Goal: Transaction & Acquisition: Purchase product/service

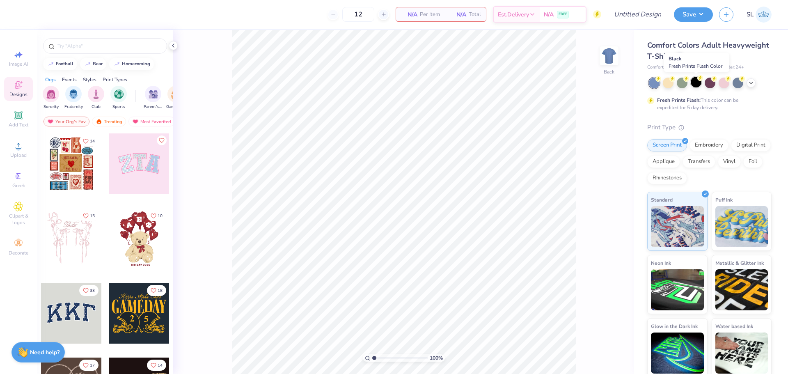
click at [661, 79] on circle at bounding box center [658, 79] width 6 height 6
click at [95, 46] on input "text" at bounding box center [109, 46] width 105 height 8
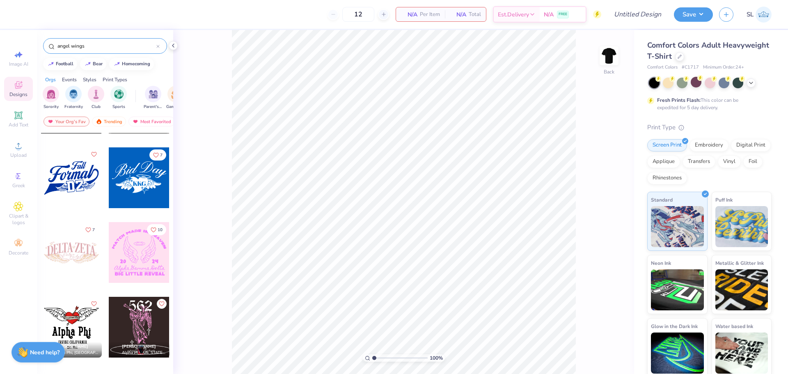
scroll to position [251, 0]
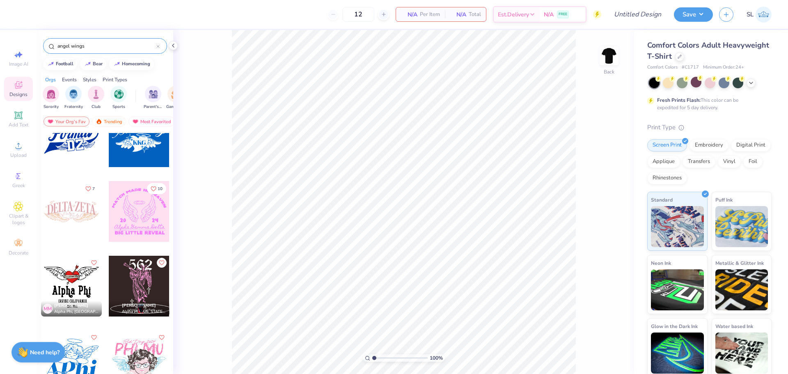
type input "angel wings"
click at [148, 229] on div at bounding box center [139, 211] width 61 height 61
click at [612, 53] on img at bounding box center [609, 55] width 33 height 33
click at [73, 207] on div at bounding box center [71, 211] width 61 height 61
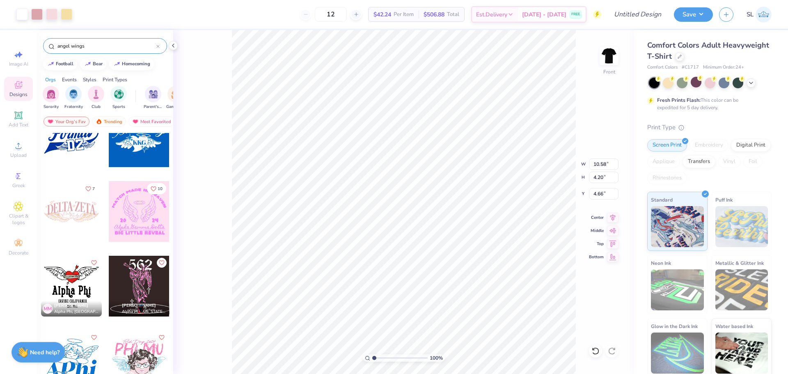
type input "4.66"
type input "12.48"
type input "4.95"
type input "14.36"
type input "5.70"
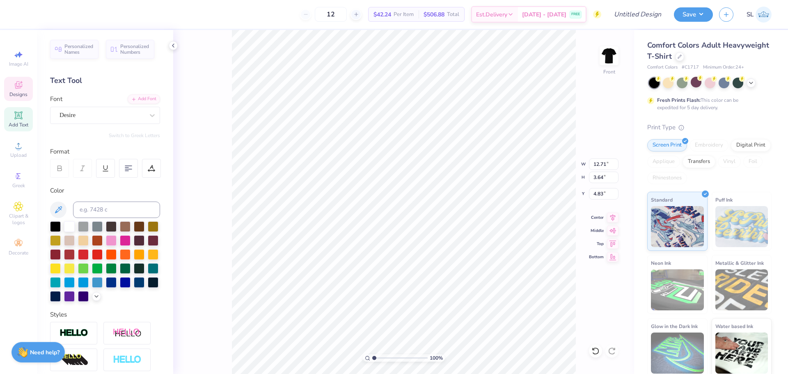
scroll to position [7, 1]
type textarea "PI PHI"
click at [229, 199] on div "100 % Front W 12.71 12.71 " H 3.64 3.64 " Y 4.83 4.83 " Center Middle Top Bottom" at bounding box center [403, 202] width 461 height 344
type input "4.91"
type input "2.80"
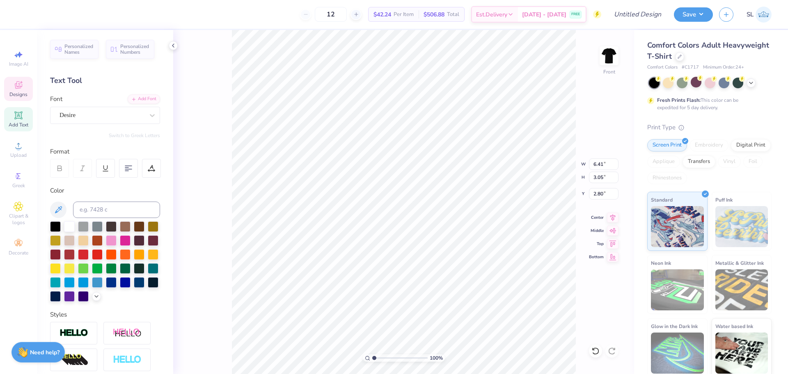
type input "0.56"
type input "0.54"
type input "5.85"
type input "0.58"
type input "0.44"
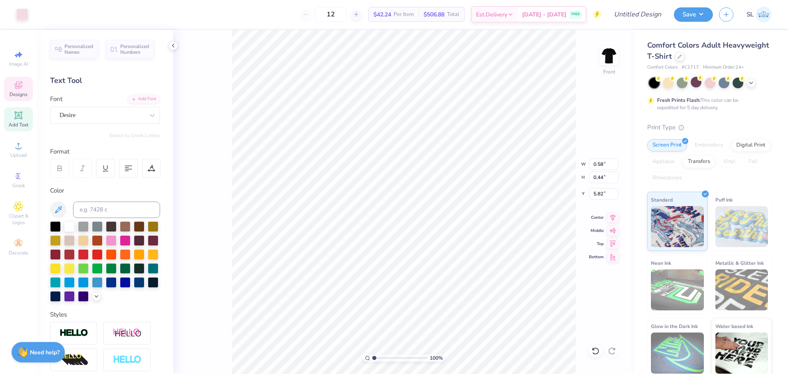
type input "6.42"
type input "0.68"
type input "0.63"
type input "6.42"
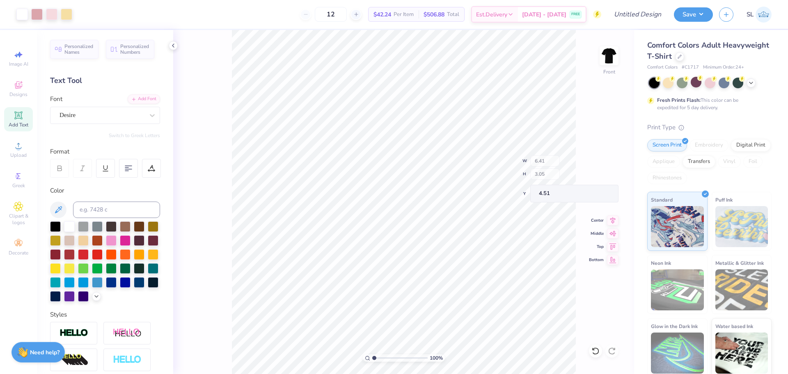
type input "4.51"
type input "2.44"
type input "1.01"
type input "7.56"
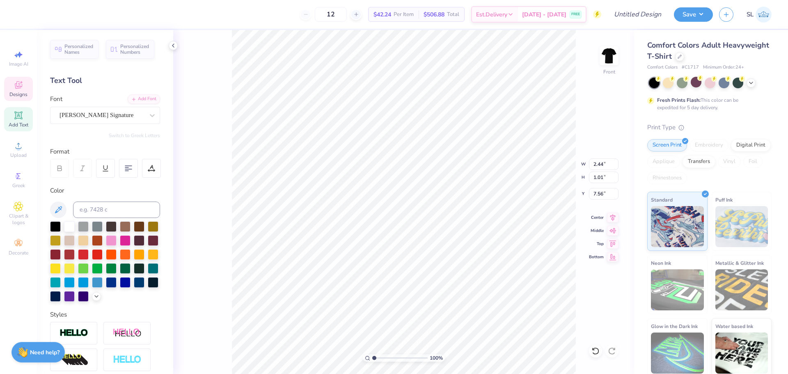
type input "6.41"
type input "3.05"
type input "4.51"
type textarea "P"
type textarea "City of Angels"
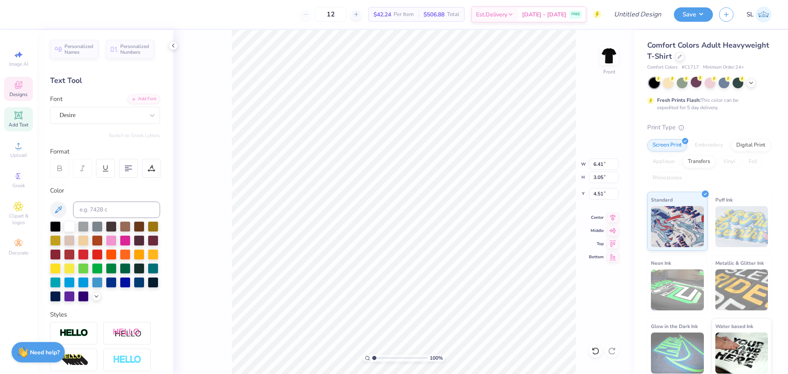
scroll to position [7, 3]
type input "4.31"
type input "13.05"
type input "0.60"
type input "0.43"
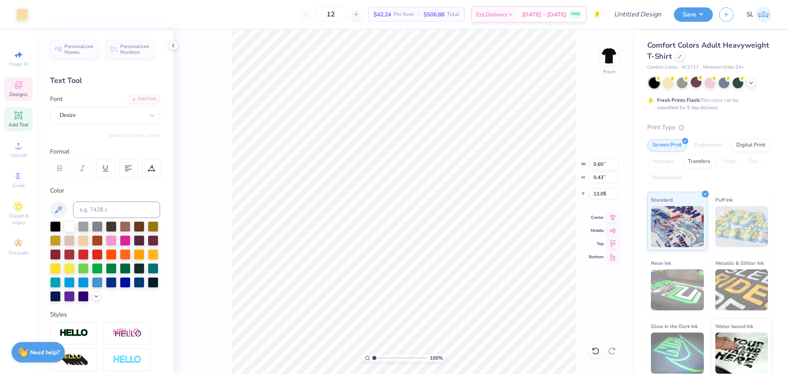
type input "5.04"
type input "3.30"
type input "13.54"
type input "3.65"
type input "4.30"
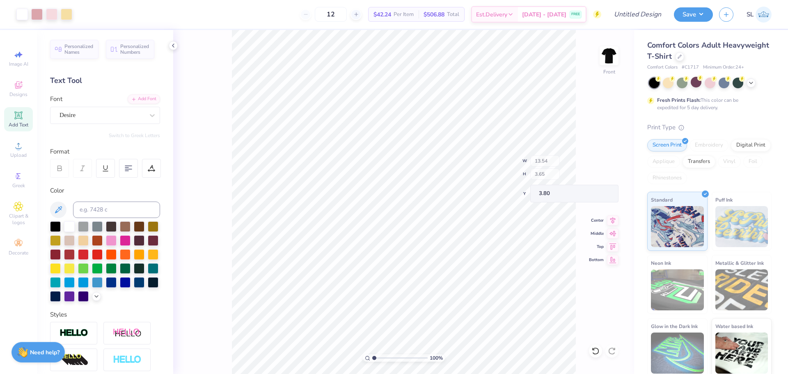
type input "3.80"
type input "2.44"
type input "1.01"
type input "7.46"
type input "2.81"
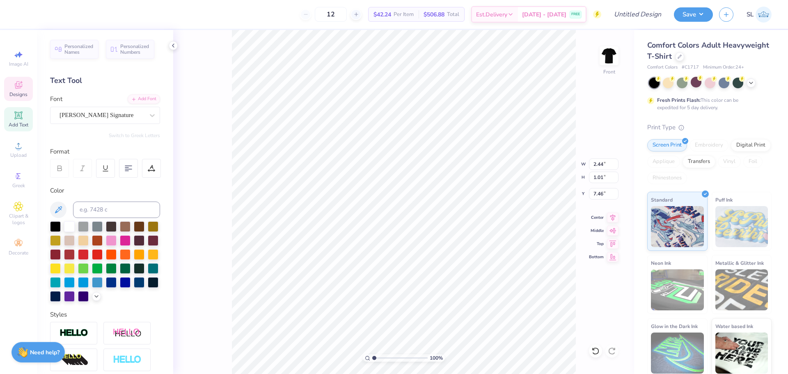
type input "1.29"
type input "7.81"
type input "2.44"
type input "1.01"
type input "6.95"
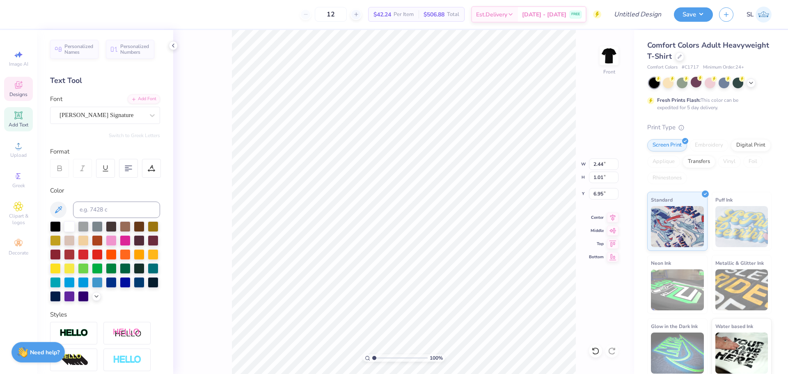
scroll to position [7, 1]
type textarea "Philantropy"
type input "2.81"
type input "1.29"
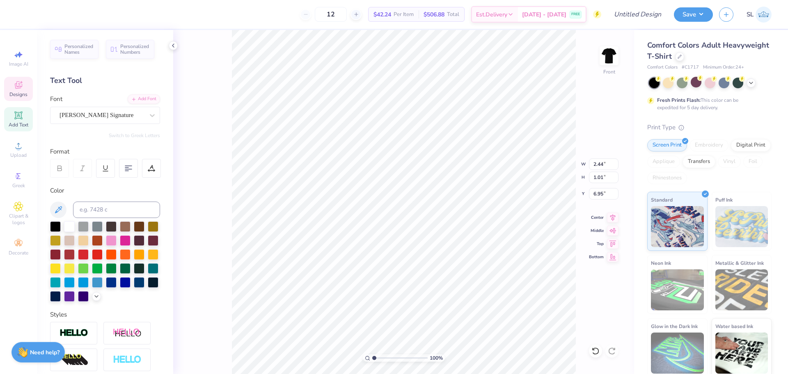
type input "7.81"
type textarea "P"
type input "7.12"
type textarea "2025"
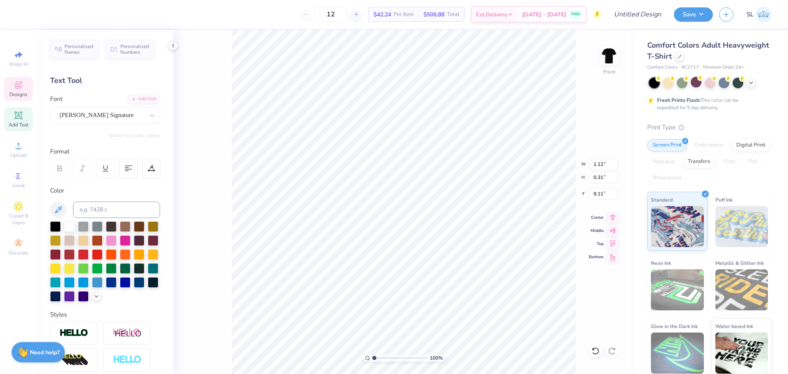
scroll to position [7, 1]
click at [148, 117] on icon at bounding box center [152, 115] width 8 height 8
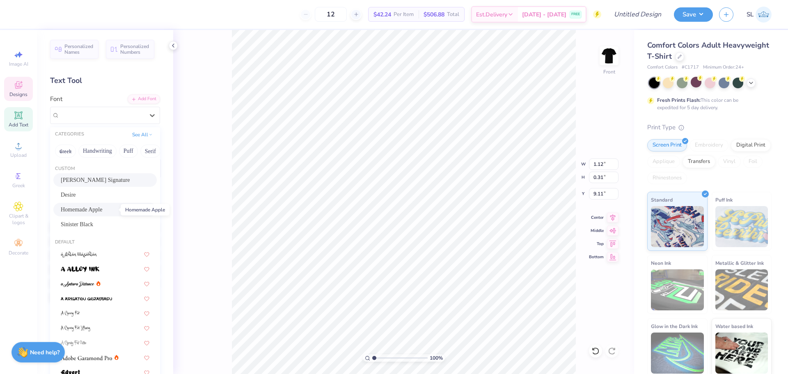
click at [102, 207] on span "Homemade Apple" at bounding box center [81, 209] width 41 height 9
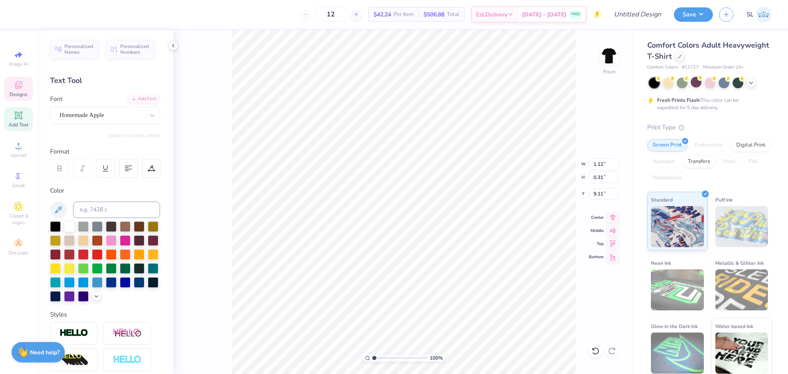
click at [205, 215] on div "100 % Front W 1.12 1.12 " H 0.31 0.31 " Y 9.11 9.11 " Center Middle Top Bottom" at bounding box center [403, 202] width 461 height 344
type input "9.80"
type input "8.47"
type input "12.25"
type input "13.54"
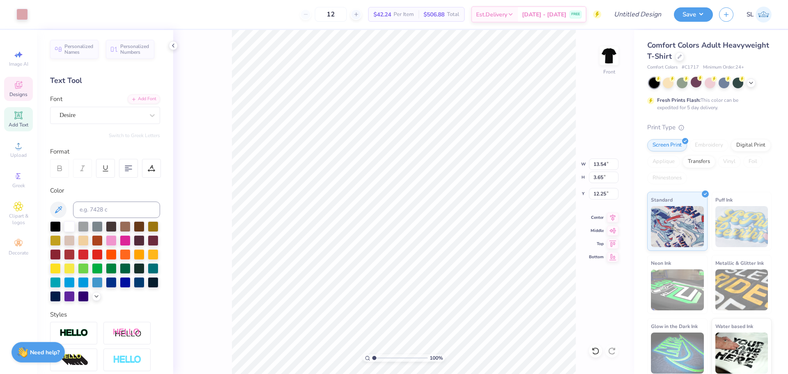
type input "3.65"
type input "4.14"
type input "3.94"
type input "4.29"
click at [684, 58] on div at bounding box center [679, 55] width 9 height 9
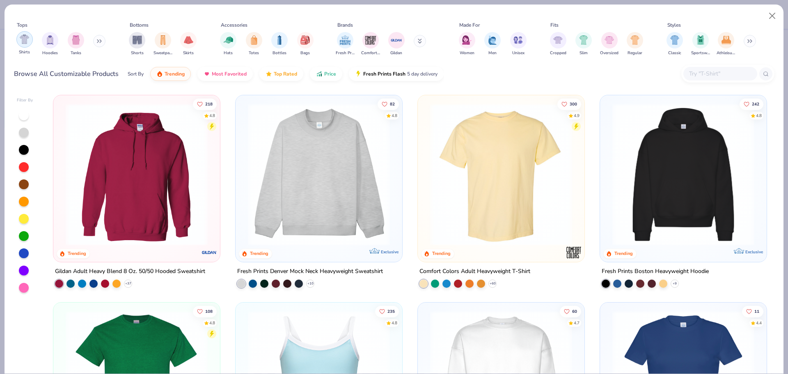
click at [28, 38] on img "filter for Shirts" at bounding box center [24, 38] width 9 height 9
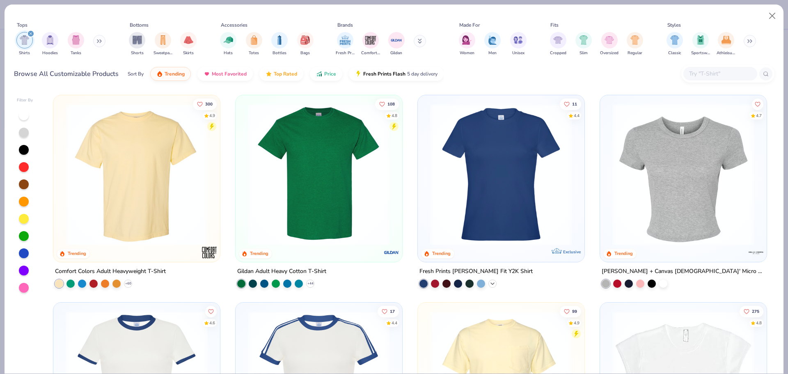
click at [489, 282] on icon at bounding box center [492, 283] width 7 height 7
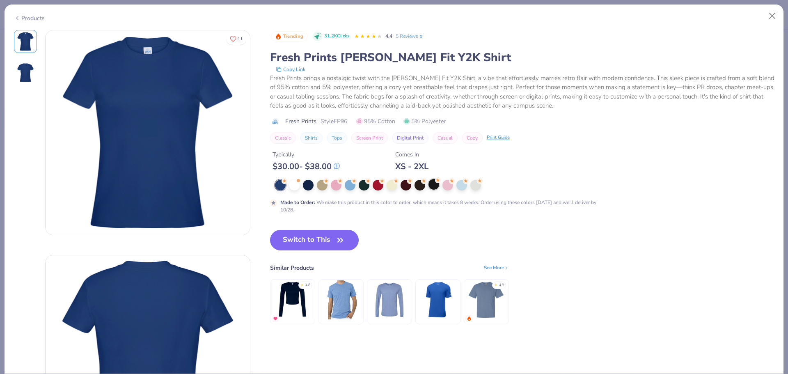
click at [432, 184] on div at bounding box center [433, 184] width 11 height 11
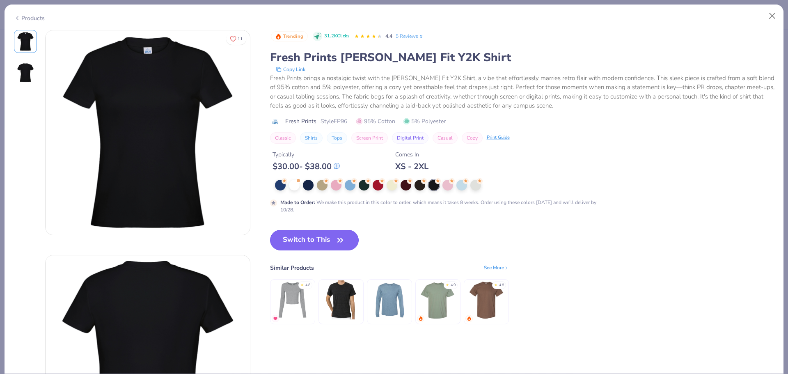
click at [316, 236] on button "Switch to This" at bounding box center [314, 240] width 89 height 21
type input "50"
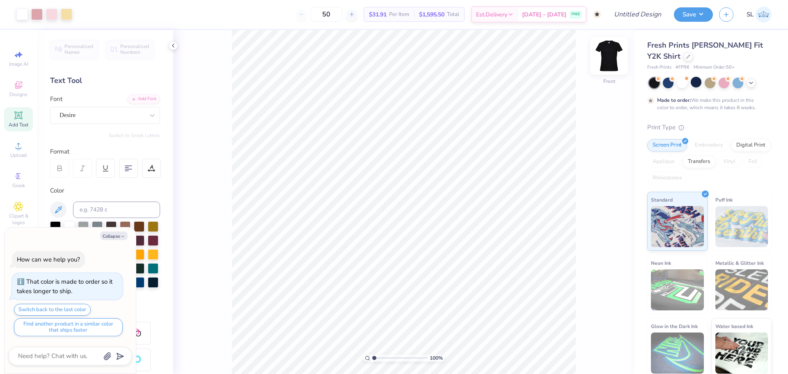
click at [608, 60] on img at bounding box center [609, 55] width 33 height 33
click at [173, 46] on polyline at bounding box center [173, 45] width 2 height 3
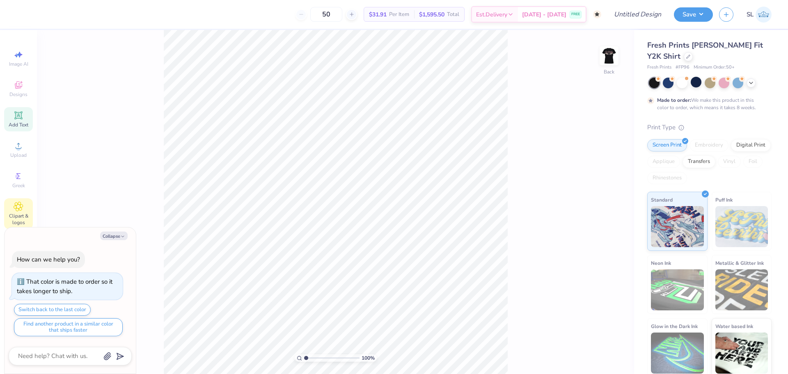
click at [12, 208] on div "Clipart & logos" at bounding box center [18, 213] width 29 height 31
type textarea "x"
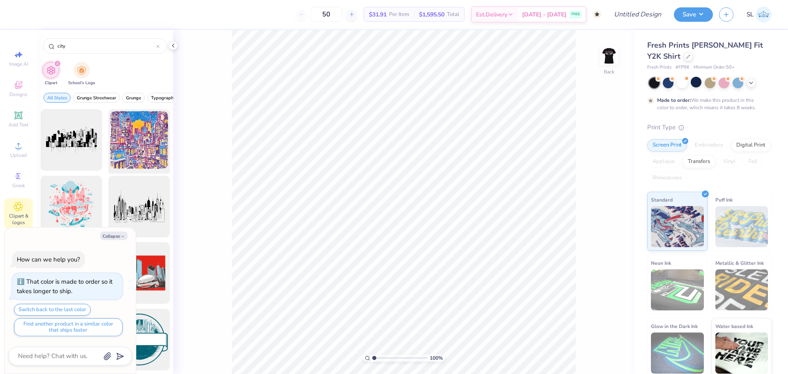
scroll to position [41, 0]
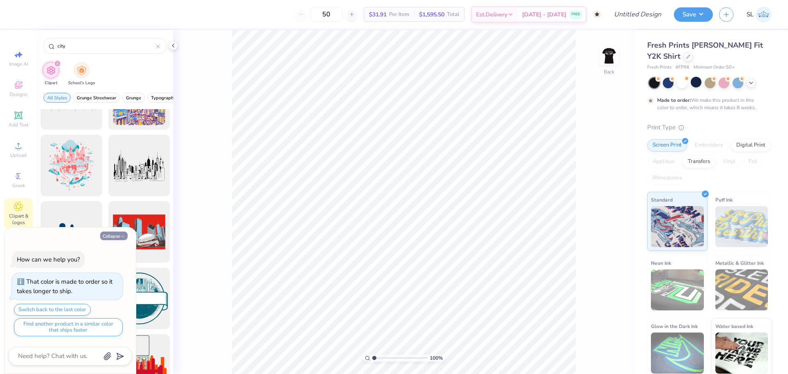
type input "city"
click at [118, 235] on button "Collapse" at bounding box center [113, 235] width 27 height 9
type textarea "x"
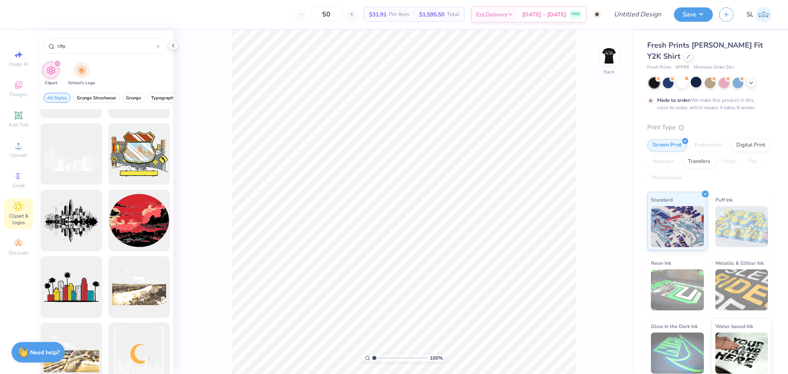
scroll to position [492, 0]
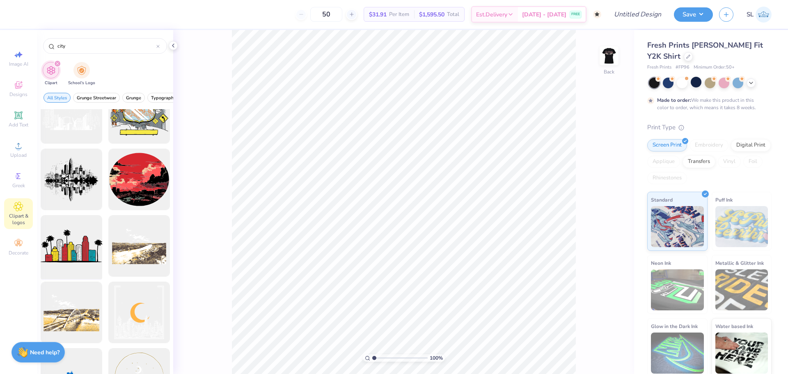
click at [81, 248] on div at bounding box center [71, 246] width 68 height 68
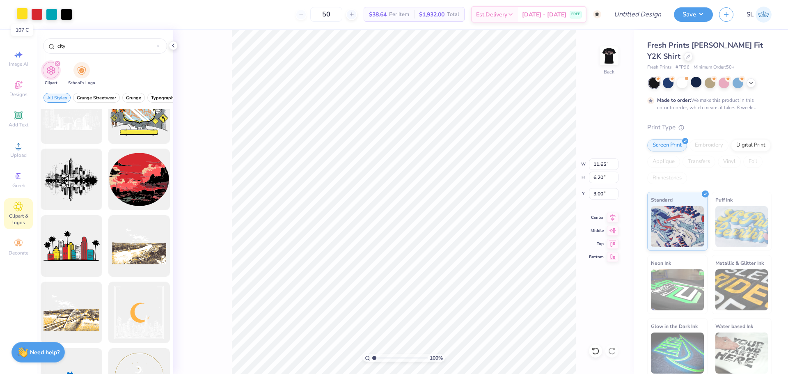
click at [23, 14] on div at bounding box center [21, 13] width 11 height 11
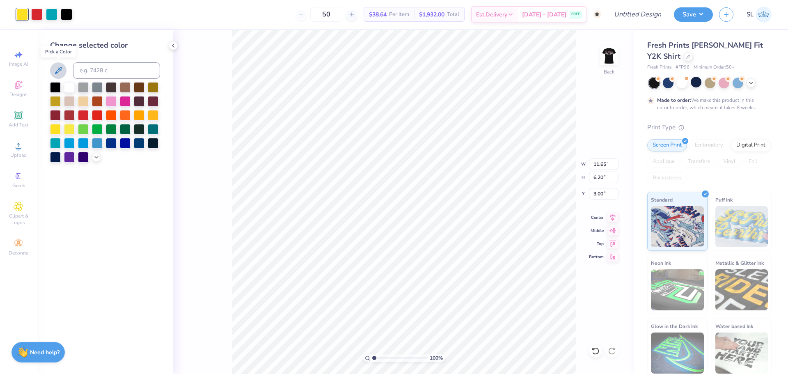
click at [56, 69] on icon at bounding box center [58, 71] width 10 height 10
click at [609, 59] on img at bounding box center [609, 55] width 33 height 33
click at [59, 69] on icon at bounding box center [58, 70] width 7 height 7
click at [609, 46] on div "100 % Back W 11.65 11.65 " H 6.20 6.20 " Y 3.00 3.00 " Center Middle Top Bottom" at bounding box center [403, 202] width 461 height 344
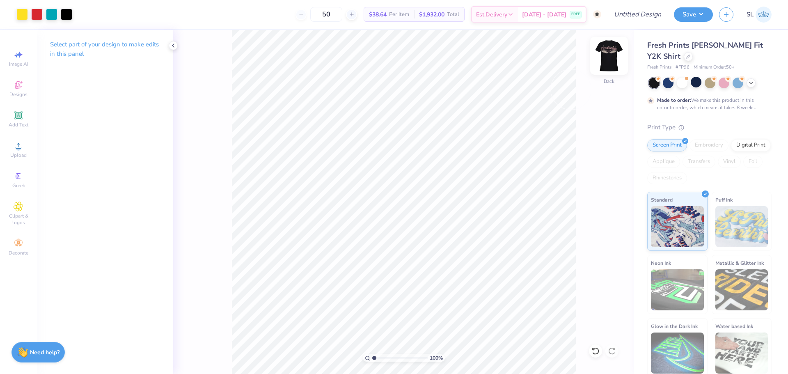
click at [608, 55] on img at bounding box center [609, 55] width 33 height 33
click at [37, 12] on div at bounding box center [36, 13] width 11 height 11
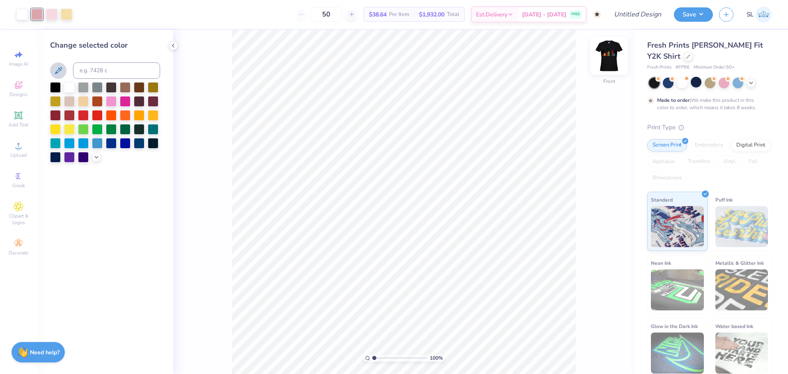
click at [612, 56] on img at bounding box center [609, 55] width 33 height 33
click at [612, 56] on img at bounding box center [609, 56] width 16 height 16
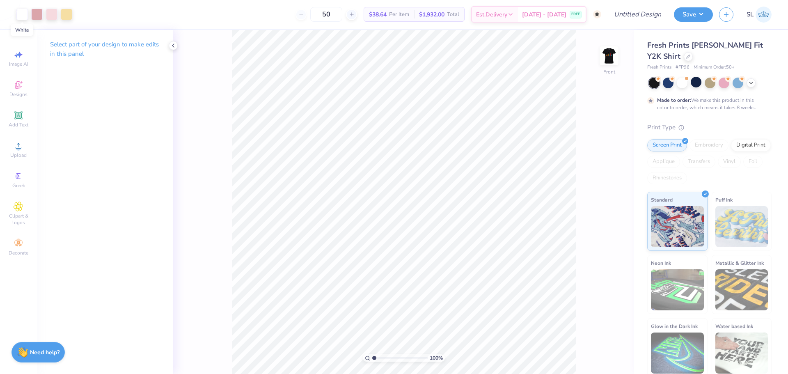
click at [21, 12] on div at bounding box center [21, 14] width 11 height 11
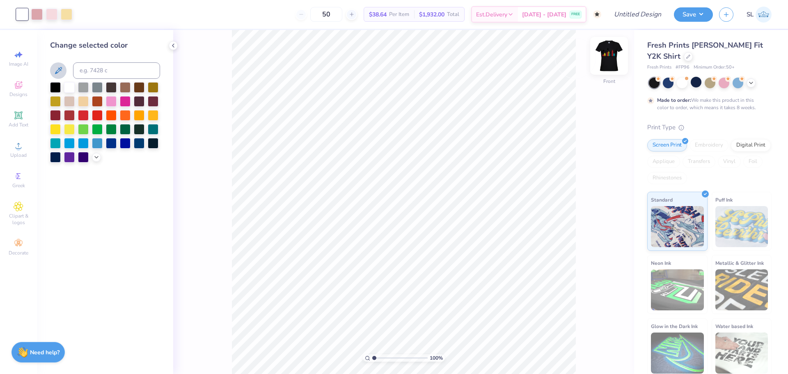
click at [607, 55] on img at bounding box center [609, 55] width 33 height 33
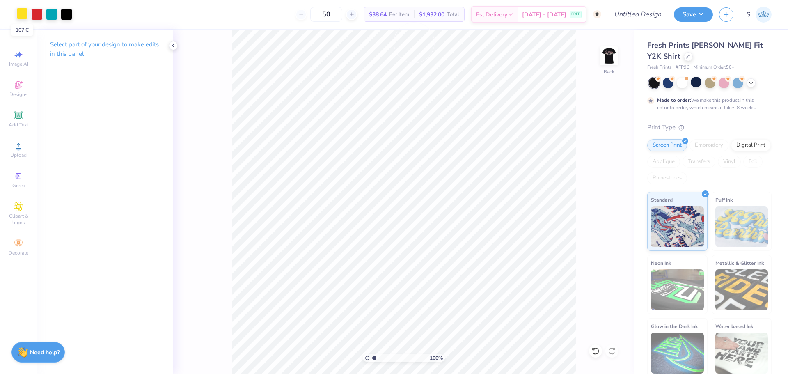
click at [21, 18] on div at bounding box center [21, 13] width 11 height 11
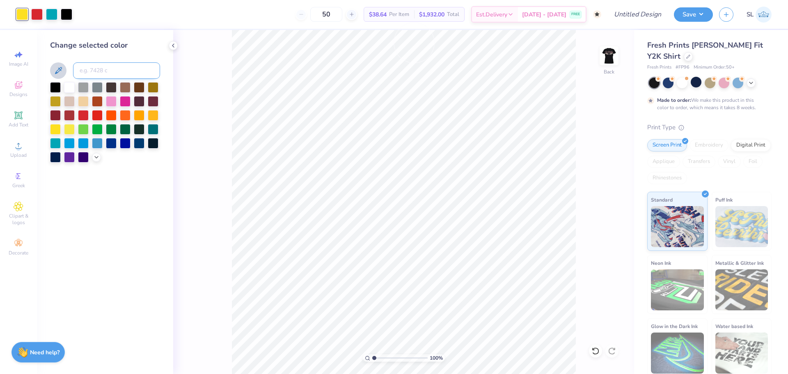
click at [95, 67] on input at bounding box center [116, 70] width 87 height 16
type input "501"
type input "C"
click at [94, 71] on input "C" at bounding box center [116, 70] width 87 height 16
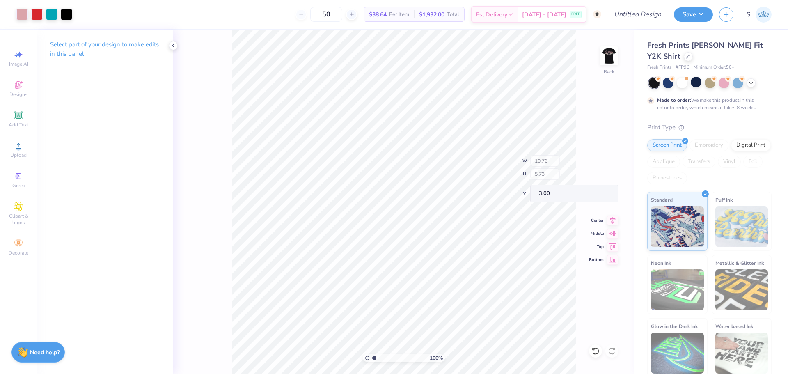
type input "10.76"
type input "5.73"
click at [605, 61] on img at bounding box center [609, 55] width 33 height 33
click at [49, 16] on div at bounding box center [51, 13] width 11 height 11
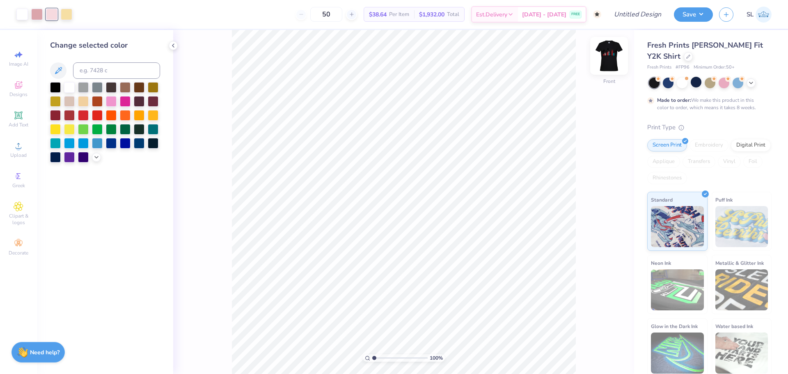
click at [604, 56] on img at bounding box center [609, 55] width 33 height 33
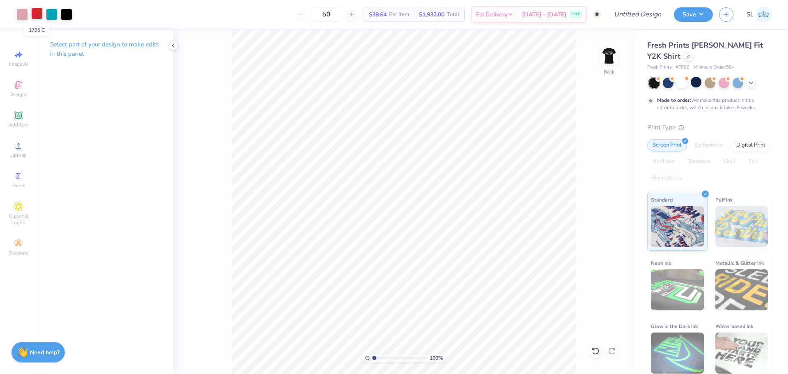
click at [40, 14] on div at bounding box center [36, 13] width 11 height 11
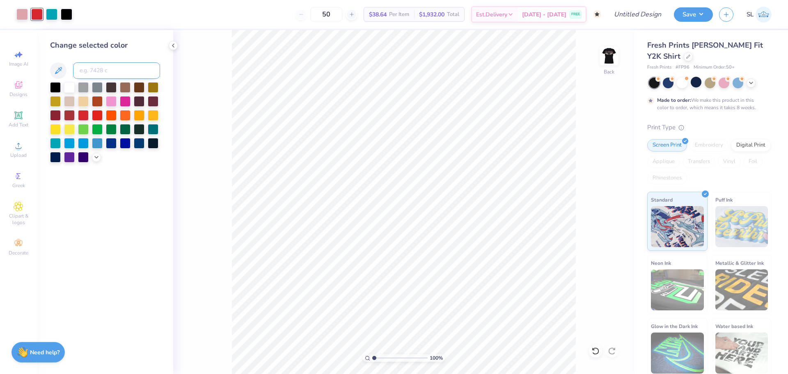
click at [97, 75] on input at bounding box center [116, 70] width 87 height 16
type input "705"
click at [54, 12] on div at bounding box center [51, 13] width 11 height 11
click at [89, 70] on input at bounding box center [116, 70] width 87 height 16
click at [82, 69] on input "7041C" at bounding box center [116, 70] width 87 height 16
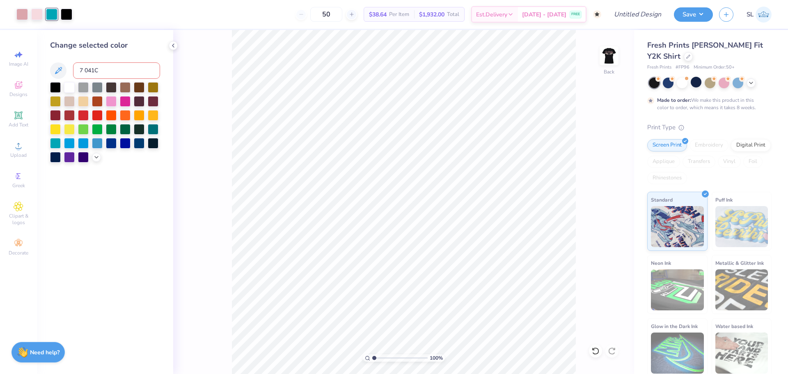
click at [113, 68] on input "7 041C" at bounding box center [116, 70] width 87 height 16
click at [56, 16] on div at bounding box center [51, 14] width 11 height 11
click at [51, 15] on div at bounding box center [51, 14] width 11 height 11
click at [107, 69] on input "7 041C" at bounding box center [116, 70] width 87 height 16
click at [87, 69] on input "7 041C" at bounding box center [116, 70] width 87 height 16
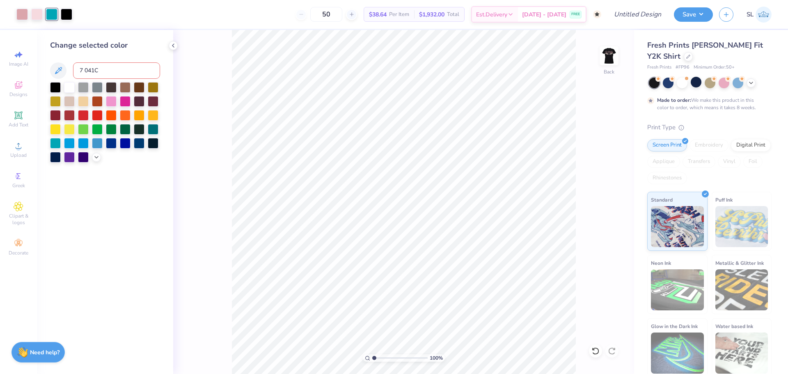
click at [84, 67] on input "7 041C" at bounding box center [116, 70] width 87 height 16
click at [117, 64] on input "7041C" at bounding box center [116, 70] width 87 height 16
type input "7041C"
click at [92, 69] on input "7041C" at bounding box center [116, 70] width 87 height 16
click at [96, 69] on input at bounding box center [116, 70] width 87 height 16
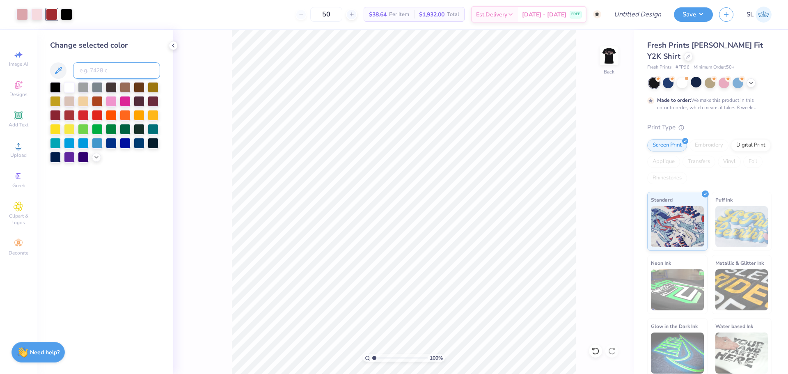
click at [96, 69] on input at bounding box center [116, 70] width 87 height 16
type input "7401"
click at [67, 15] on div at bounding box center [66, 13] width 11 height 11
click at [69, 87] on div at bounding box center [69, 86] width 11 height 11
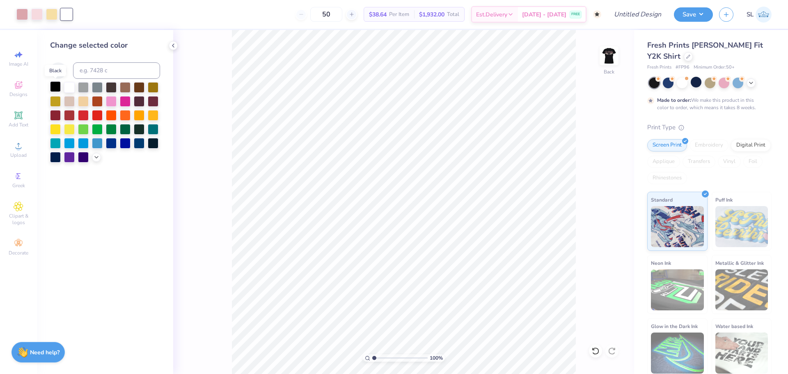
click at [54, 86] on div at bounding box center [55, 86] width 11 height 11
click at [680, 82] on div at bounding box center [682, 82] width 11 height 11
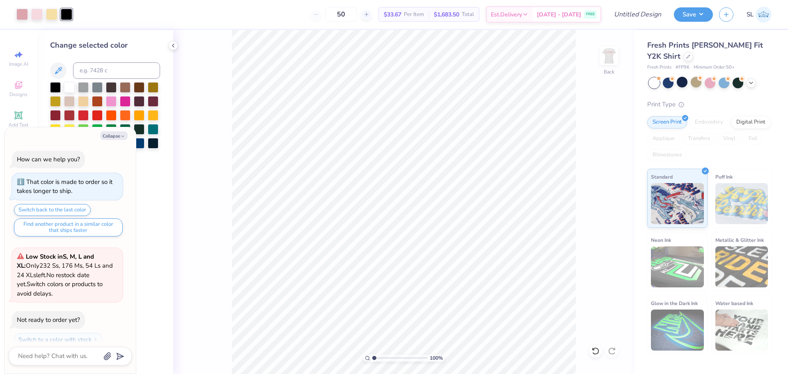
scroll to position [201, 0]
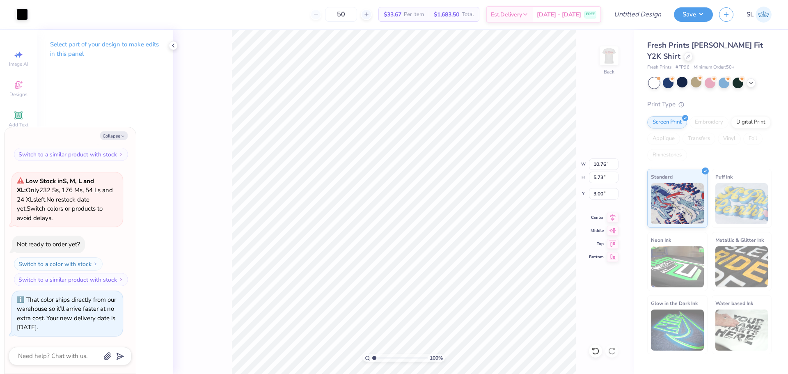
click at [608, 54] on img at bounding box center [609, 56] width 16 height 16
click at [606, 61] on img at bounding box center [609, 55] width 33 height 33
click at [686, 54] on icon at bounding box center [688, 56] width 4 height 4
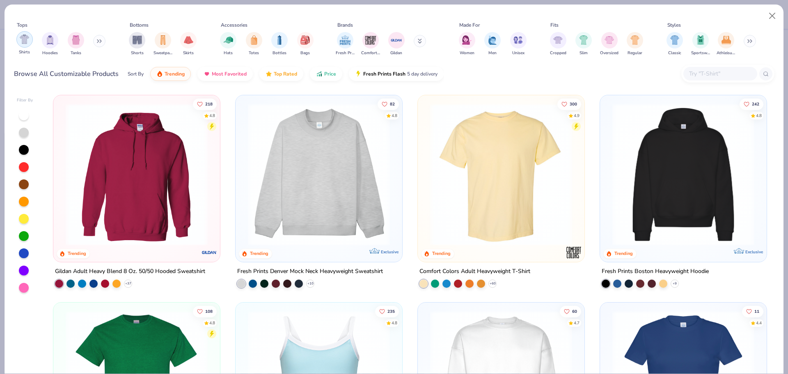
click at [28, 41] on img "filter for Shirts" at bounding box center [24, 38] width 9 height 9
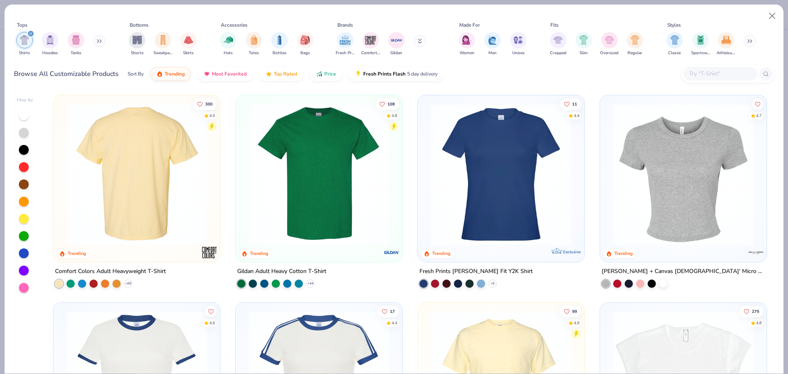
click at [160, 147] on img at bounding box center [137, 174] width 150 height 142
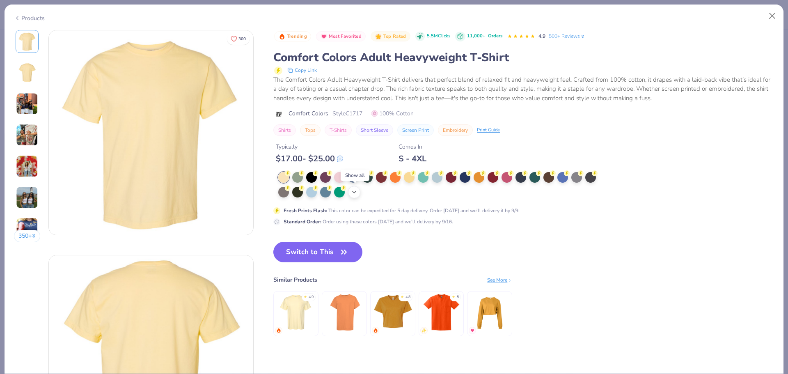
click at [354, 196] on div "+ 38" at bounding box center [354, 192] width 12 height 12
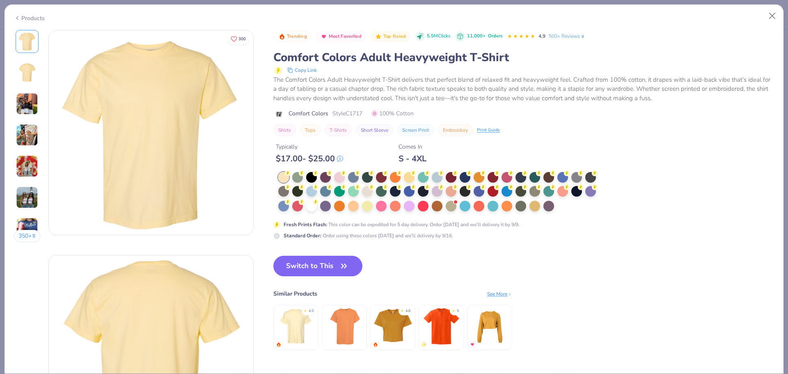
click at [318, 208] on div at bounding box center [439, 192] width 323 height 40
click at [316, 208] on div at bounding box center [311, 205] width 11 height 11
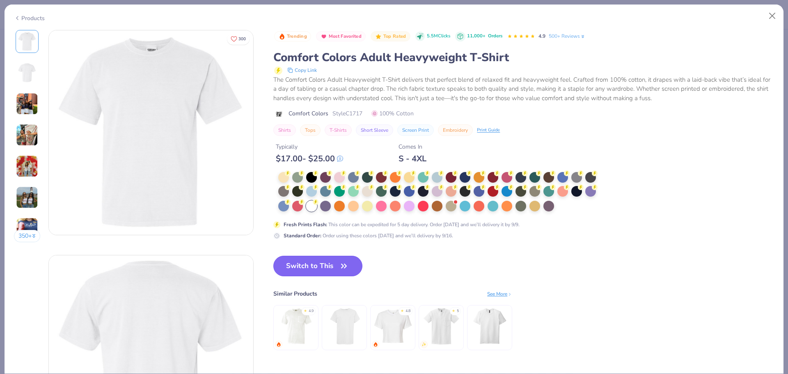
click at [324, 268] on button "Switch to This" at bounding box center [317, 266] width 89 height 21
click at [319, 270] on button "Switch to This" at bounding box center [317, 266] width 89 height 21
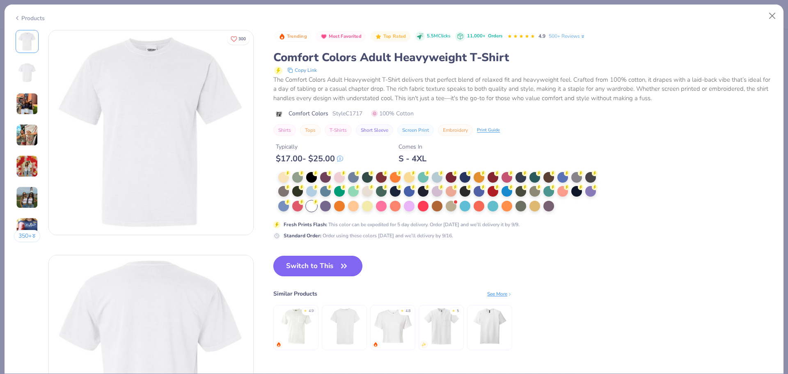
click at [319, 270] on button "Switch to This" at bounding box center [317, 266] width 89 height 21
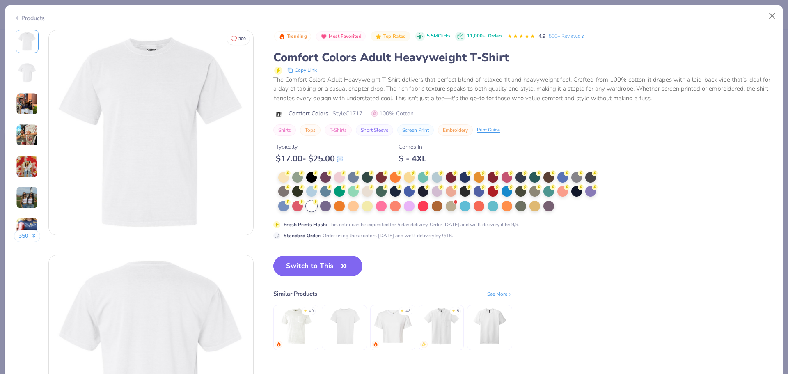
click at [319, 270] on button "Switch to This" at bounding box center [317, 266] width 89 height 21
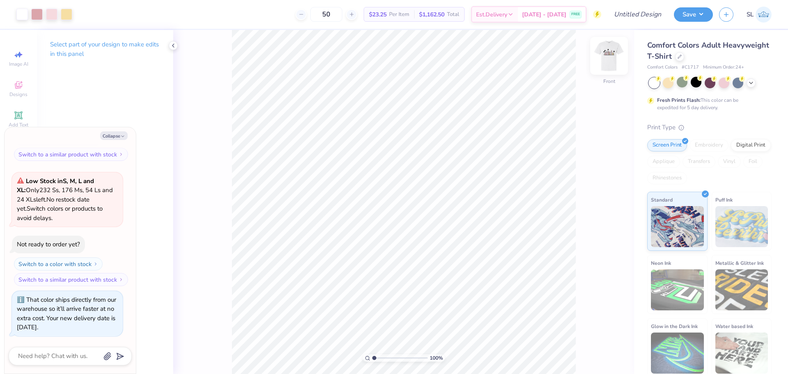
click at [607, 54] on img at bounding box center [609, 55] width 33 height 33
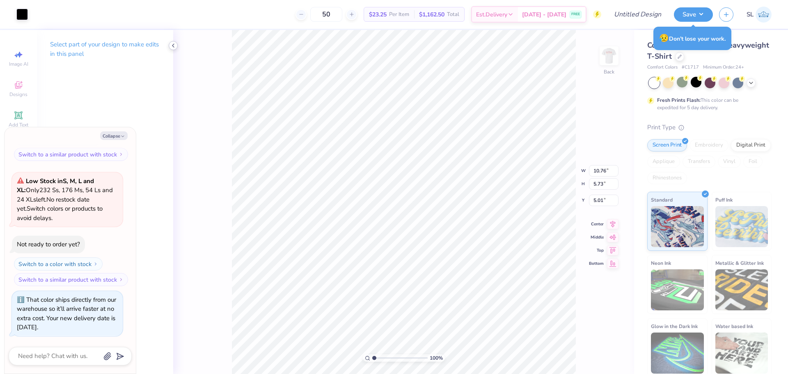
click at [174, 46] on icon at bounding box center [173, 45] width 7 height 7
click at [124, 133] on button "Collapse" at bounding box center [113, 135] width 27 height 9
type textarea "x"
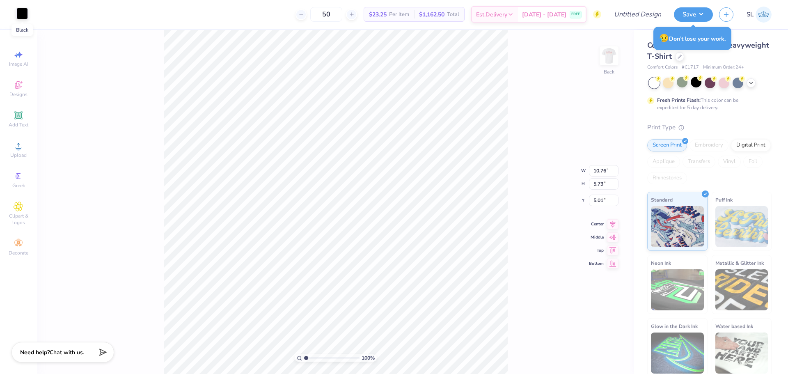
click at [19, 11] on div at bounding box center [21, 13] width 11 height 11
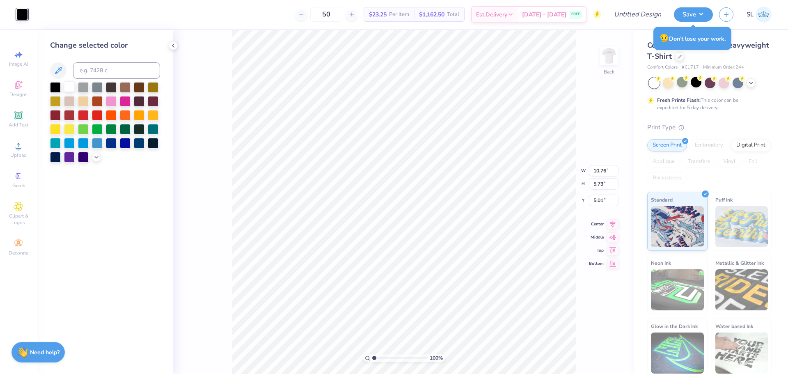
click at [69, 85] on div at bounding box center [69, 86] width 11 height 11
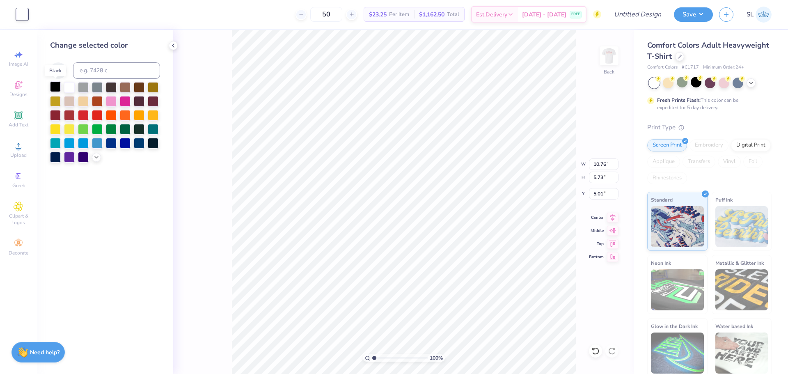
click at [57, 85] on div at bounding box center [55, 86] width 11 height 11
click at [69, 85] on div at bounding box center [69, 86] width 11 height 11
click at [698, 84] on div at bounding box center [696, 82] width 11 height 11
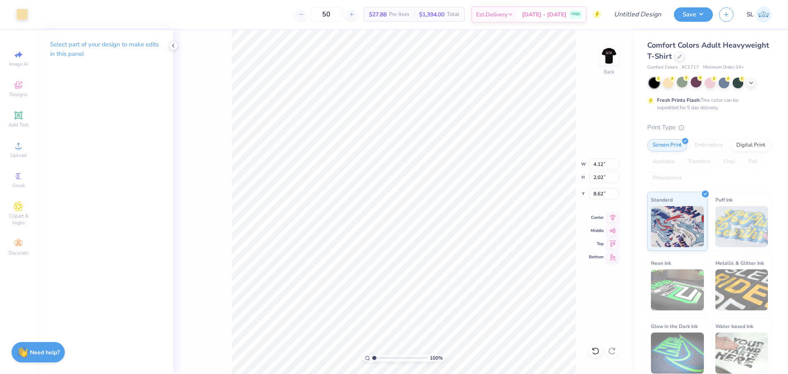
type input "3.90"
type input "3.35"
type input "7.25"
type input "7.46"
type input "4.41"
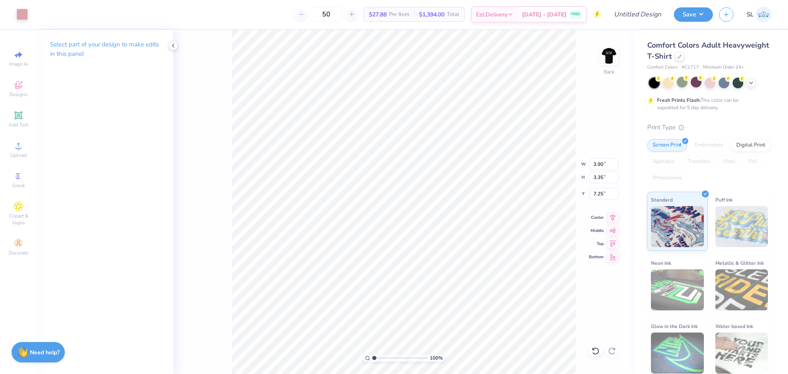
type input "6.21"
type input "10.76"
type input "5.73"
type input "5.01"
click at [89, 60] on div "Select part of your design to make edits in this panel" at bounding box center [105, 52] width 136 height 45
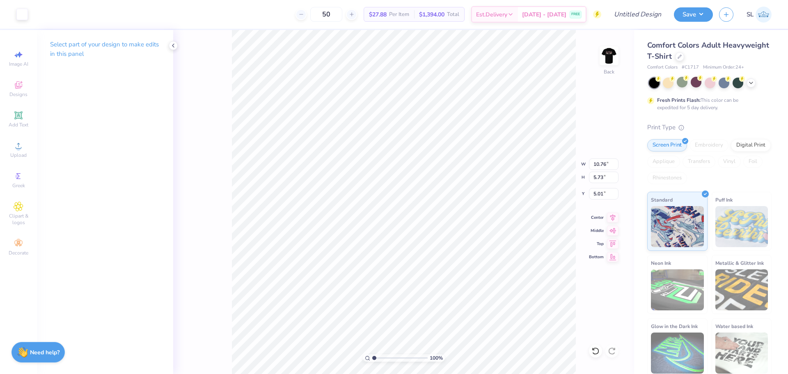
type input "3.90"
type input "3.35"
type input "7.25"
click at [606, 60] on img at bounding box center [609, 55] width 33 height 33
click at [609, 55] on img at bounding box center [609, 55] width 33 height 33
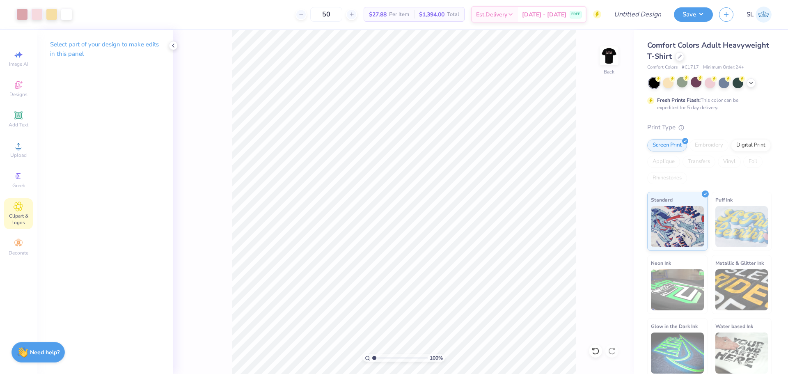
click at [16, 213] on span "Clipart & logos" at bounding box center [18, 219] width 29 height 13
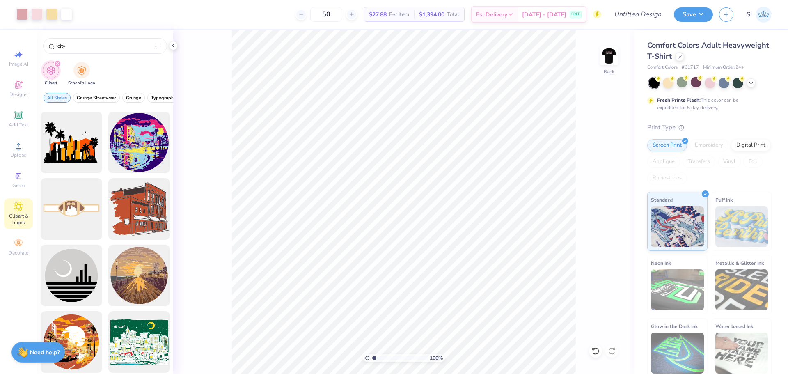
scroll to position [780, 0]
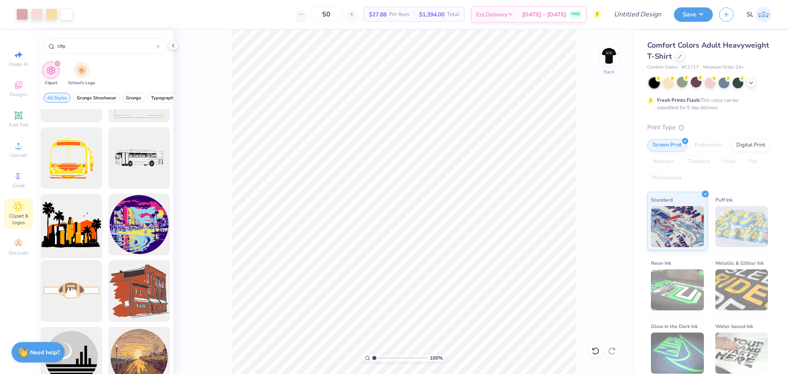
click at [81, 215] on div at bounding box center [71, 225] width 68 height 68
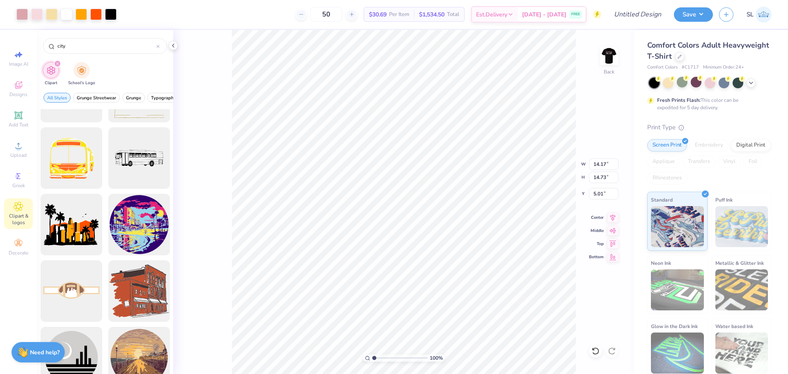
type input "14.73"
type input "5.01"
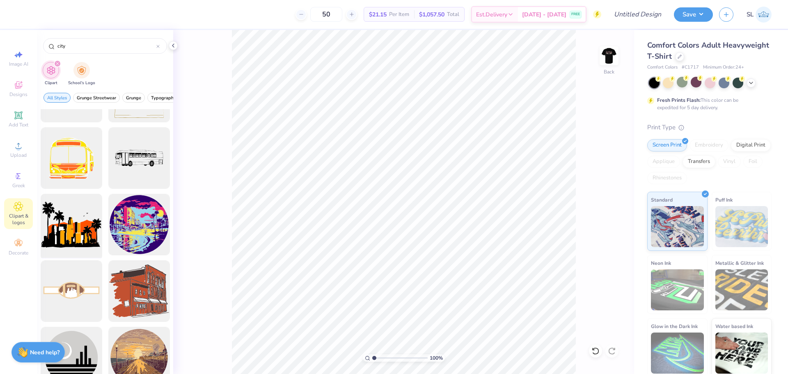
click at [64, 224] on div at bounding box center [71, 225] width 68 height 68
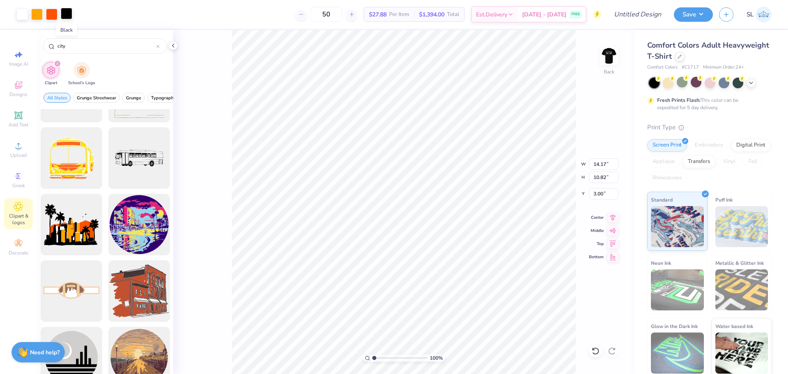
click at [68, 15] on div at bounding box center [66, 13] width 11 height 11
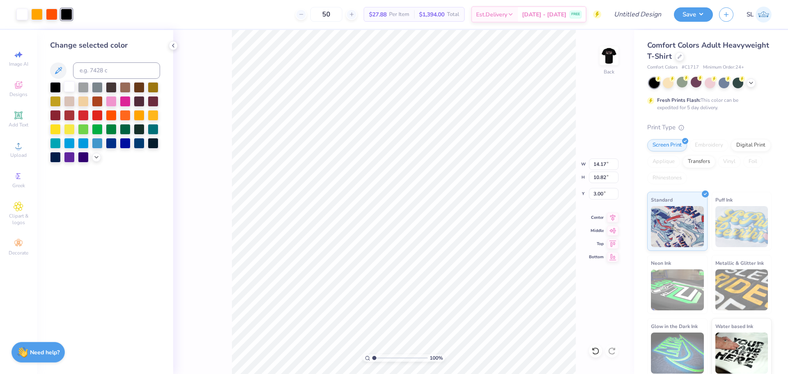
click at [69, 86] on div at bounding box center [69, 86] width 11 height 11
click at [37, 16] on div at bounding box center [36, 13] width 11 height 11
click at [143, 77] on input at bounding box center [116, 70] width 87 height 16
type input "705"
click at [121, 71] on input at bounding box center [116, 70] width 87 height 16
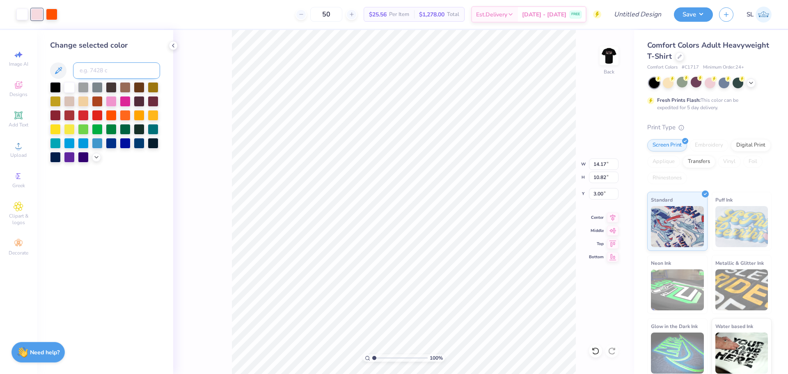
paste input
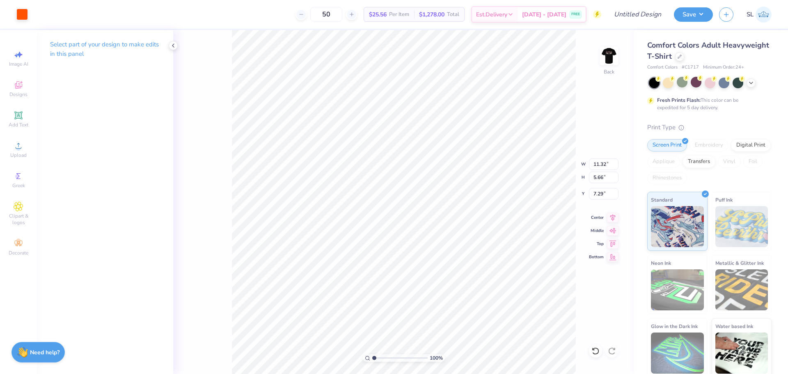
type input "11.32"
type input "5.66"
type input "7.29"
click at [54, 16] on div "50 $25.56 Per Item $1,278.00 Total Est. Delivery [DATE] - [DATE] FREE" at bounding box center [317, 14] width 567 height 29
click at [22, 16] on div at bounding box center [21, 13] width 11 height 11
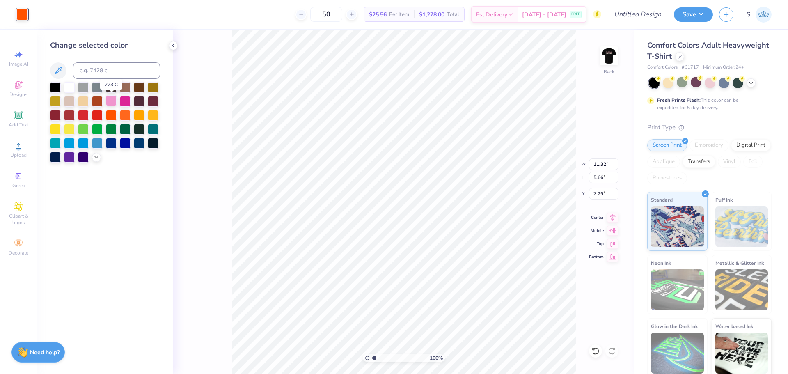
click at [107, 96] on div at bounding box center [111, 100] width 11 height 11
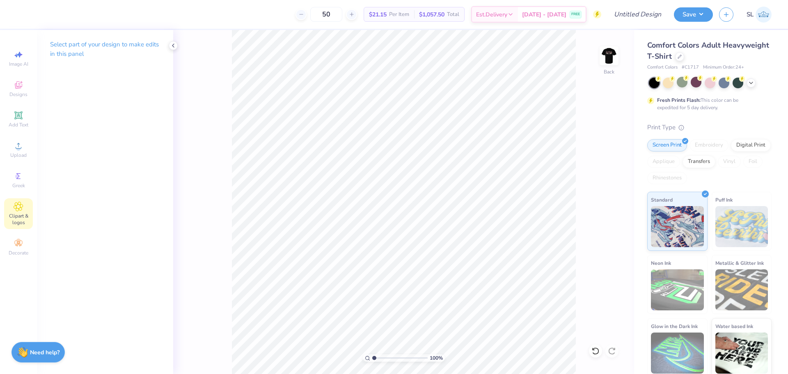
click at [25, 209] on div "Clipart & logos" at bounding box center [18, 213] width 29 height 31
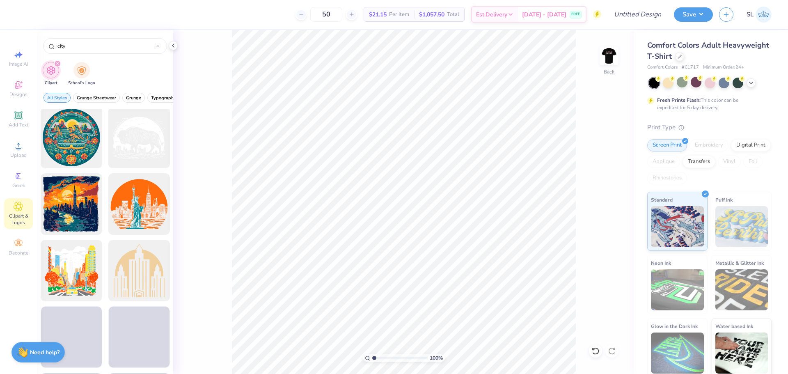
scroll to position [2503, 0]
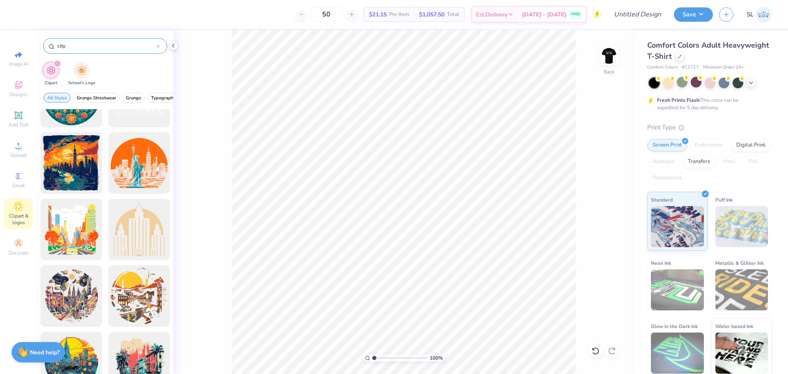
click at [63, 48] on input "city" at bounding box center [107, 46] width 100 height 8
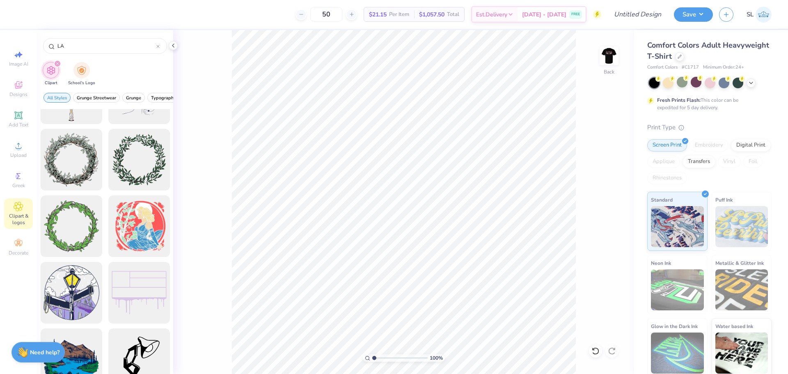
scroll to position [0, 0]
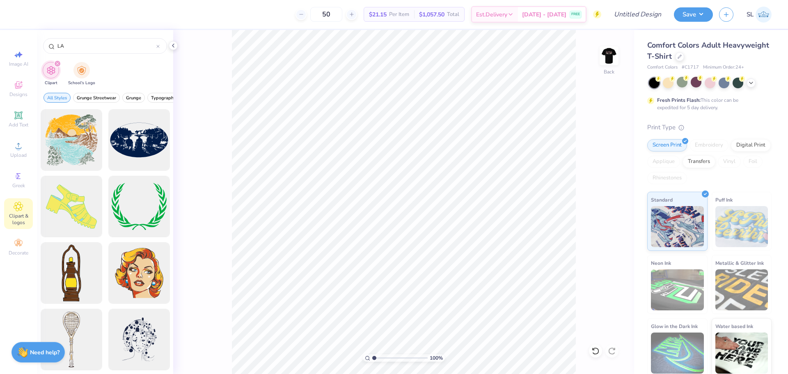
click at [55, 63] on div "filter for Clipart" at bounding box center [57, 63] width 7 height 7
click at [57, 64] on icon "filter for Clipart" at bounding box center [57, 63] width 2 height 2
click at [75, 44] on input "LA" at bounding box center [107, 46] width 100 height 8
type input "L"
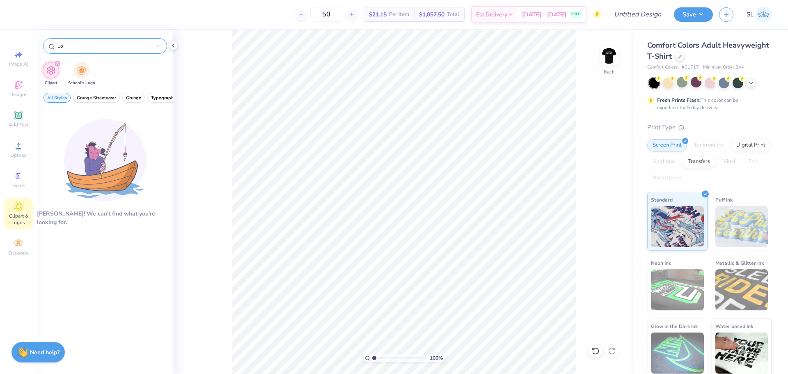
type input "L"
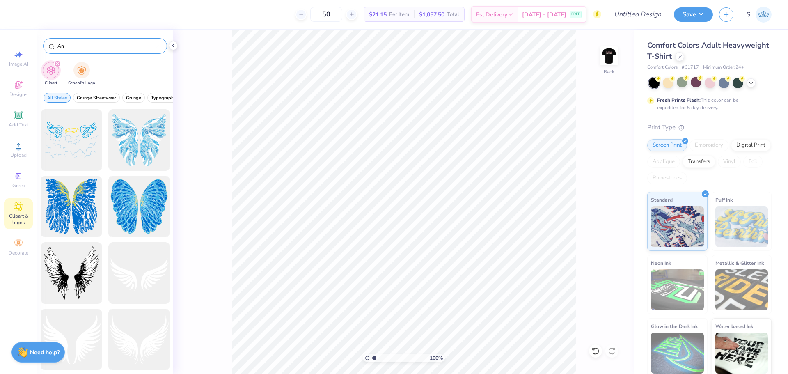
type input "A"
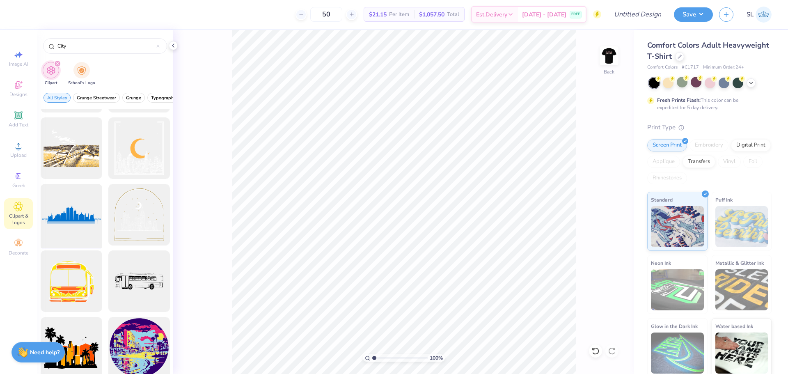
scroll to position [533, 0]
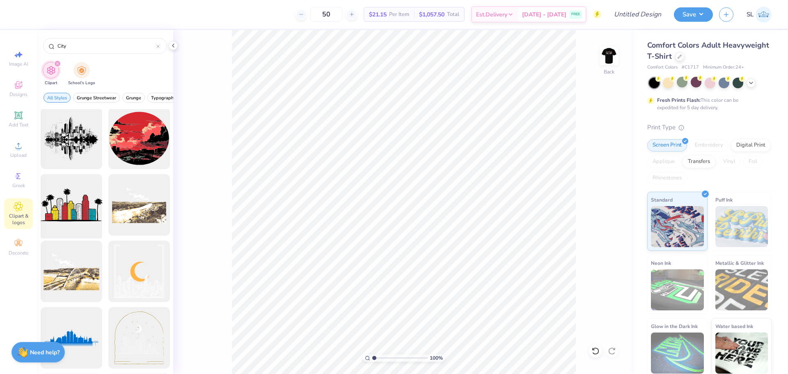
type input "City"
click at [74, 220] on div at bounding box center [71, 205] width 68 height 68
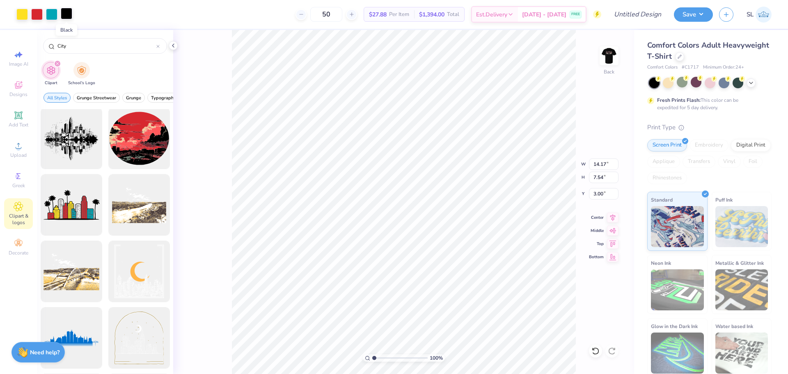
click at [67, 18] on div at bounding box center [66, 13] width 11 height 11
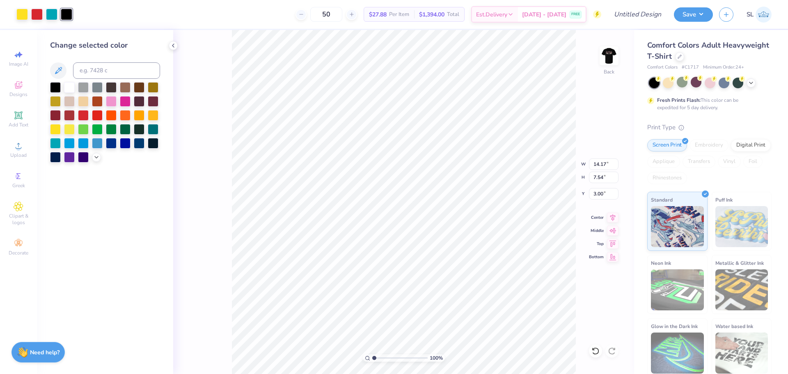
click at [202, 12] on div "50 $27.88 Per Item $1,394.00 Total Est. Delivery [DATE] - [DATE] FREE" at bounding box center [339, 14] width 523 height 29
click at [709, 81] on div at bounding box center [710, 82] width 11 height 11
click at [609, 55] on img at bounding box center [609, 55] width 33 height 33
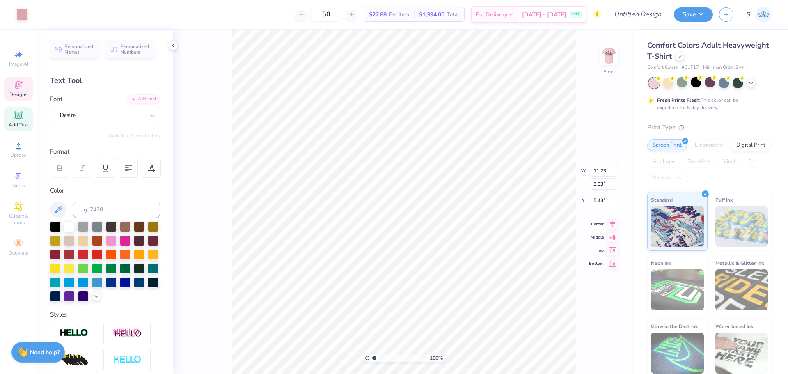
scroll to position [7, 1]
click at [56, 224] on div at bounding box center [55, 225] width 11 height 11
click at [71, 224] on div at bounding box center [69, 225] width 11 height 11
click at [217, 218] on div "100 % Front W 11.23 11.23 " H 3.03 3.03 " Y 5.43 5.43 " Center Middle Top Bottom" at bounding box center [403, 202] width 461 height 344
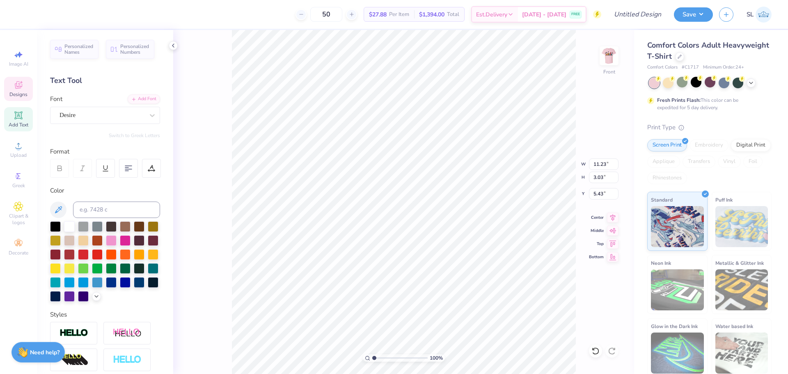
scroll to position [7, 1]
click at [62, 213] on icon at bounding box center [58, 210] width 10 height 10
type input "13.23"
type input "6.50"
type input "14.27"
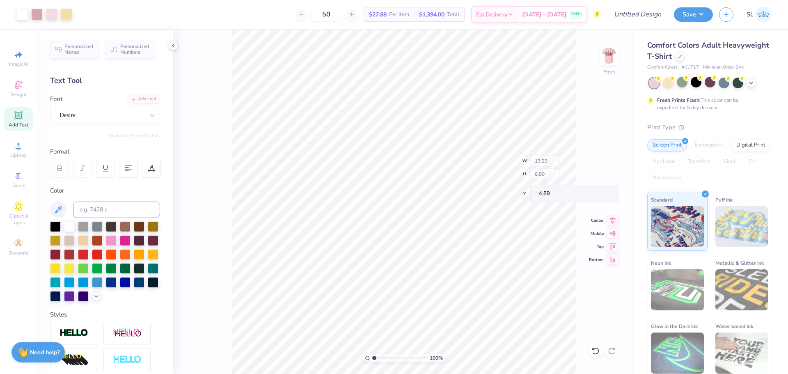
type input "7.02"
click at [35, 14] on div at bounding box center [36, 13] width 11 height 11
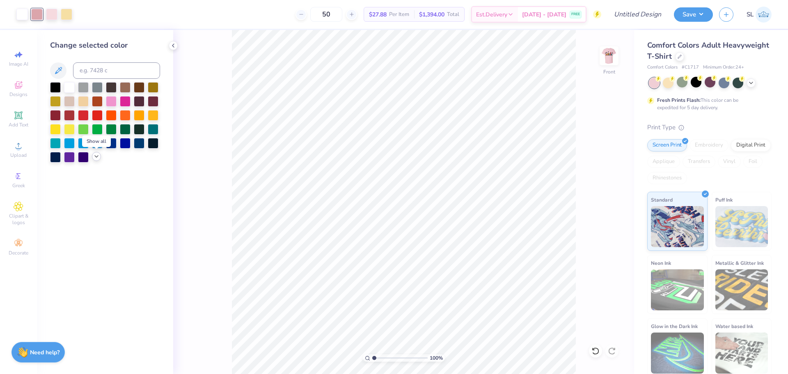
click at [96, 157] on polyline at bounding box center [96, 157] width 3 height 2
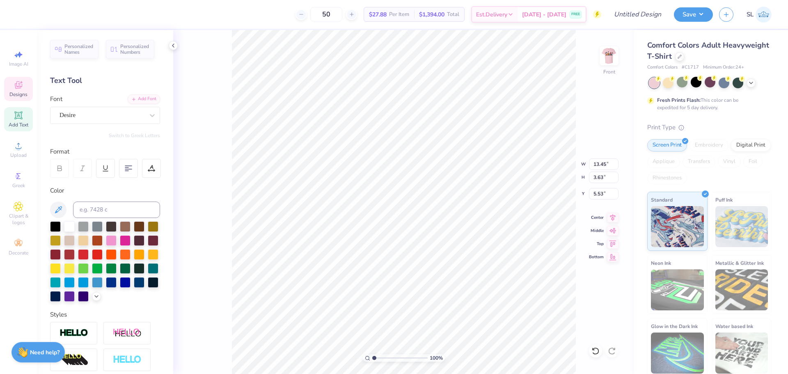
scroll to position [7, 1]
click at [670, 85] on div at bounding box center [668, 82] width 11 height 11
click at [613, 220] on icon at bounding box center [612, 216] width 11 height 10
click at [612, 245] on icon at bounding box center [612, 242] width 7 height 6
type input "3.00"
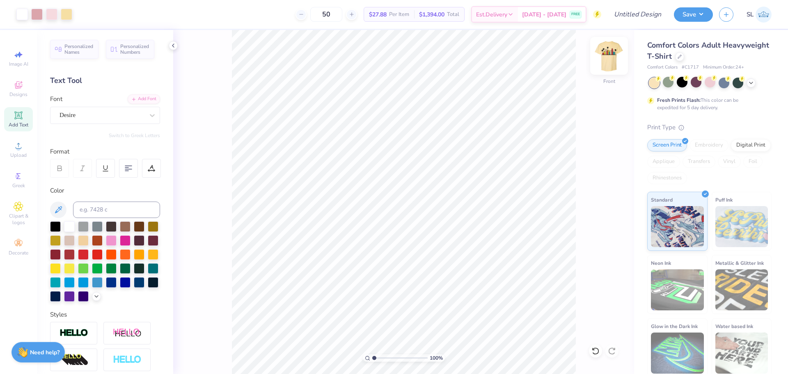
click at [611, 60] on img at bounding box center [609, 55] width 33 height 33
click at [71, 17] on div at bounding box center [66, 13] width 11 height 11
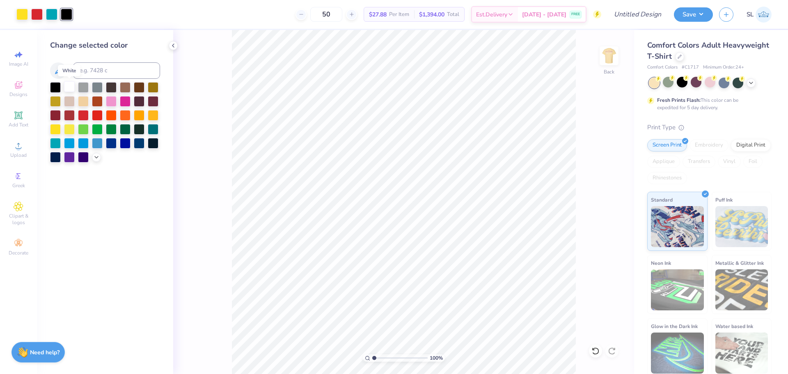
click at [69, 88] on div at bounding box center [69, 86] width 11 height 11
click at [23, 16] on div at bounding box center [21, 13] width 11 height 11
click at [93, 71] on input at bounding box center [116, 70] width 87 height 16
type input "705"
click at [38, 11] on div at bounding box center [36, 13] width 11 height 11
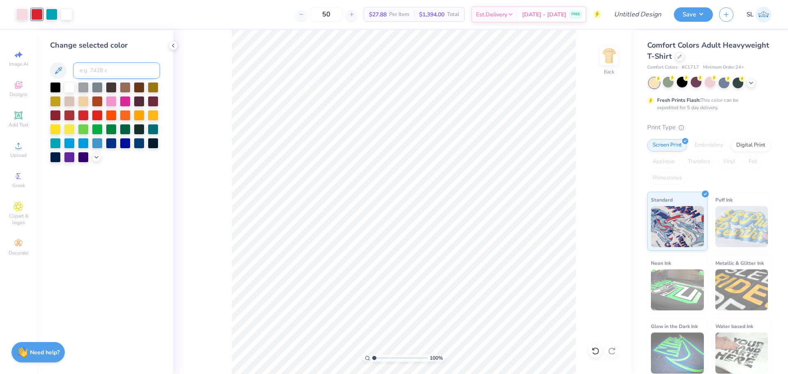
click at [99, 67] on input at bounding box center [116, 70] width 87 height 16
paste input
click at [612, 58] on img at bounding box center [609, 55] width 33 height 33
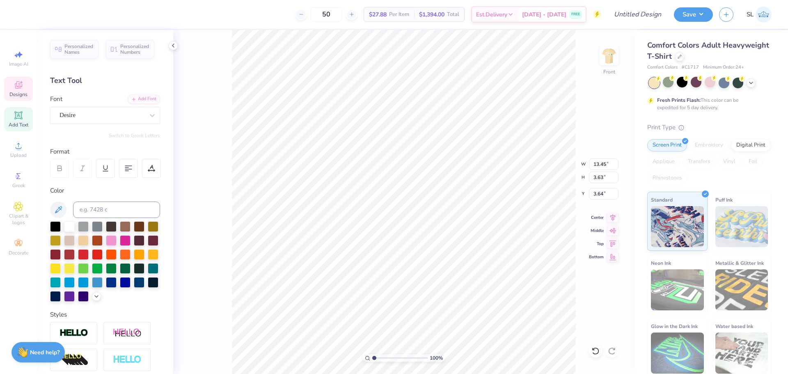
click at [174, 47] on polyline at bounding box center [173, 45] width 2 height 3
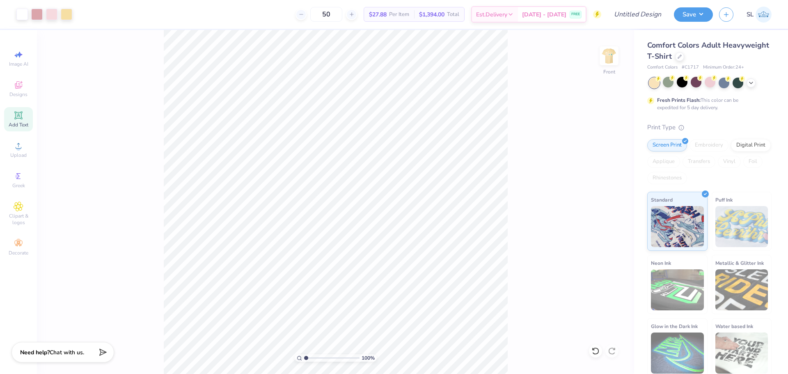
click at [170, 44] on div "100 % Front" at bounding box center [335, 202] width 597 height 344
click at [612, 56] on img at bounding box center [609, 55] width 33 height 33
click at [53, 17] on div at bounding box center [51, 13] width 11 height 11
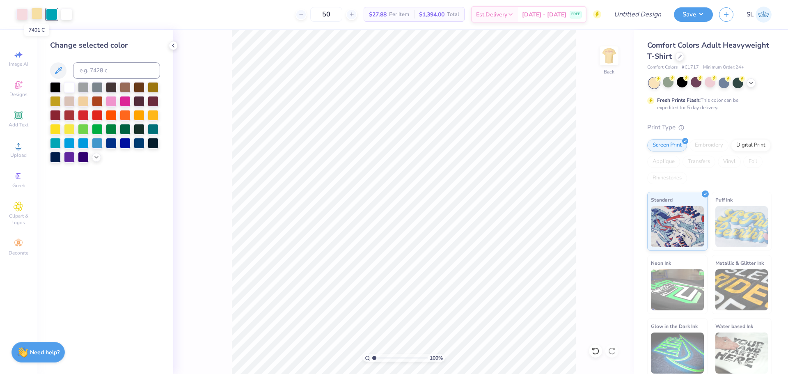
click at [39, 16] on div at bounding box center [36, 13] width 11 height 11
click at [85, 66] on input at bounding box center [116, 70] width 87 height 16
type input "501"
click at [53, 14] on div at bounding box center [51, 13] width 11 height 11
click at [153, 113] on div at bounding box center [153, 114] width 11 height 11
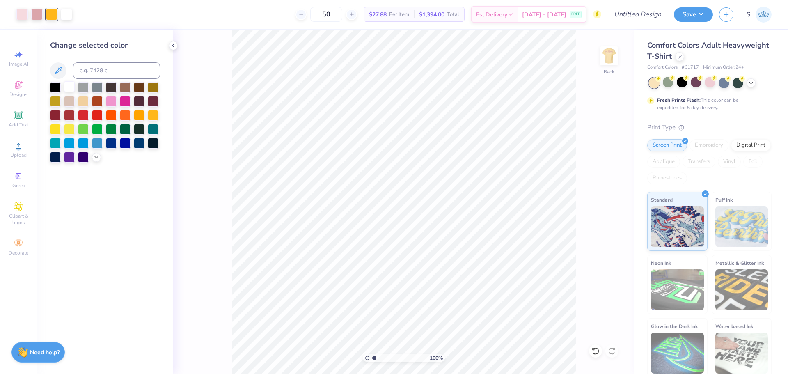
click at [71, 87] on div at bounding box center [69, 86] width 11 height 11
click at [112, 98] on div at bounding box center [111, 100] width 11 height 11
click at [158, 139] on div at bounding box center [153, 142] width 11 height 11
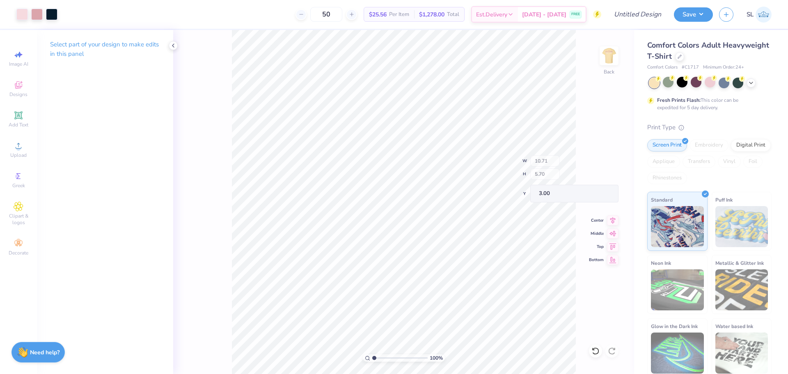
type input "10.71"
type input "5.70"
click at [611, 62] on img at bounding box center [609, 55] width 33 height 33
click at [611, 62] on img at bounding box center [609, 56] width 16 height 16
click at [611, 53] on img at bounding box center [609, 55] width 33 height 33
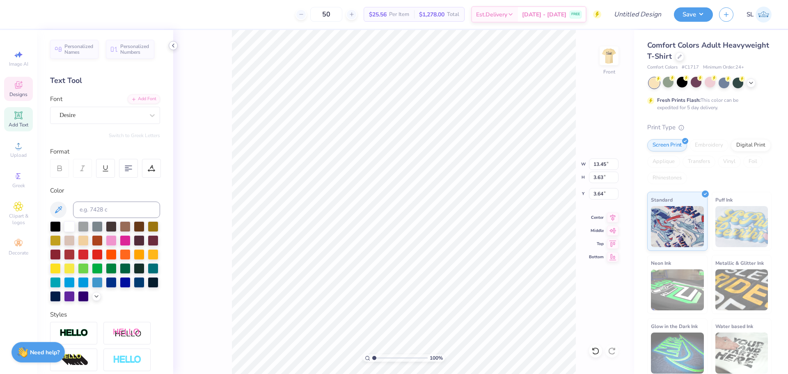
click at [173, 45] on icon at bounding box center [173, 45] width 7 height 7
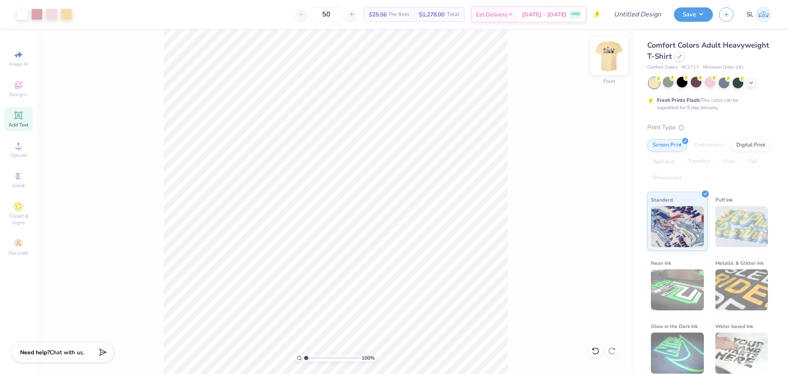
click at [611, 59] on img at bounding box center [609, 55] width 33 height 33
click at [21, 14] on div at bounding box center [21, 13] width 11 height 11
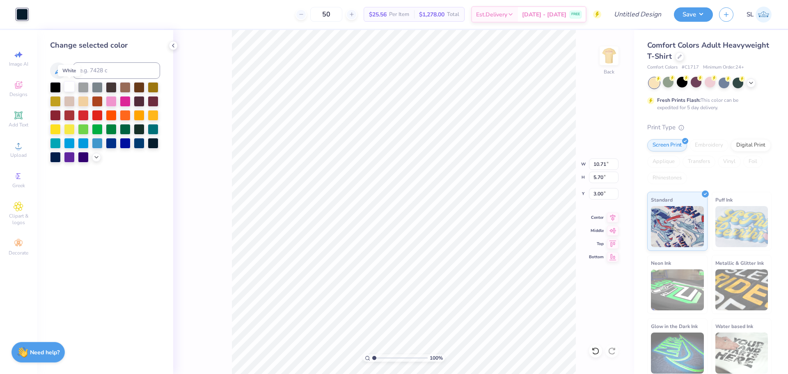
click at [66, 89] on div at bounding box center [69, 86] width 11 height 11
click at [93, 159] on div at bounding box center [96, 156] width 9 height 9
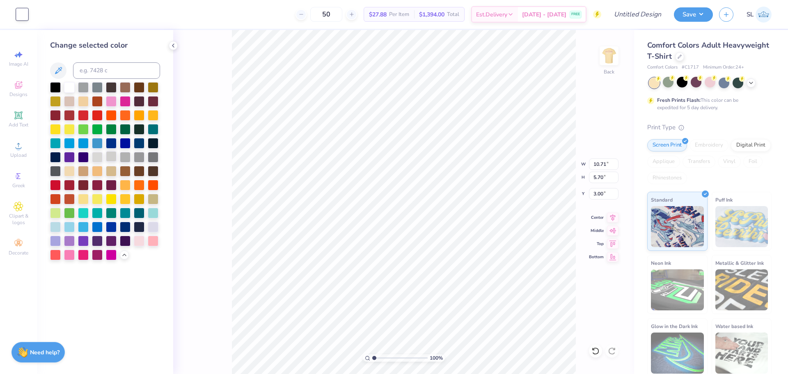
click at [112, 159] on div at bounding box center [111, 156] width 11 height 11
click at [126, 159] on div at bounding box center [125, 156] width 11 height 11
click at [83, 257] on div at bounding box center [83, 254] width 11 height 11
click at [142, 237] on div at bounding box center [139, 240] width 11 height 11
click at [155, 238] on div at bounding box center [153, 240] width 11 height 11
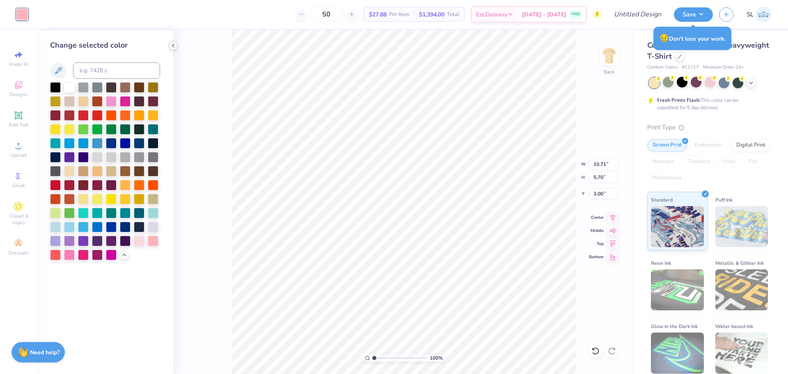
click at [174, 44] on icon at bounding box center [173, 45] width 7 height 7
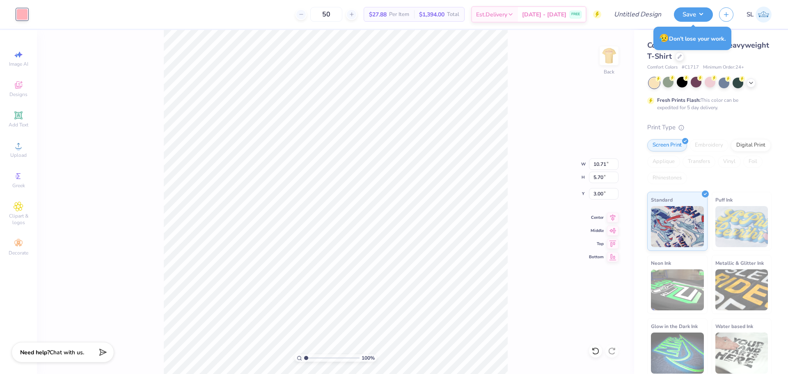
click at [62, 18] on div "50 $27.88 Per Item $1,394.00 Total Est. Delivery [DATE] - [DATE] FREE" at bounding box center [317, 14] width 567 height 29
type input "3.88"
type input "3.33"
type input "5.23"
click at [50, 9] on div at bounding box center [51, 13] width 11 height 11
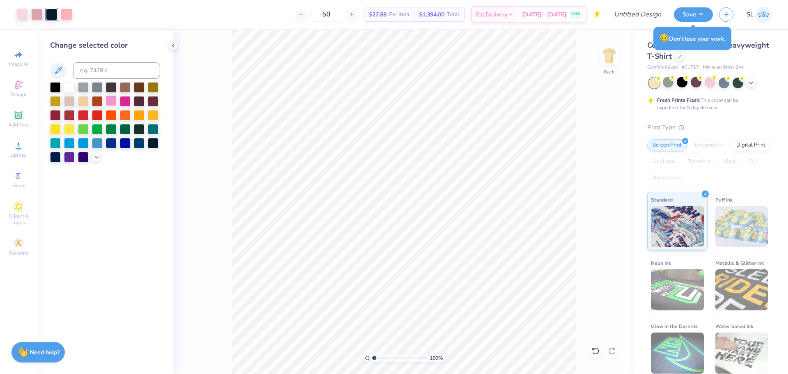
click at [108, 103] on div at bounding box center [111, 100] width 11 height 11
click at [97, 155] on icon at bounding box center [96, 156] width 7 height 7
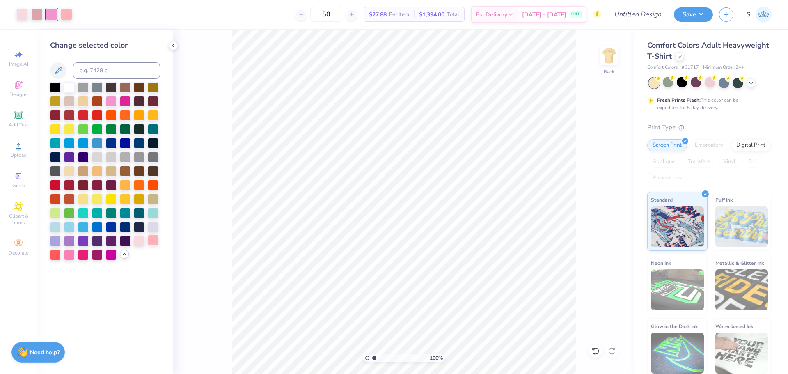
click at [153, 244] on div at bounding box center [153, 240] width 11 height 11
click at [69, 256] on div at bounding box center [69, 254] width 11 height 11
click at [99, 200] on div at bounding box center [97, 198] width 11 height 11
click at [85, 200] on div at bounding box center [83, 198] width 11 height 11
click at [58, 87] on div at bounding box center [55, 86] width 11 height 11
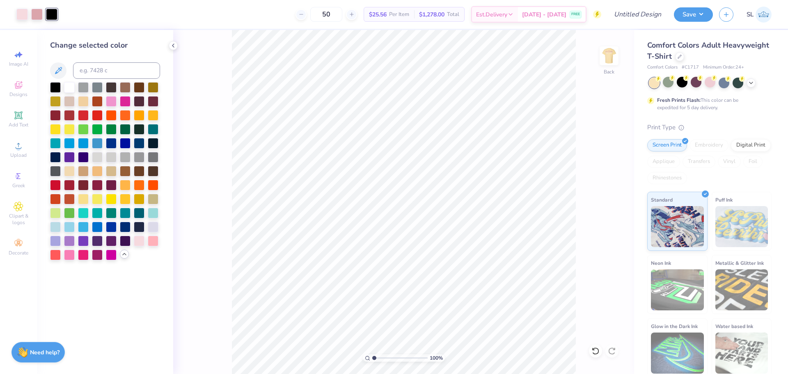
click at [217, 245] on div "100 % Back" at bounding box center [403, 202] width 461 height 344
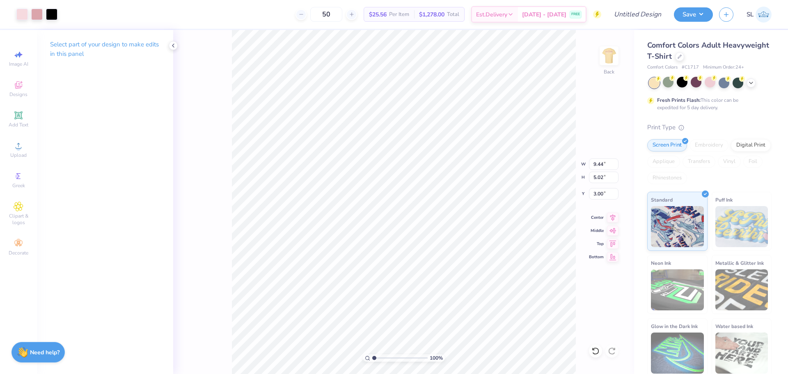
type input "9.44"
type input "5.02"
click at [169, 180] on div "Select part of your design to make edits in this panel" at bounding box center [105, 202] width 136 height 344
click at [748, 82] on icon at bounding box center [751, 82] width 7 height 7
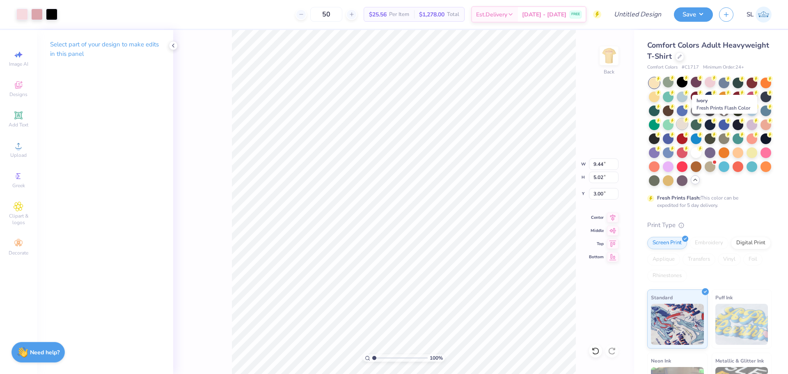
click at [687, 123] on div at bounding box center [682, 124] width 11 height 11
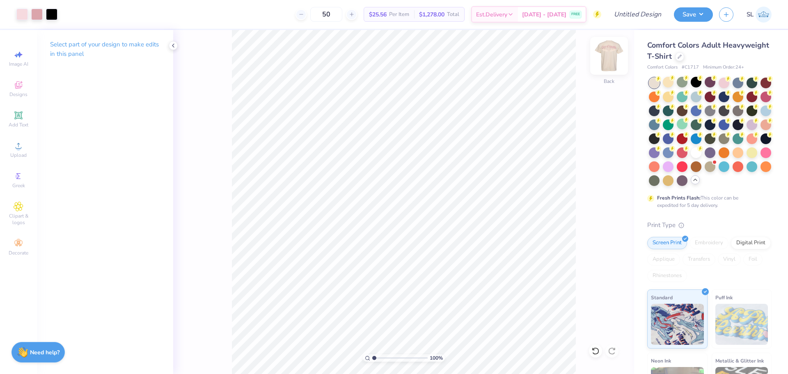
click at [612, 59] on img at bounding box center [609, 55] width 33 height 33
type input "3.89"
click at [607, 60] on img at bounding box center [609, 55] width 33 height 33
click at [607, 57] on img at bounding box center [609, 55] width 33 height 33
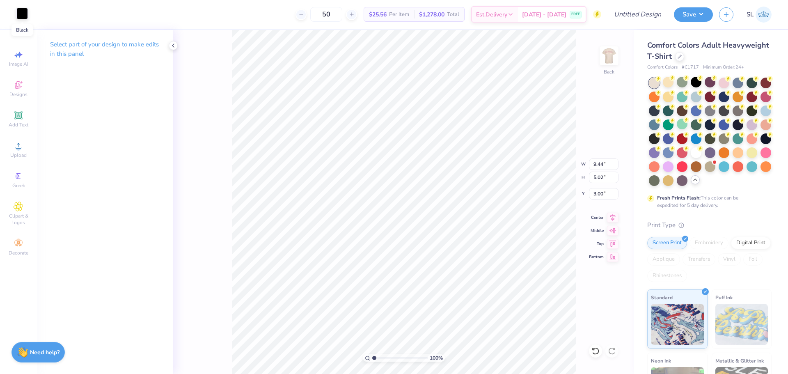
click at [18, 14] on div at bounding box center [21, 13] width 11 height 11
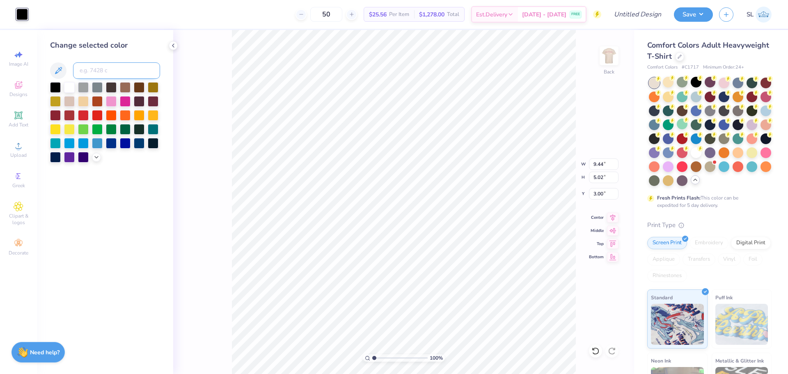
click at [93, 75] on input at bounding box center [116, 70] width 87 height 16
type input "501"
click at [225, 231] on div "100 % Back W 9.44 9.44 " H 5.02 5.02 " Y 3.00 3.00 " Center Middle Top Bottom" at bounding box center [403, 202] width 461 height 344
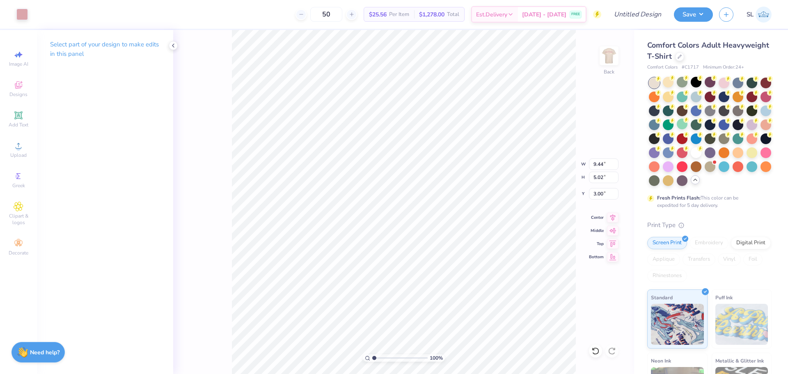
click at [204, 182] on div "100 % Back W 9.44 9.44 " H 5.02 5.02 " Y 3.00 3.00 " Center Middle Top Bottom" at bounding box center [403, 202] width 461 height 344
type input "3.61"
type input "1.77"
type input "6.17"
click at [23, 16] on div at bounding box center [21, 13] width 11 height 11
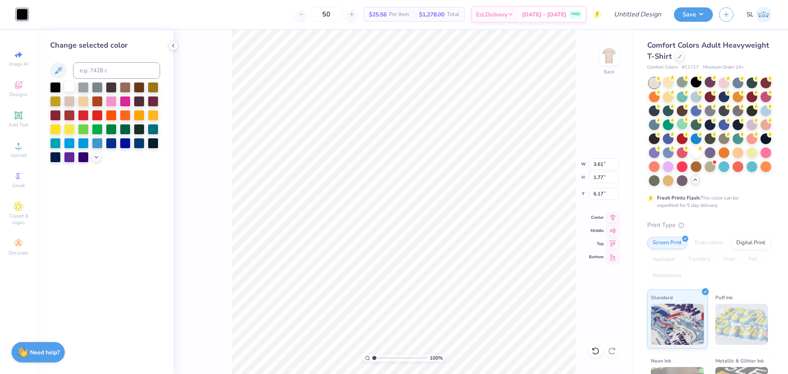
click at [69, 83] on div at bounding box center [69, 86] width 11 height 11
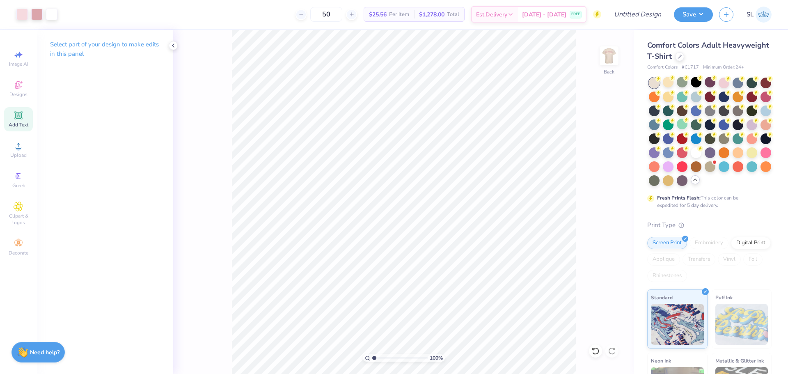
click at [17, 115] on icon at bounding box center [18, 115] width 6 height 6
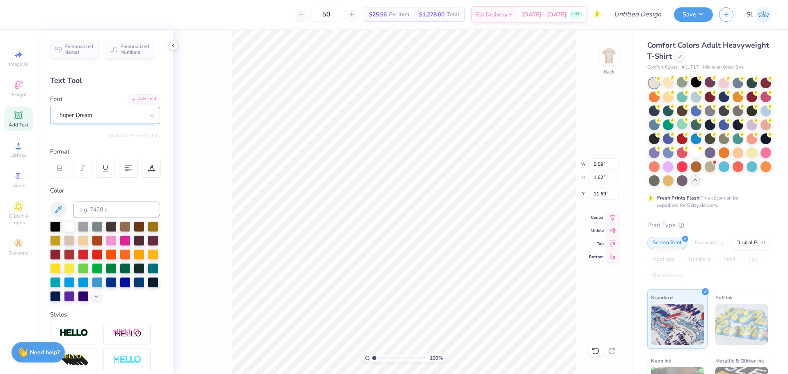
click at [119, 118] on div "Super Dream" at bounding box center [102, 115] width 86 height 13
type input "H"
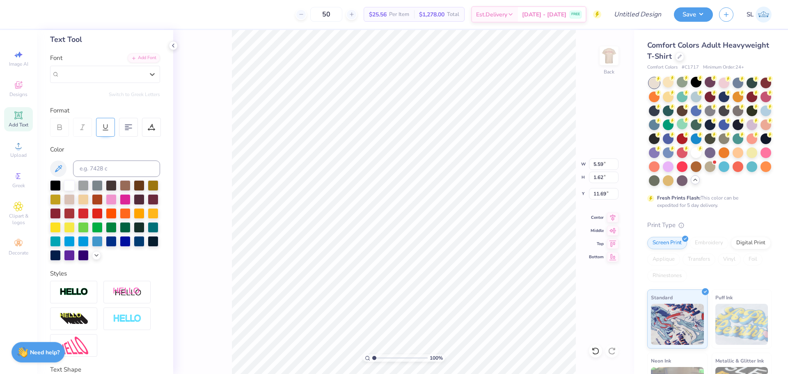
scroll to position [0, 0]
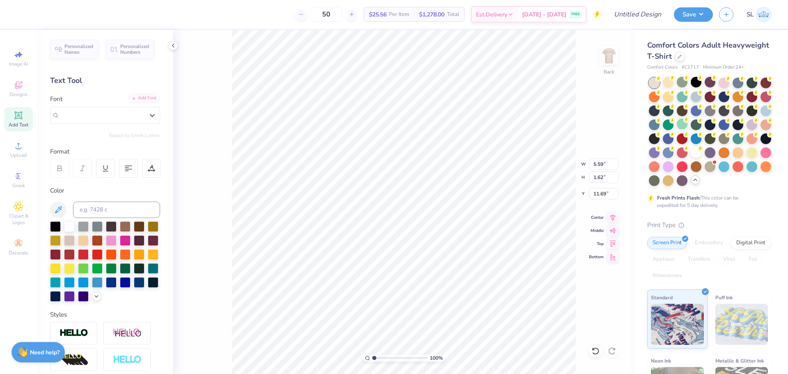
click at [135, 96] on div "Add Font" at bounding box center [144, 98] width 32 height 9
click at [135, 99] on div "Add Font" at bounding box center [144, 98] width 32 height 9
click at [137, 96] on div "Add Font" at bounding box center [144, 98] width 32 height 9
click at [138, 97] on div "Add Font" at bounding box center [144, 98] width 32 height 9
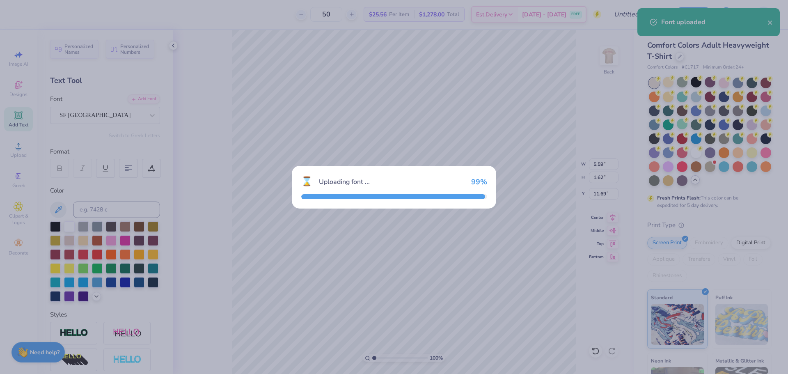
type input "4.21"
type input "1.75"
type input "11.62"
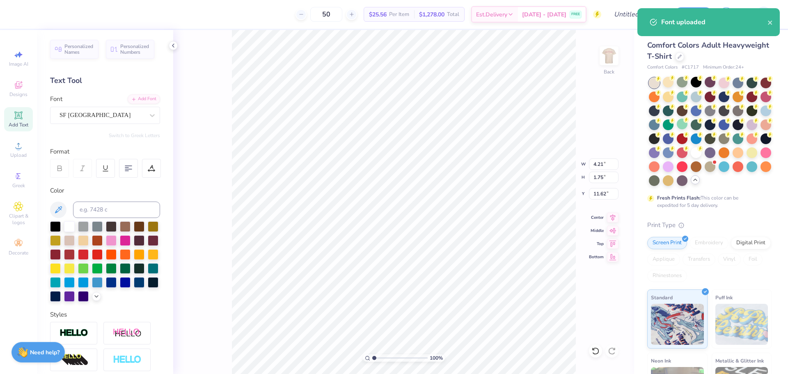
scroll to position [7, 1]
type textarea "B"
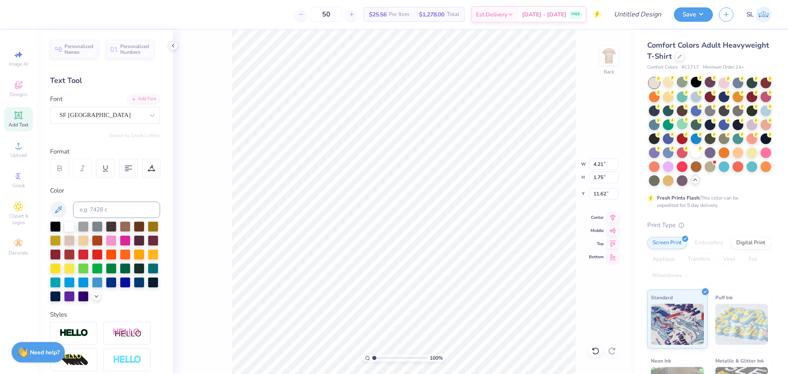
scroll to position [7, 3]
type textarea "PI BETA PHI"
click at [91, 206] on input at bounding box center [116, 209] width 87 height 16
type input "705C"
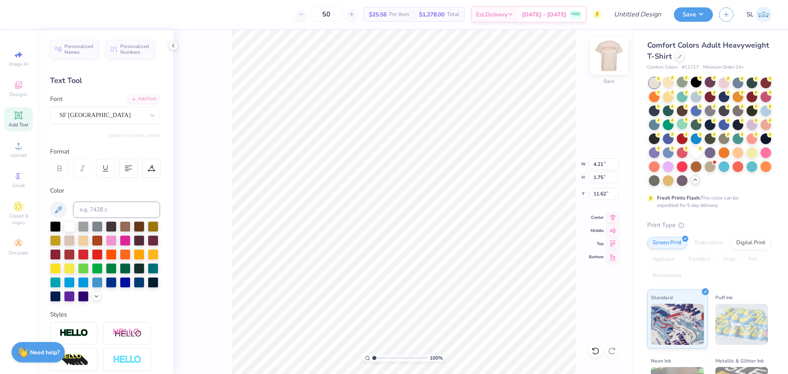
click at [609, 50] on img at bounding box center [609, 55] width 33 height 33
click at [609, 68] on img at bounding box center [609, 55] width 33 height 33
click at [101, 213] on input at bounding box center [116, 209] width 87 height 16
type input "501C"
type input "8.27"
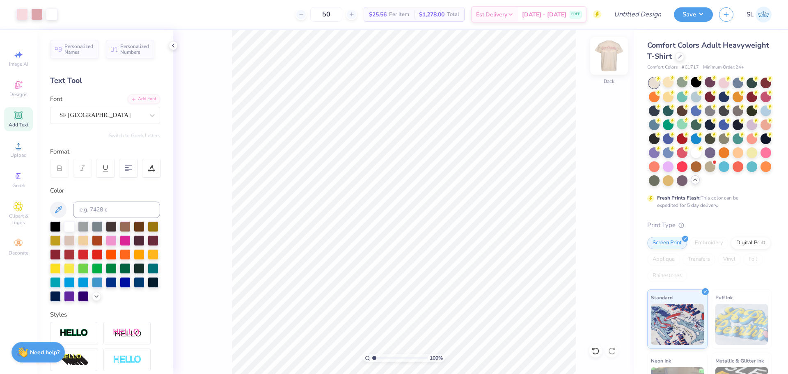
click at [603, 59] on img at bounding box center [609, 55] width 33 height 33
type input "6.63"
type input "2.53"
type input "8.31"
type input "4.50"
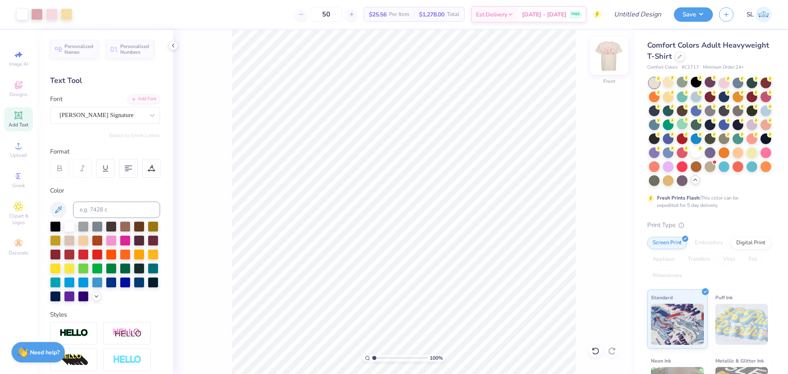
click at [614, 57] on img at bounding box center [609, 55] width 33 height 33
click at [623, 19] on input "Design Title" at bounding box center [627, 14] width 80 height 16
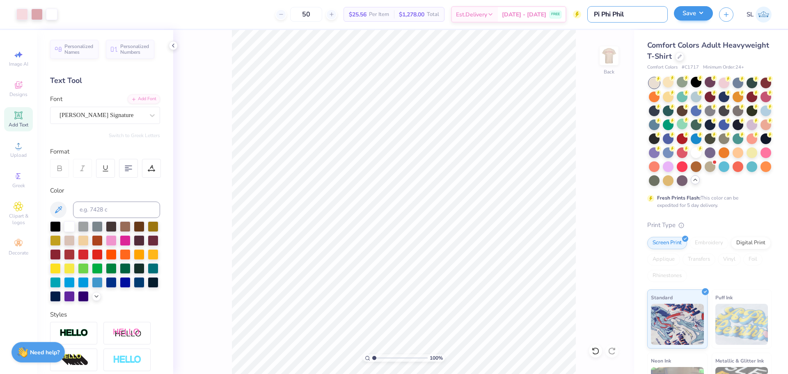
type input "Pi Phi Phil"
click at [692, 12] on button "Save" at bounding box center [693, 13] width 39 height 14
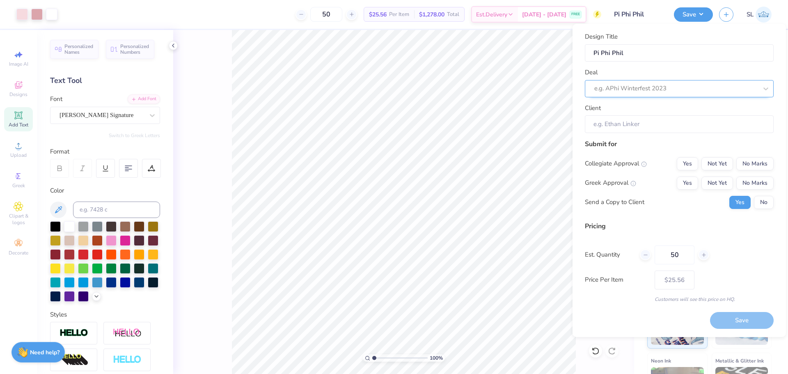
click at [644, 86] on div at bounding box center [675, 88] width 163 height 11
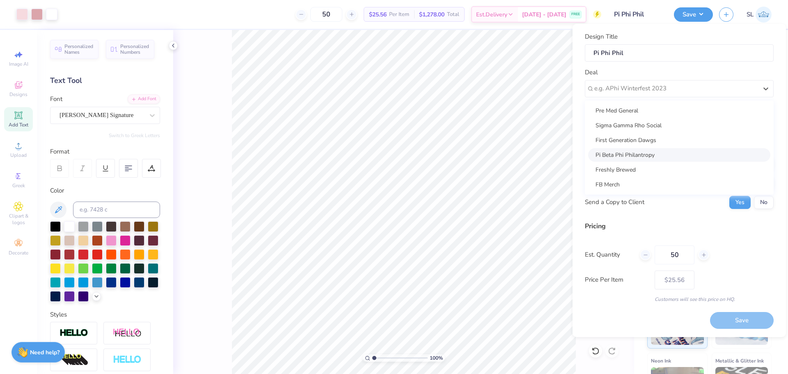
click at [647, 153] on div "Pi Beta Phi Philantropy" at bounding box center [679, 155] width 182 height 14
type input "[PERSON_NAME]"
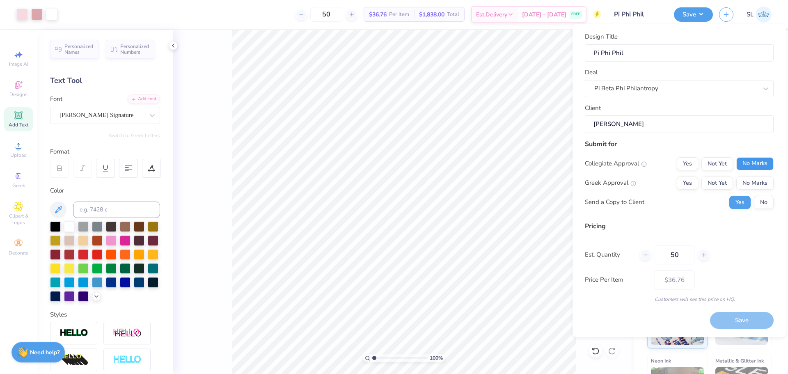
click at [748, 164] on button "No Marks" at bounding box center [754, 163] width 37 height 13
click at [691, 179] on button "Yes" at bounding box center [687, 182] width 21 height 13
type input "$30.32"
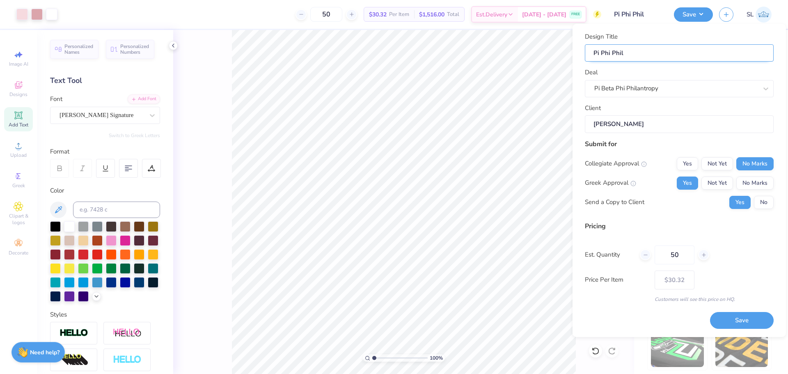
click at [639, 56] on input "Pi Phi Phil" at bounding box center [679, 53] width 189 height 18
type input "Pi Phi Phila"
type input "Pi Phi Philan"
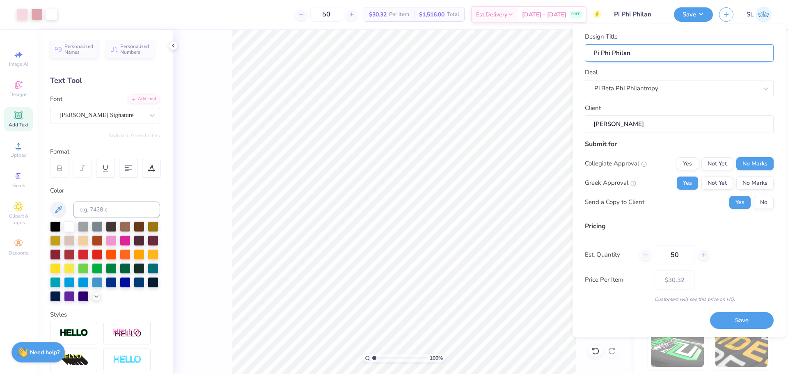
type input "Pi Phi Philant"
type input "Pi Phi Philan"
type input "Pi Phi Phila"
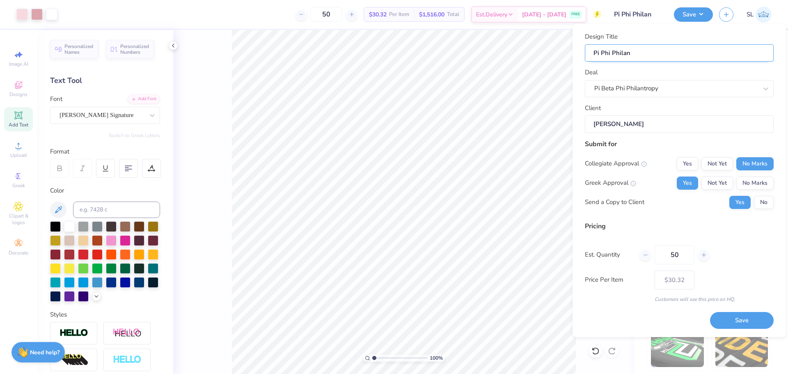
type input "Pi Phi Phila"
type input "Pi Phi Phil"
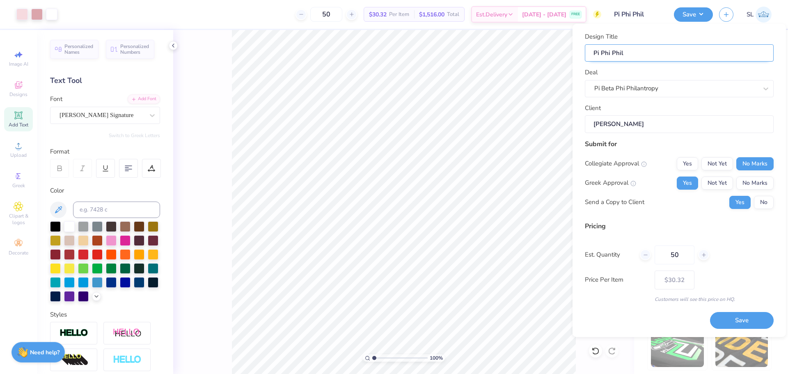
type input "Pi Phi [PERSON_NAME]"
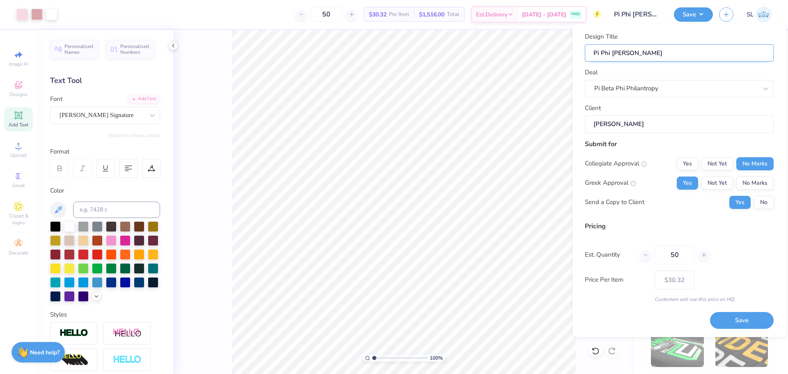
type input "Pi Phi [PERSON_NAME]"
type input "Pi Phi [PERSON_NAME] 1"
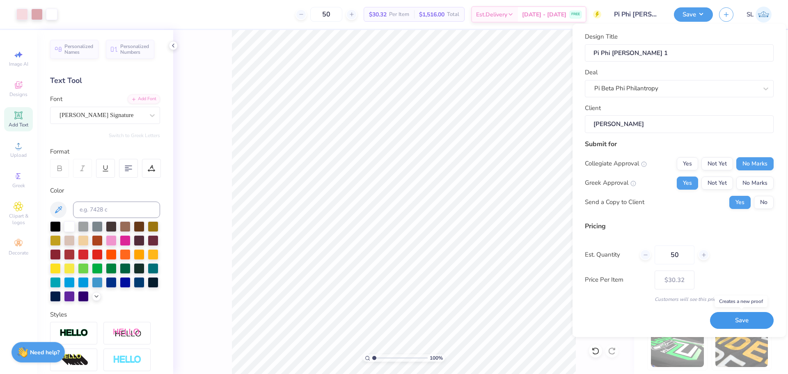
click at [732, 322] on button "Save" at bounding box center [742, 320] width 64 height 17
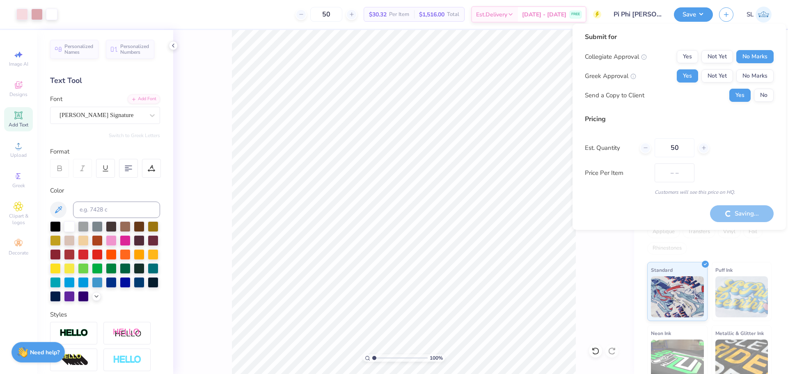
type input "$25.56"
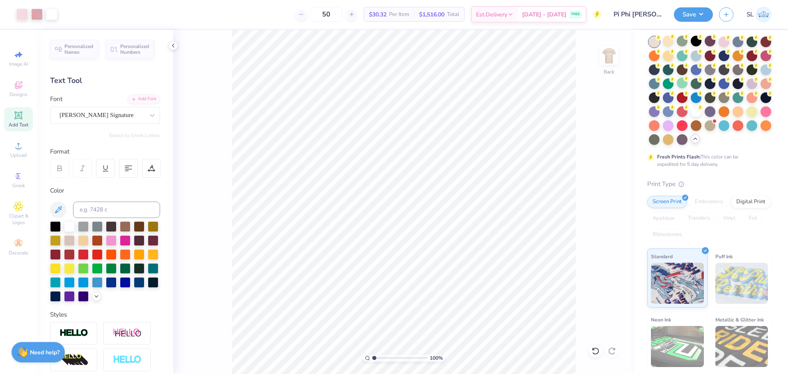
click at [760, 11] on img at bounding box center [763, 15] width 16 height 16
click at [607, 57] on img at bounding box center [609, 55] width 33 height 33
click at [133, 113] on div "Desire" at bounding box center [102, 115] width 86 height 13
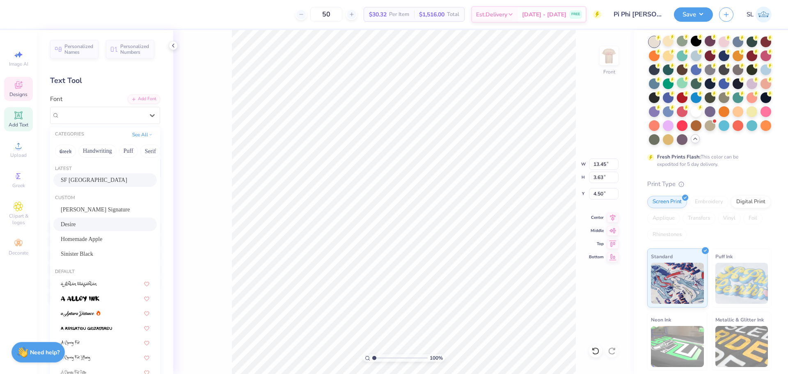
click at [111, 178] on div "SF [GEOGRAPHIC_DATA]" at bounding box center [105, 180] width 89 height 9
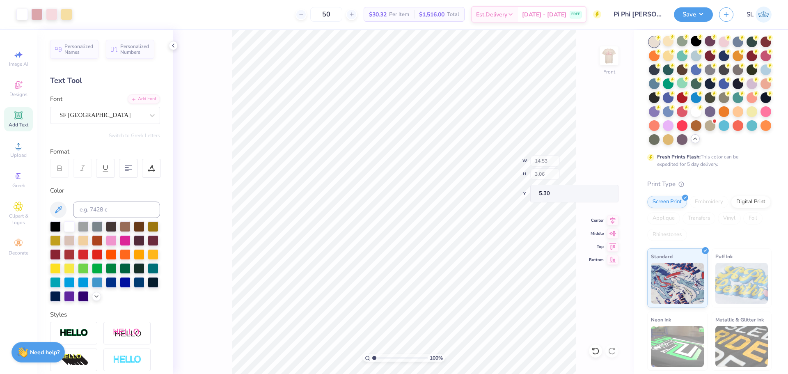
type input "5.30"
type input "5.17"
type input "5.30"
click at [584, 259] on div "100 % Front W 14.53 14.53 " H 3.06 3.06 " Y 5.30 5.30 " Center Middle Top Bottom" at bounding box center [403, 202] width 461 height 344
type input "13.08"
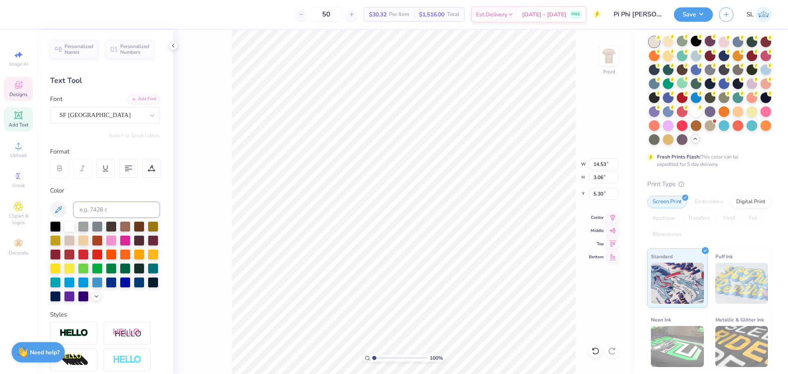
type input "2.75"
type input "5.61"
type textarea "City of Angels"
type input "6.45"
type input "4.63"
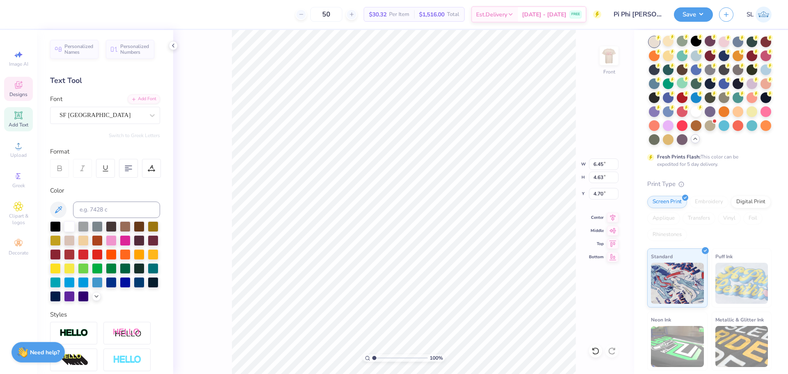
type input "4.70"
type input "3.00"
type textarea "City of Angels"
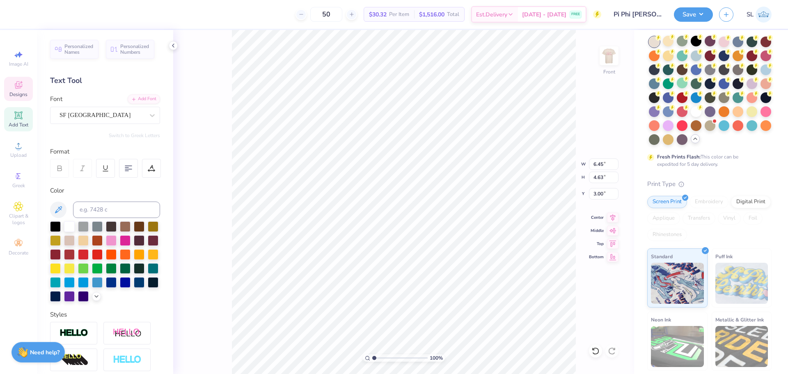
scroll to position [7, 2]
type input "5.33"
click at [100, 114] on div "SF [GEOGRAPHIC_DATA]" at bounding box center [102, 115] width 86 height 13
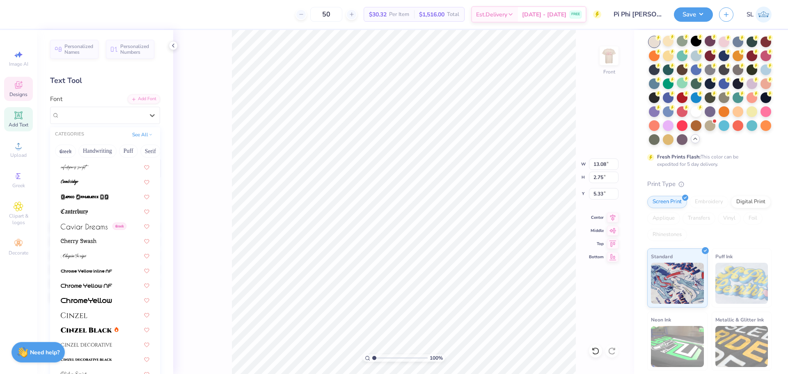
scroll to position [1067, 0]
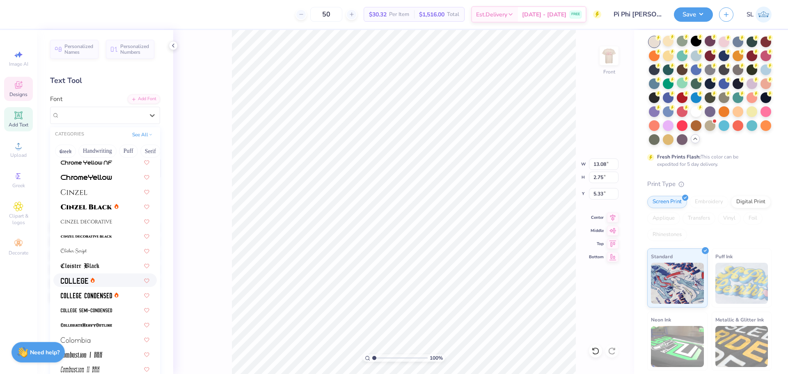
click at [81, 282] on img at bounding box center [74, 281] width 27 height 6
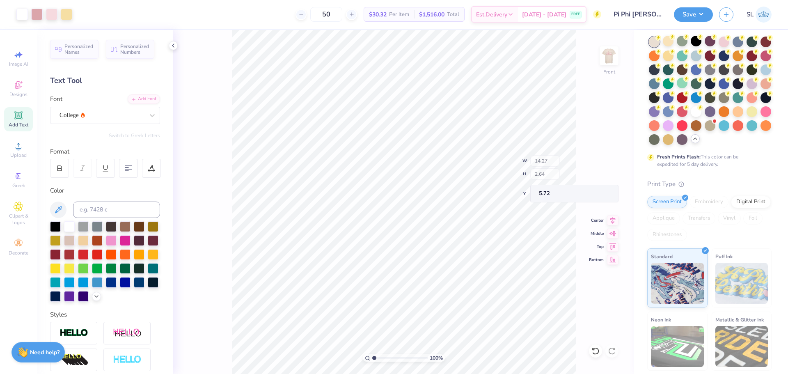
type input "5.72"
click at [113, 115] on div "College" at bounding box center [102, 115] width 86 height 13
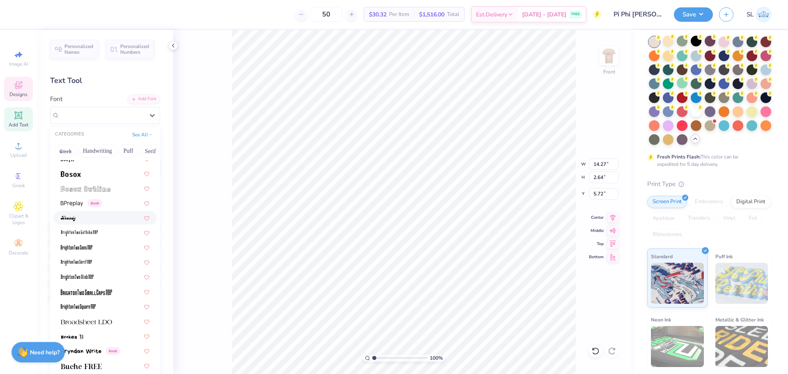
scroll to position [985, 0]
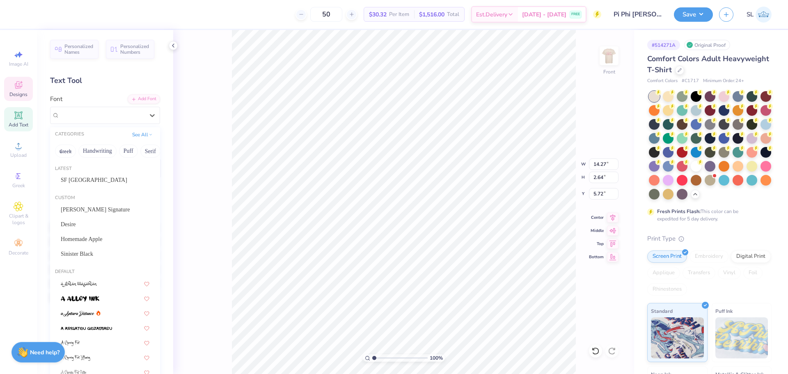
scroll to position [7, 1]
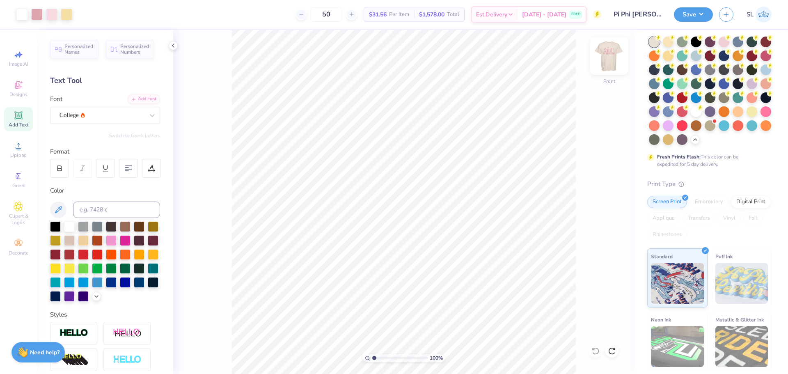
click at [613, 55] on img at bounding box center [609, 55] width 33 height 33
click at [613, 55] on img at bounding box center [609, 56] width 16 height 16
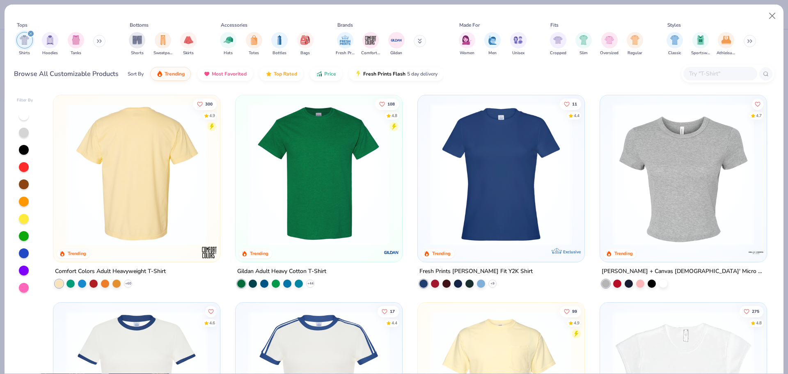
click at [149, 142] on img at bounding box center [137, 174] width 150 height 142
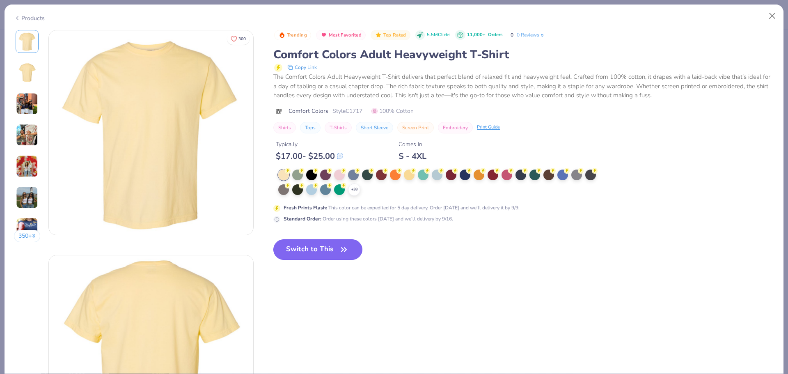
click at [308, 255] on button "Switch to This" at bounding box center [317, 249] width 89 height 21
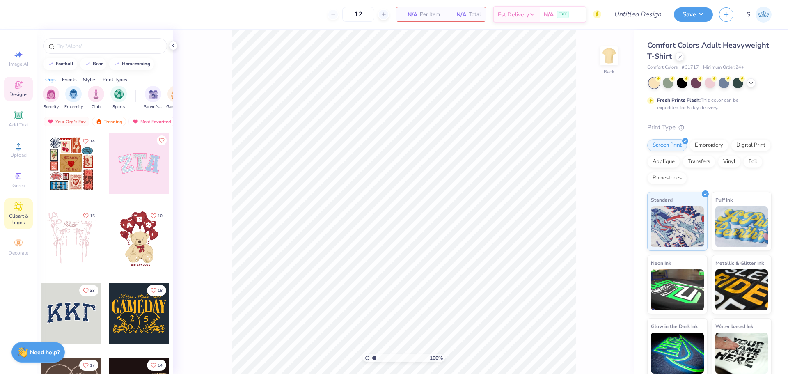
click at [19, 208] on icon at bounding box center [18, 206] width 4 height 4
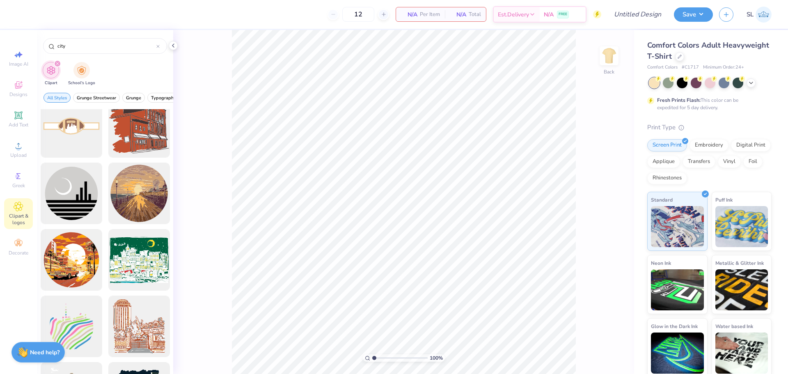
scroll to position [821, 0]
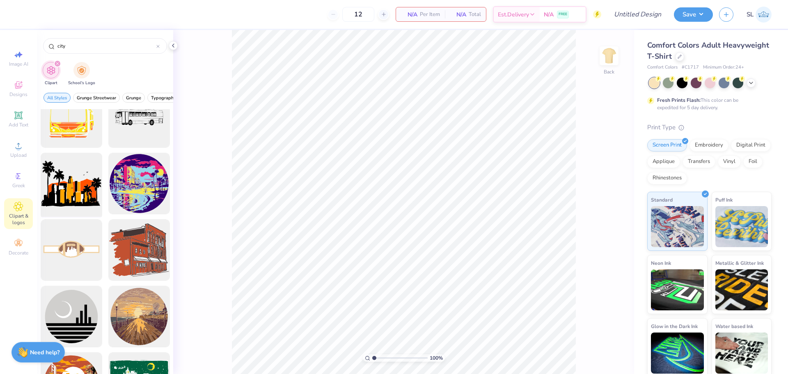
type input "city"
click at [61, 190] on div at bounding box center [71, 184] width 68 height 68
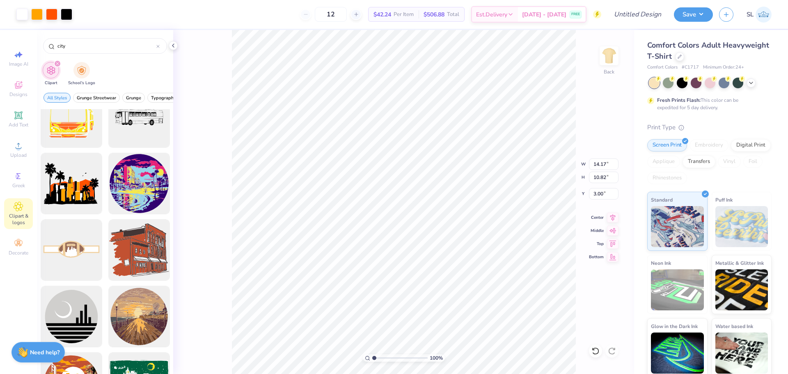
type input "2.06"
type input "13.18"
type input "10.06"
type input "3.00"
click at [42, 9] on div at bounding box center [36, 13] width 11 height 11
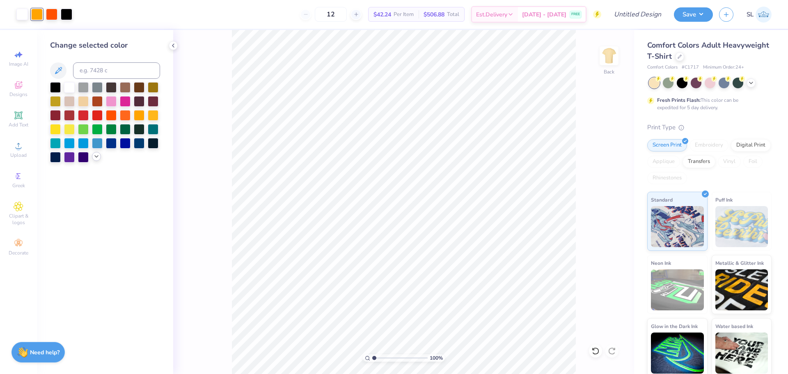
click at [96, 157] on polyline at bounding box center [96, 157] width 3 height 2
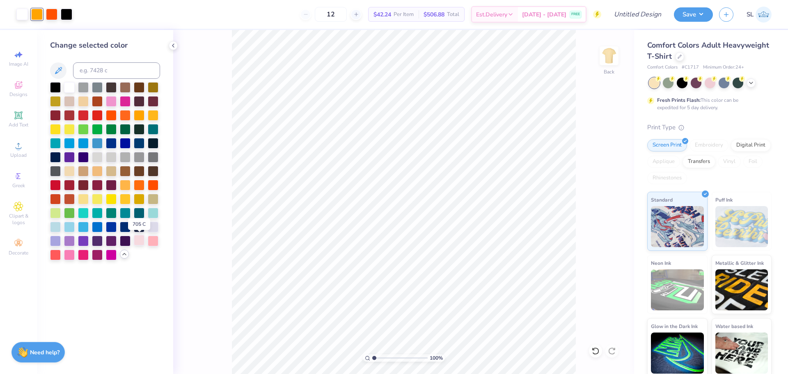
click at [139, 241] on div at bounding box center [139, 240] width 11 height 11
click at [156, 239] on div at bounding box center [153, 240] width 11 height 11
click at [53, 17] on div at bounding box center [51, 13] width 11 height 11
click at [71, 256] on div at bounding box center [69, 254] width 11 height 11
click at [155, 157] on div at bounding box center [153, 156] width 11 height 11
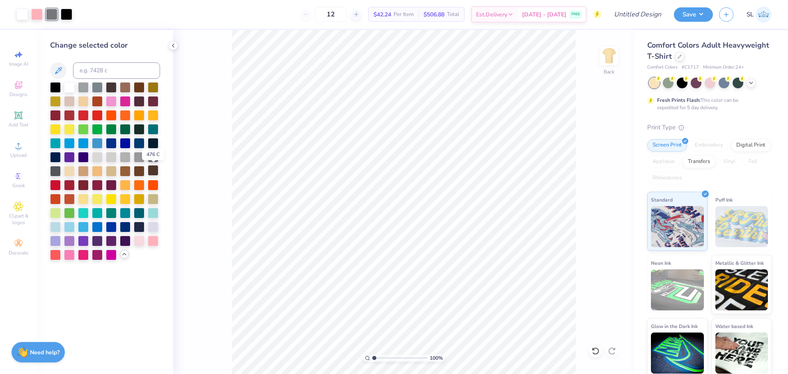
click at [149, 171] on div at bounding box center [153, 170] width 11 height 11
click at [152, 158] on div at bounding box center [153, 156] width 11 height 11
click at [39, 14] on div at bounding box center [36, 13] width 11 height 11
click at [111, 117] on div at bounding box center [111, 114] width 11 height 11
click at [120, 115] on div at bounding box center [125, 114] width 11 height 11
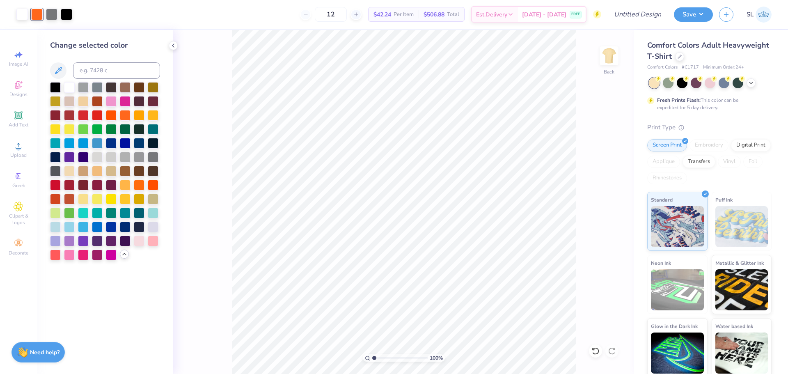
click at [219, 250] on div "100 % Back" at bounding box center [403, 202] width 461 height 344
click at [586, 282] on div "100 % Back" at bounding box center [403, 202] width 461 height 344
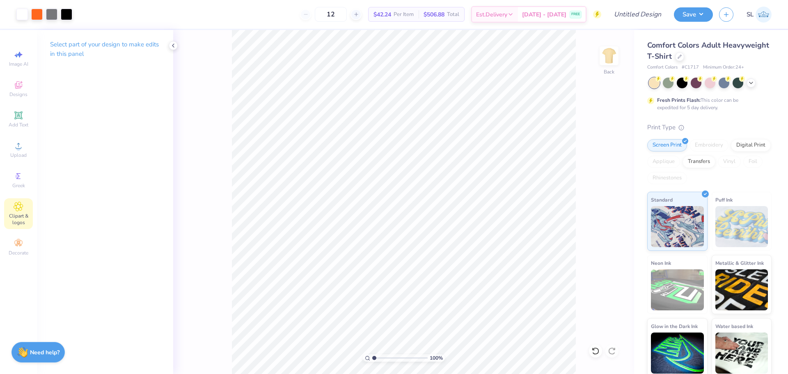
click at [24, 211] on div "Clipart & logos" at bounding box center [18, 213] width 29 height 31
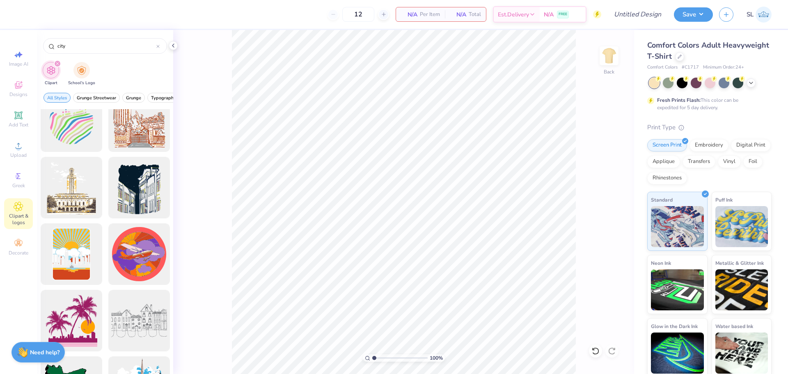
scroll to position [1231, 0]
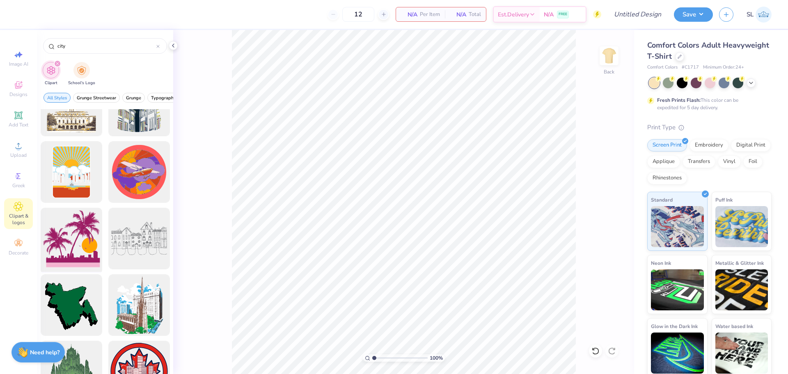
click at [74, 254] on div at bounding box center [71, 239] width 68 height 68
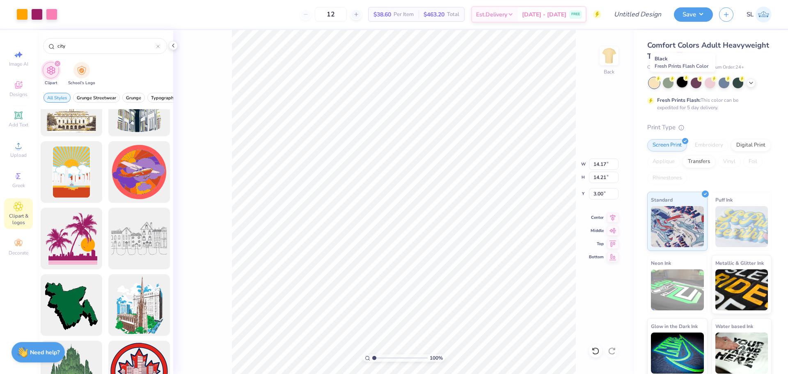
click at [681, 85] on div at bounding box center [682, 82] width 11 height 11
click at [671, 83] on div at bounding box center [668, 82] width 11 height 11
type input "13.47"
type input "13.51"
type input "3.70"
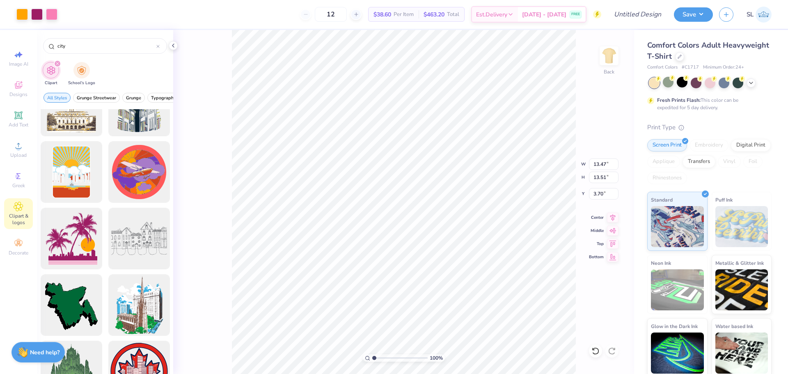
type input "3.00"
click at [680, 84] on div at bounding box center [682, 82] width 11 height 11
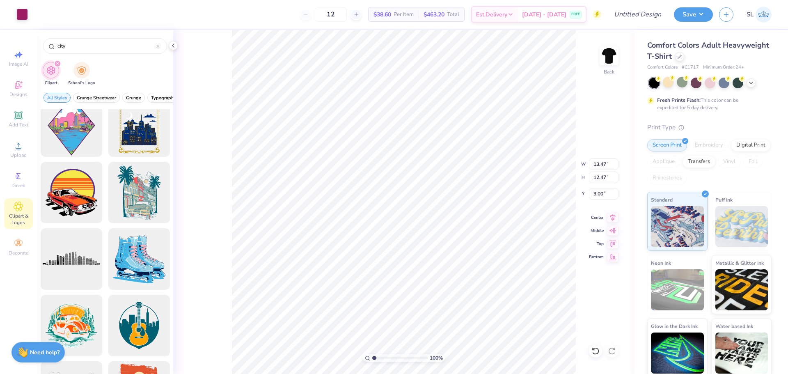
scroll to position [2955, 0]
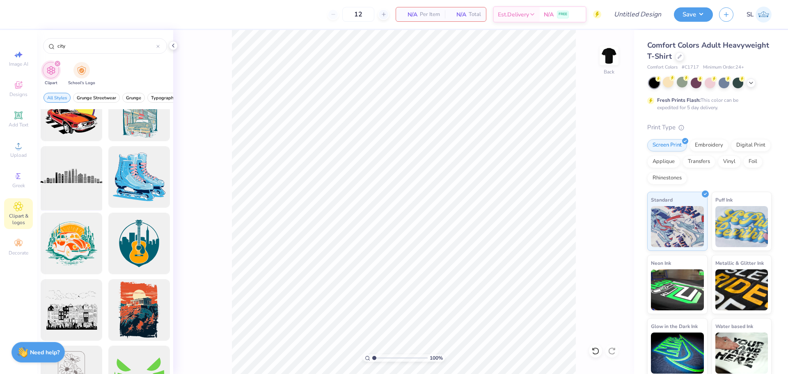
click at [55, 179] on div at bounding box center [71, 177] width 68 height 68
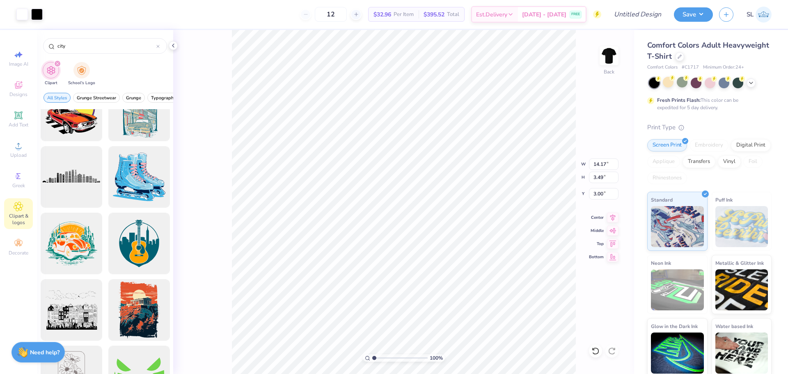
click at [585, 121] on div "100 % Back W 14.17 14.17 " H 3.49 3.49 " Y 3.00 3.00 " Center Middle Top Bottom" at bounding box center [403, 202] width 461 height 344
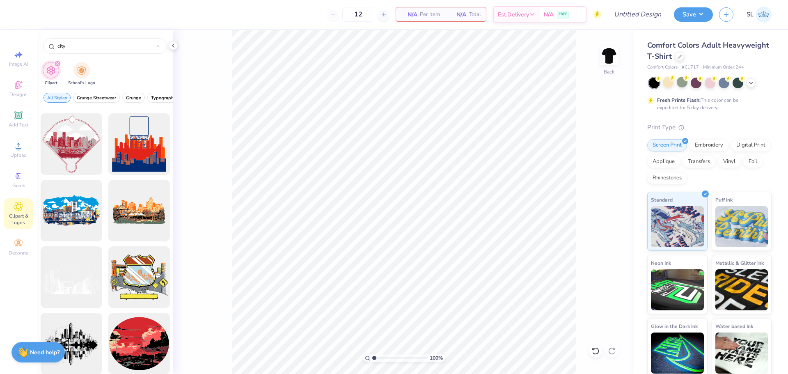
scroll to position [369, 0]
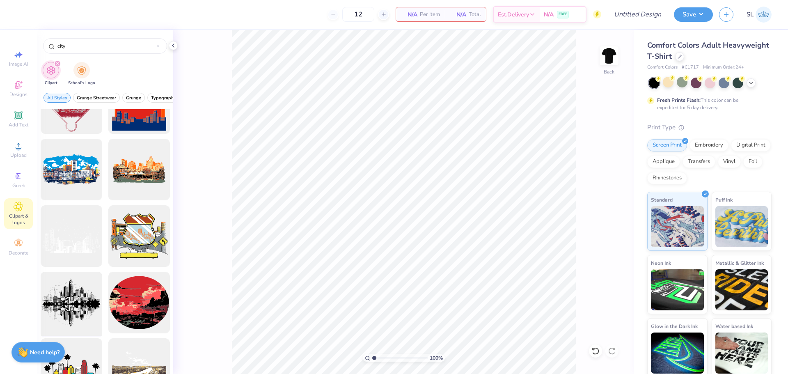
click at [80, 293] on div at bounding box center [71, 303] width 68 height 68
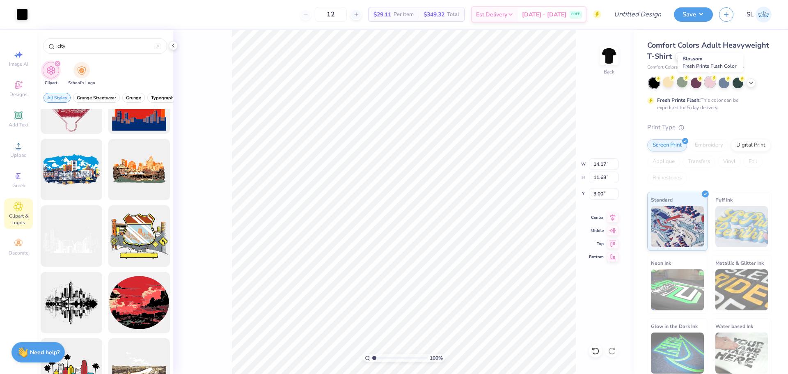
click at [712, 84] on div at bounding box center [710, 82] width 11 height 11
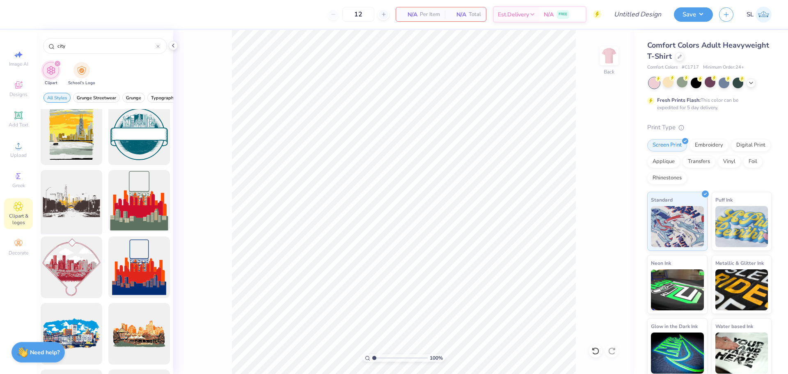
scroll to position [82, 0]
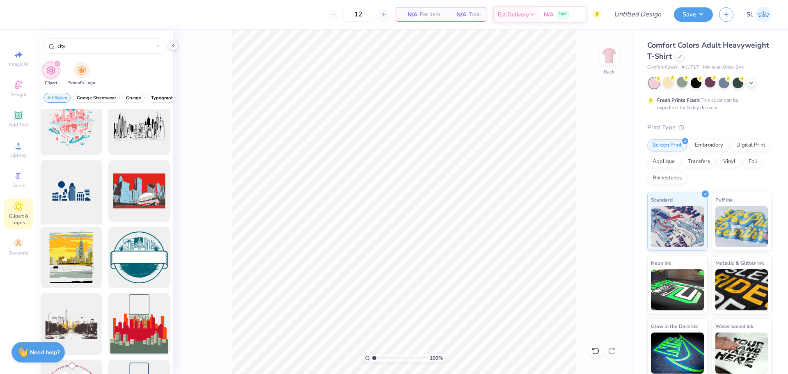
click at [71, 202] on div at bounding box center [71, 191] width 68 height 68
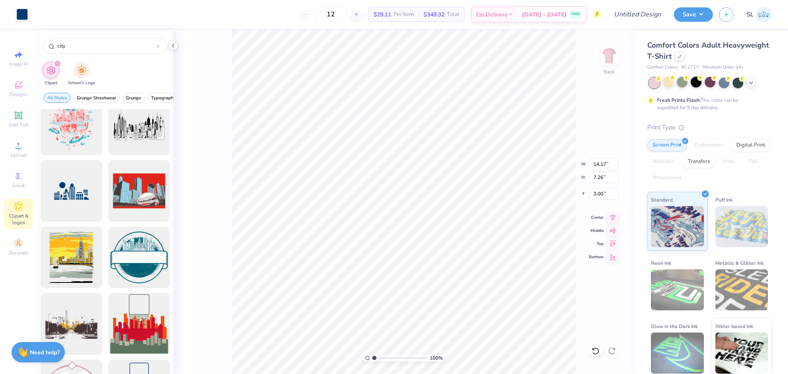
click at [698, 82] on div at bounding box center [696, 82] width 11 height 11
click at [26, 12] on div at bounding box center [21, 13] width 11 height 11
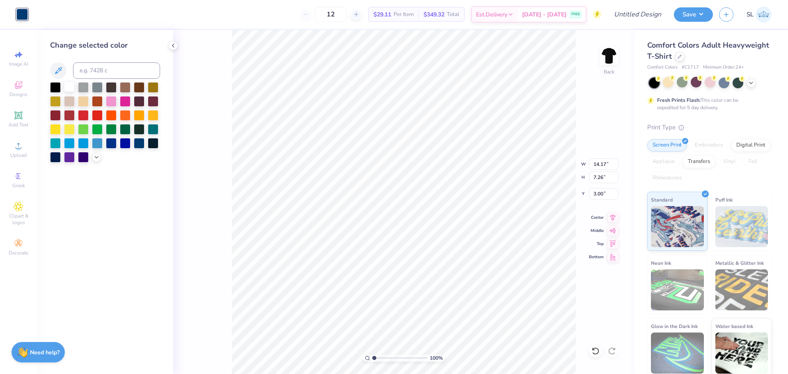
click at [69, 87] on div at bounding box center [69, 86] width 11 height 11
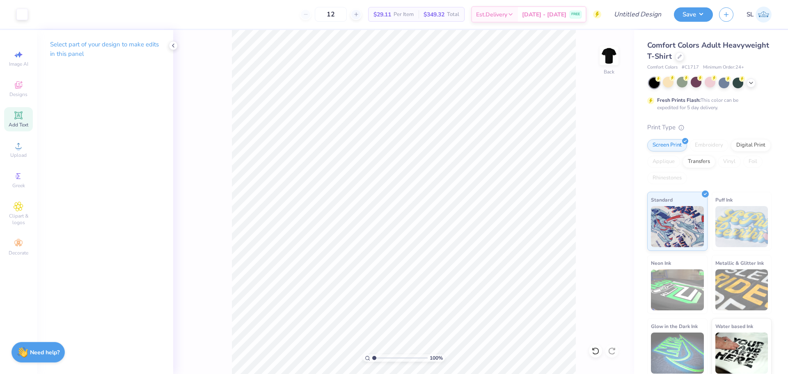
click at [21, 124] on span "Add Text" at bounding box center [19, 124] width 20 height 7
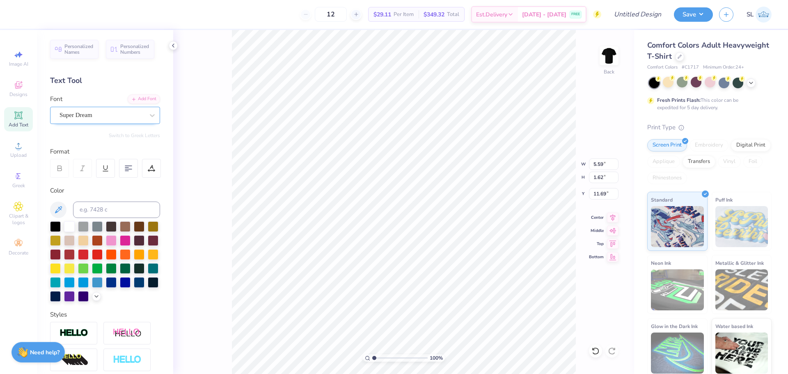
click at [87, 114] on div "Super Dream" at bounding box center [102, 115] width 86 height 13
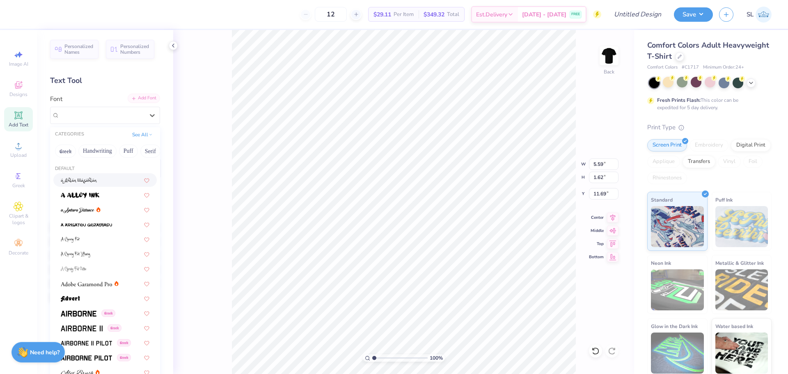
click at [132, 97] on div "Add Font" at bounding box center [144, 98] width 32 height 9
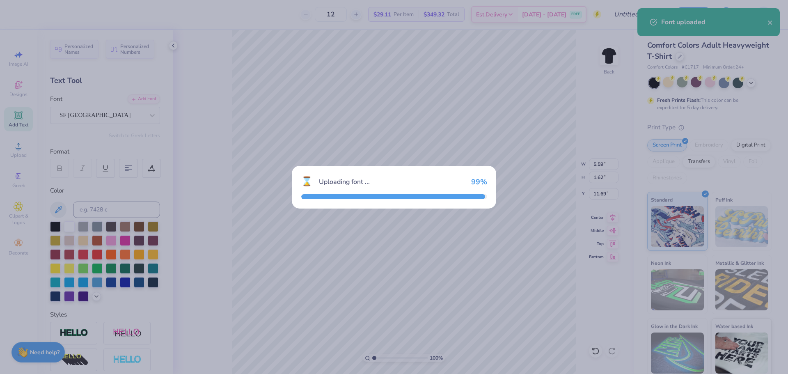
type input "4.21"
type input "1.75"
type input "11.62"
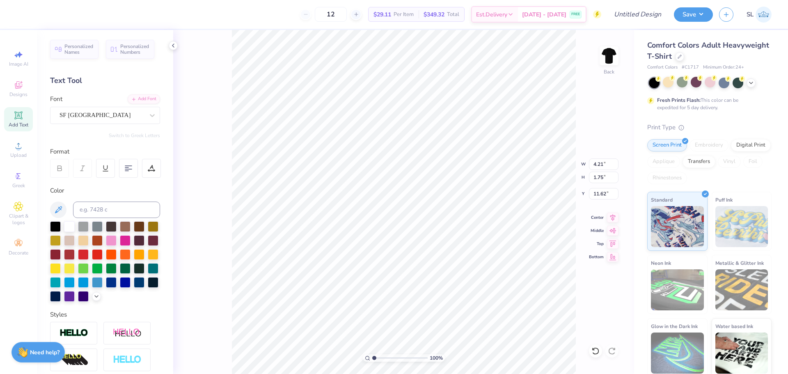
scroll to position [7, 2]
type textarea "Pi Beta Phi"
type input "10.65"
click at [606, 56] on img at bounding box center [609, 55] width 33 height 33
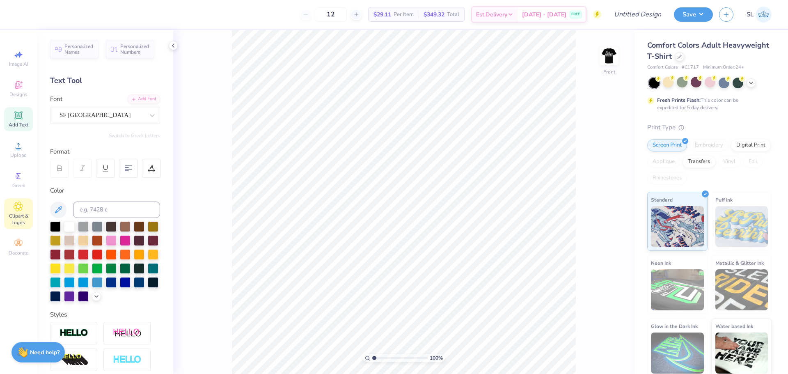
click at [25, 211] on div "Clipart & logos" at bounding box center [18, 213] width 29 height 31
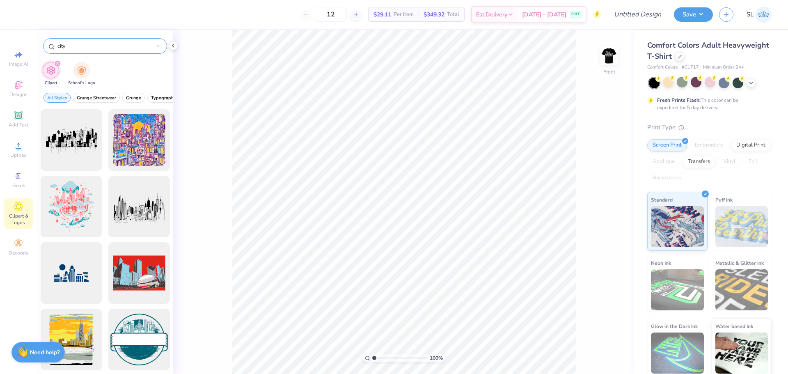
drag, startPoint x: 86, startPoint y: 48, endPoint x: 53, endPoint y: 44, distance: 32.6
click at [53, 44] on div "city" at bounding box center [105, 46] width 124 height 16
type input "wings"
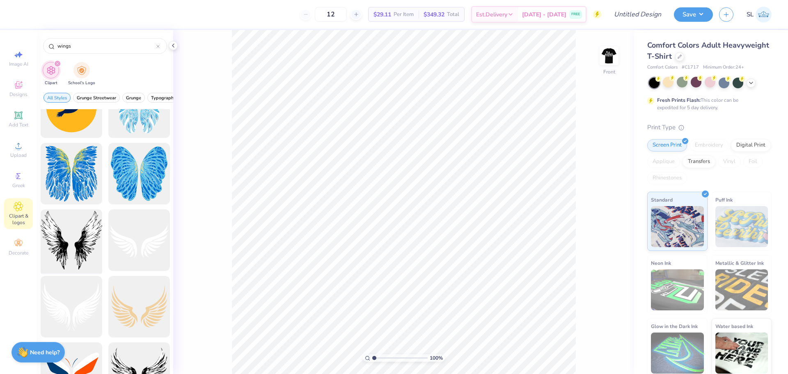
scroll to position [657, 0]
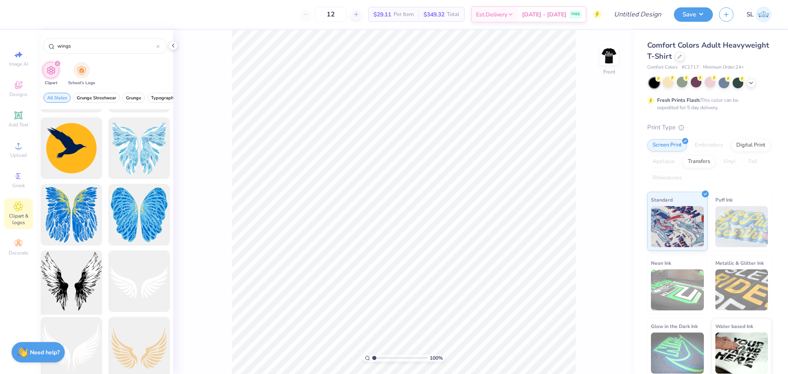
click at [83, 284] on div at bounding box center [71, 281] width 68 height 68
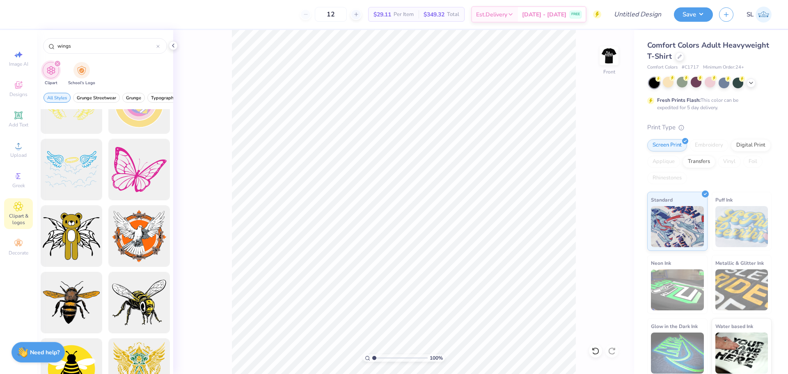
scroll to position [246, 0]
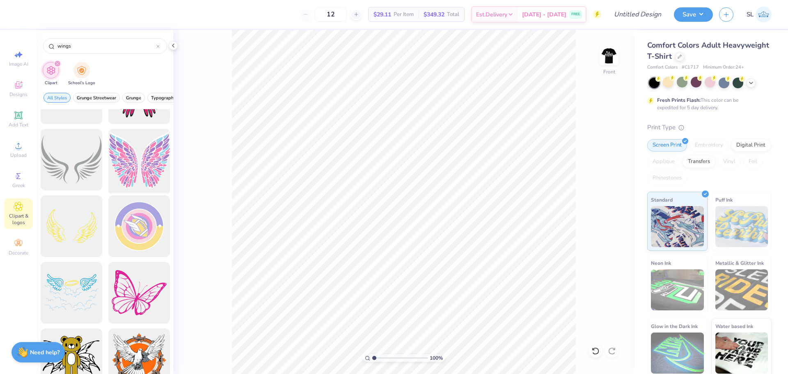
click at [148, 172] on div at bounding box center [139, 160] width 68 height 68
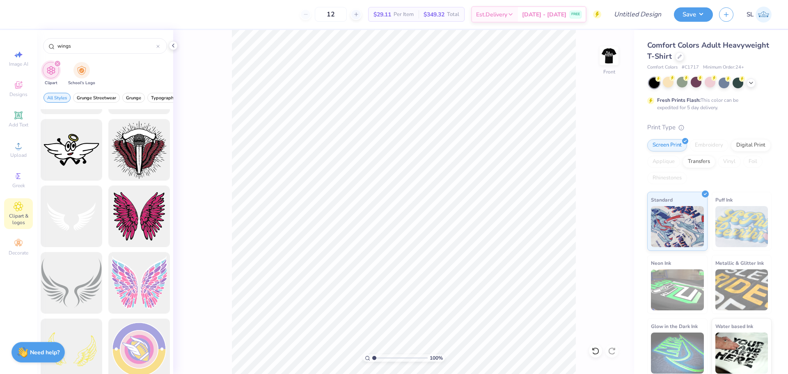
scroll to position [82, 0]
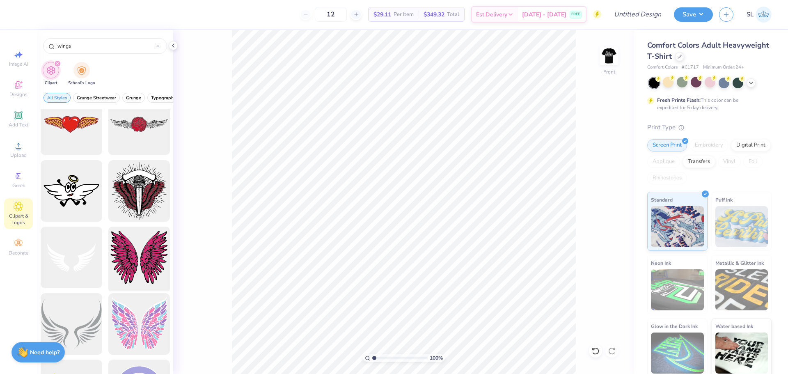
click at [135, 245] on div at bounding box center [139, 258] width 68 height 68
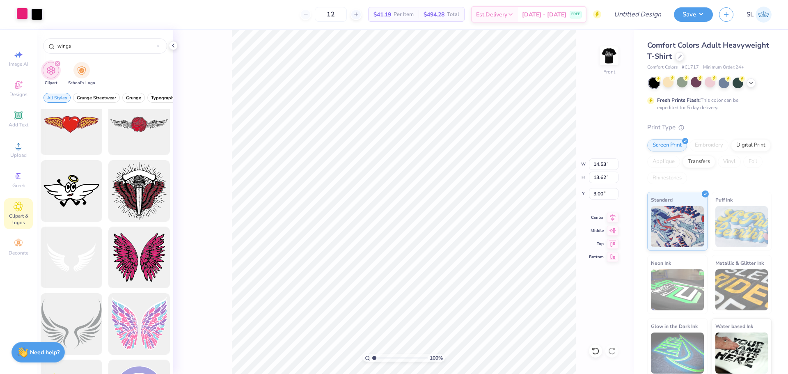
click at [24, 13] on div at bounding box center [21, 13] width 11 height 11
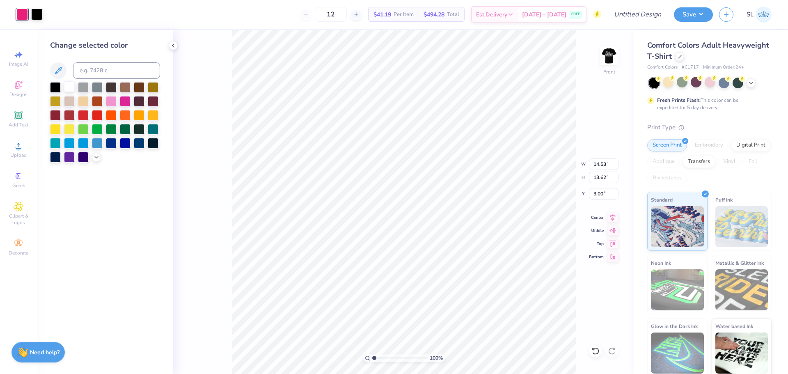
click at [66, 83] on div at bounding box center [69, 86] width 11 height 11
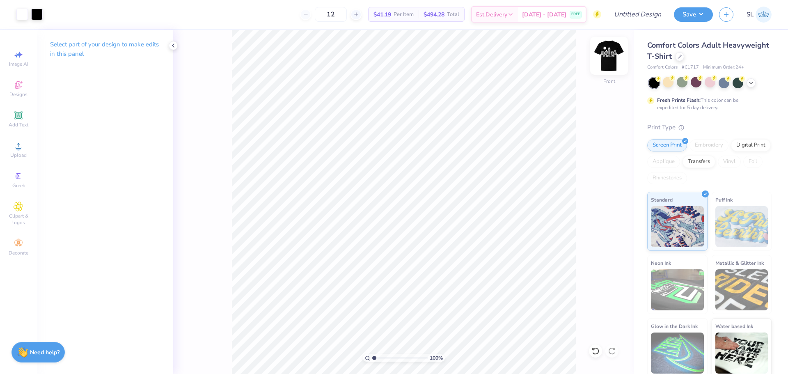
click at [607, 57] on img at bounding box center [609, 55] width 33 height 33
type input "12.21"
type input "6.26"
type input "3.00"
click at [30, 13] on div "Art colors 12 $41.19 Per Item $494.28 Total Est. Delivery Sep 14 - 17 FREE Desi…" at bounding box center [394, 14] width 788 height 29
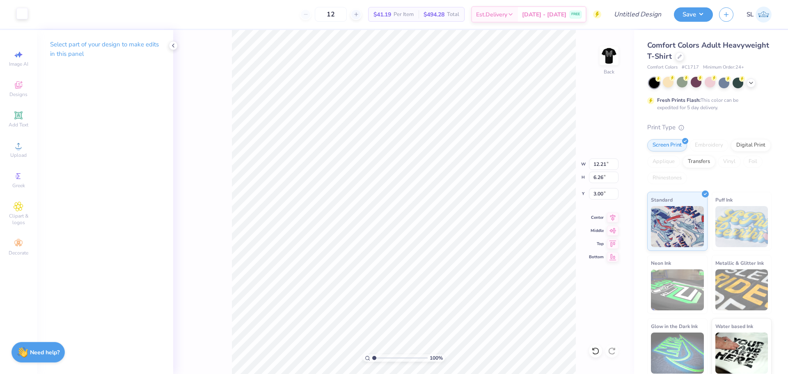
click at [24, 13] on div at bounding box center [21, 13] width 11 height 11
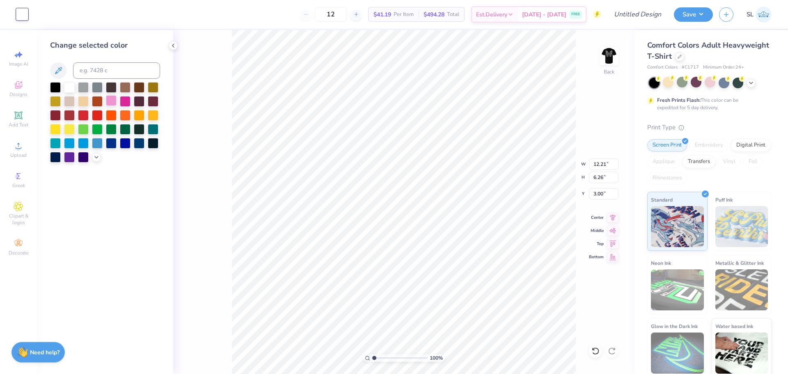
click at [110, 100] on div at bounding box center [111, 100] width 11 height 11
click at [96, 158] on icon at bounding box center [96, 156] width 7 height 7
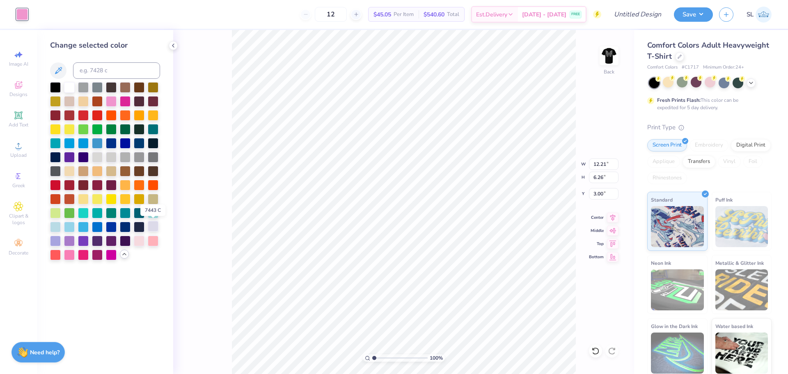
click at [152, 227] on div at bounding box center [153, 226] width 11 height 11
click at [56, 238] on div at bounding box center [55, 240] width 11 height 11
click at [151, 225] on div at bounding box center [153, 226] width 11 height 11
click at [70, 243] on div at bounding box center [69, 240] width 11 height 11
click at [140, 243] on div at bounding box center [139, 240] width 11 height 11
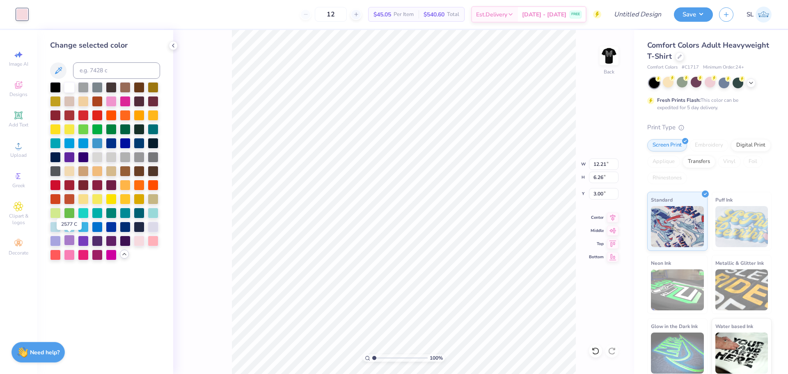
click at [69, 243] on div at bounding box center [69, 240] width 11 height 11
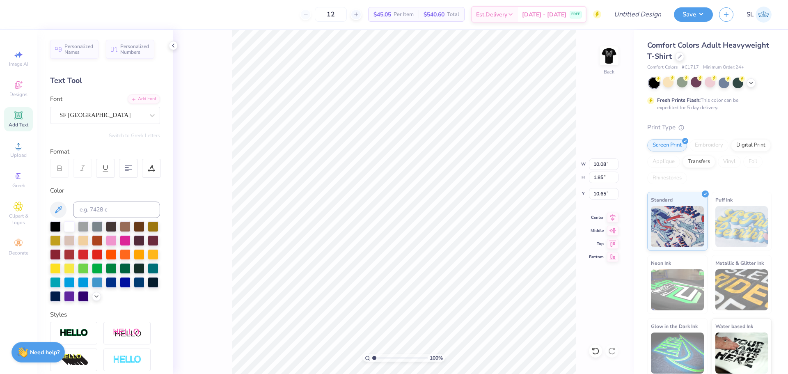
type input "9.64"
type input "12.21"
type input "6.26"
type input "3.00"
click at [15, 217] on span "Clipart & logos" at bounding box center [18, 219] width 29 height 13
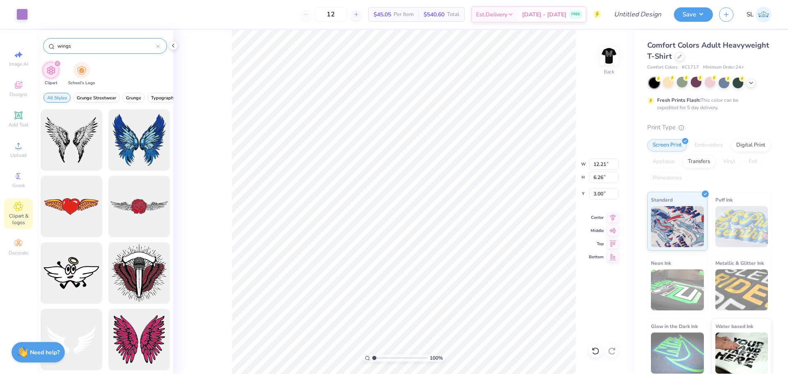
click at [158, 45] on icon at bounding box center [157, 46] width 3 height 3
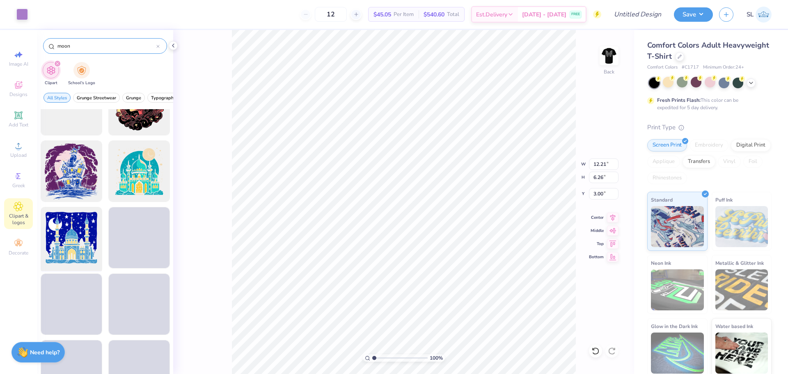
scroll to position [3201, 0]
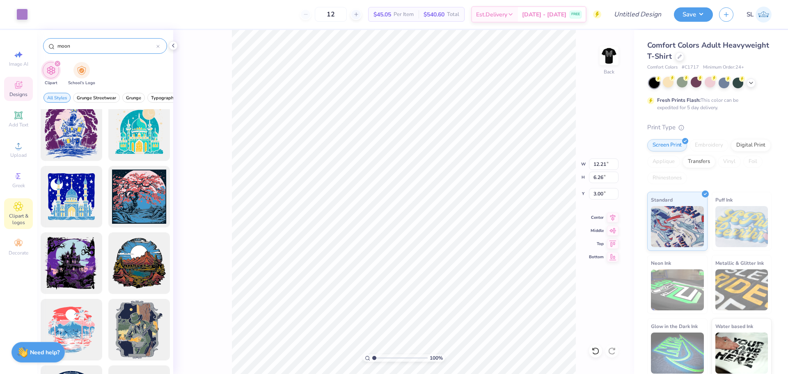
type input "moon"
click at [18, 85] on icon at bounding box center [19, 85] width 10 height 10
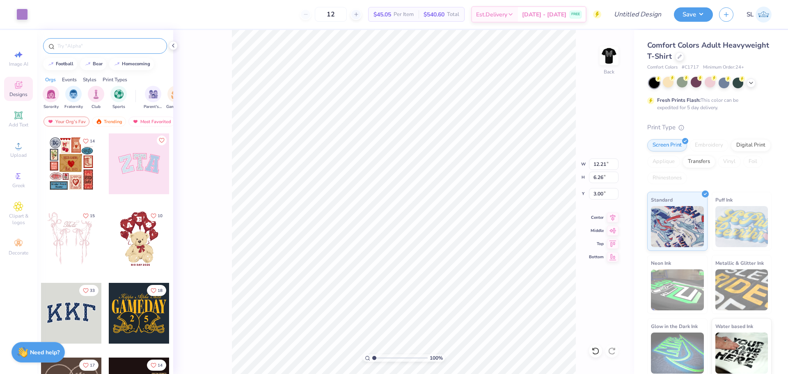
click at [98, 44] on input "text" at bounding box center [109, 46] width 105 height 8
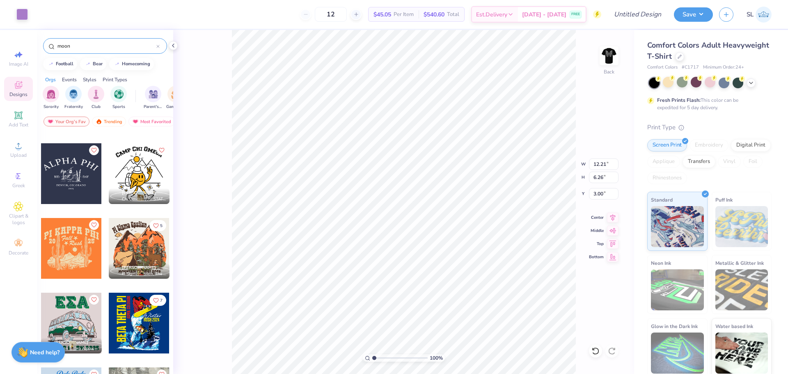
scroll to position [2421, 0]
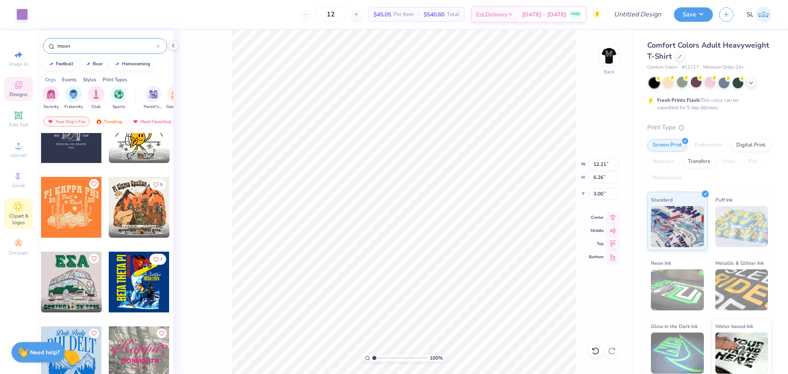
type input "moon"
click at [14, 212] on div "Clipart & logos" at bounding box center [18, 213] width 29 height 31
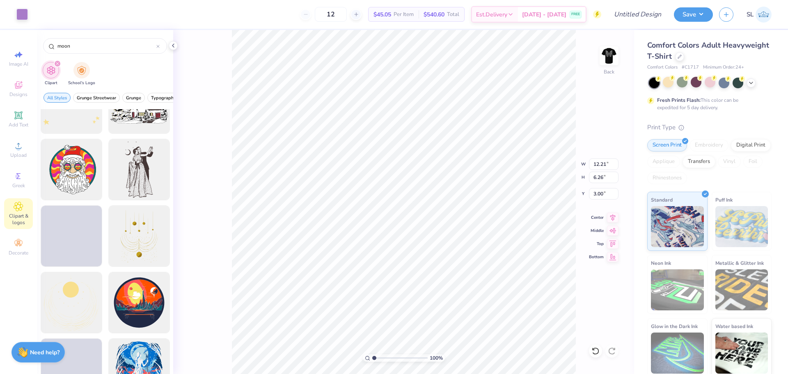
scroll to position [3775, 0]
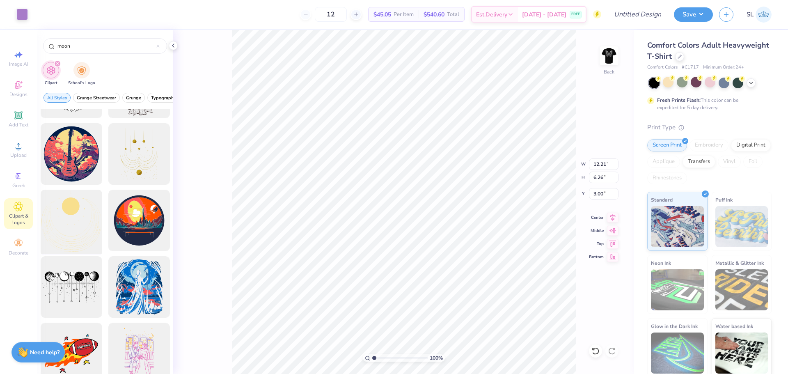
click at [65, 207] on div at bounding box center [71, 221] width 68 height 68
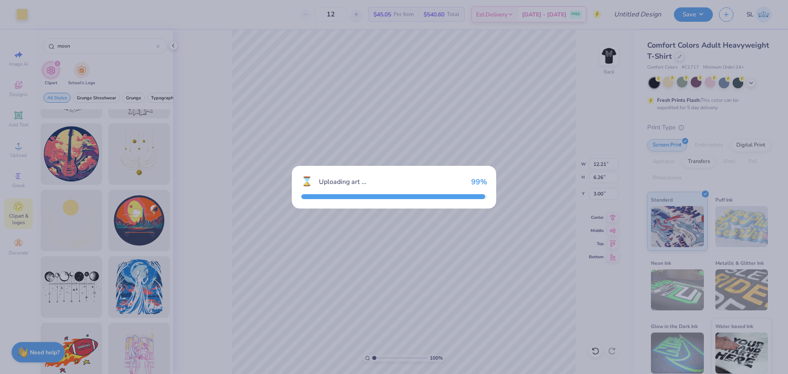
type input "14.17"
type input "14.75"
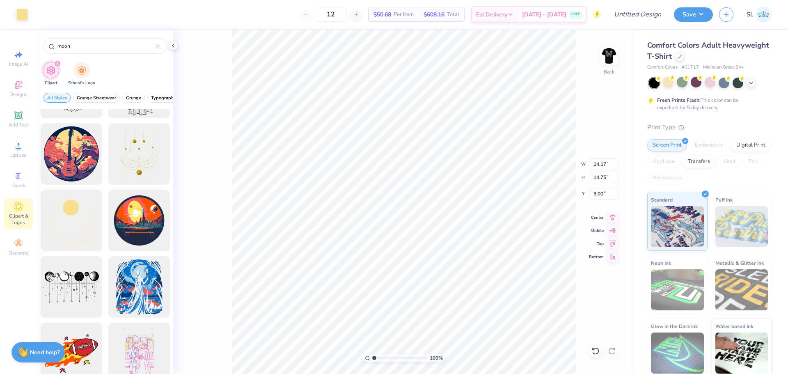
click at [179, 29] on div "Art colors 12 $50.68 Per Item $608.16 Total Est. Delivery Sep 14 - 17 FREE Desi…" at bounding box center [394, 187] width 788 height 374
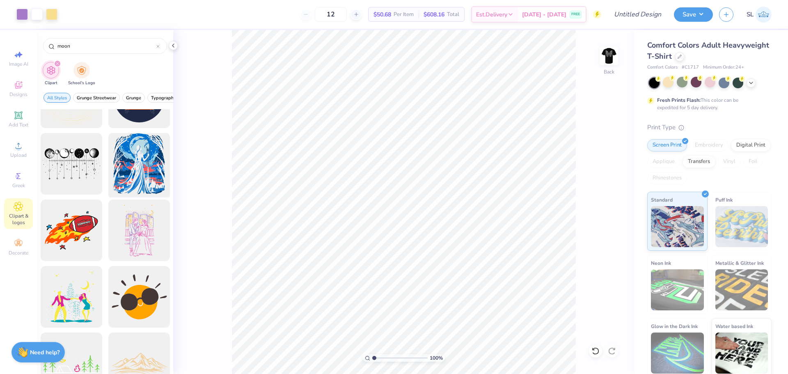
scroll to position [3940, 0]
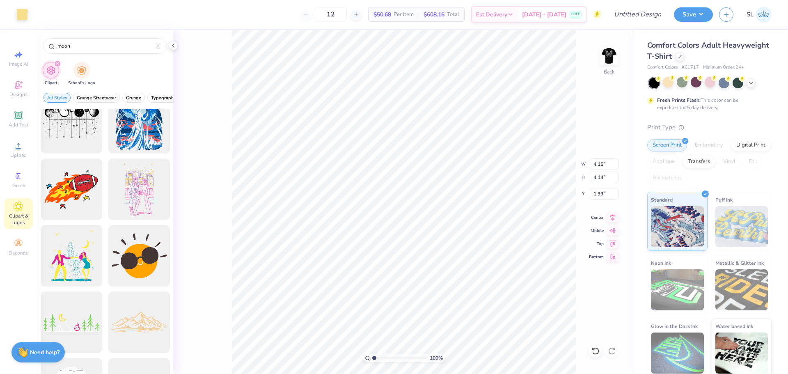
type input "1.99"
type input "2.54"
type input "2.53"
type input "2.69"
type input "6.62"
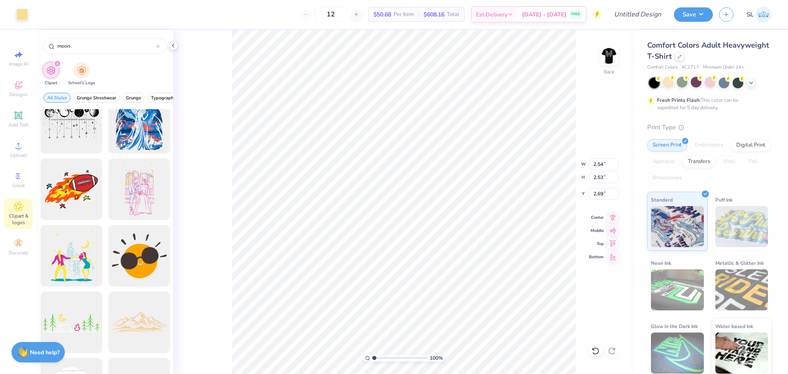
type input "3.91"
type input "7.46"
type input "2.69"
type input "8.72"
type input "5.15"
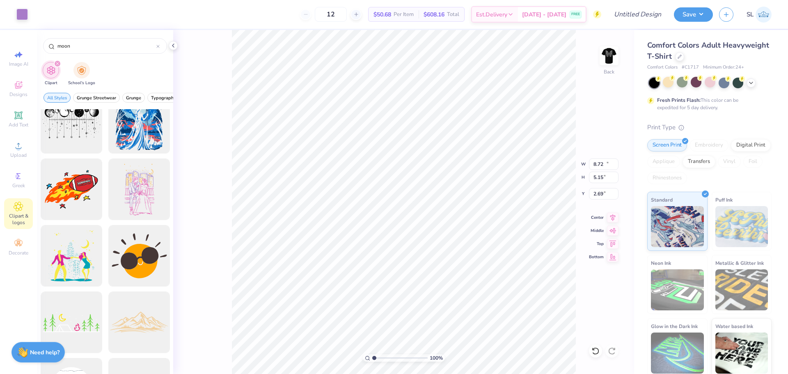
type input "12.21"
type input "6.26"
type input "3.00"
type input "8.72"
type input "5.15"
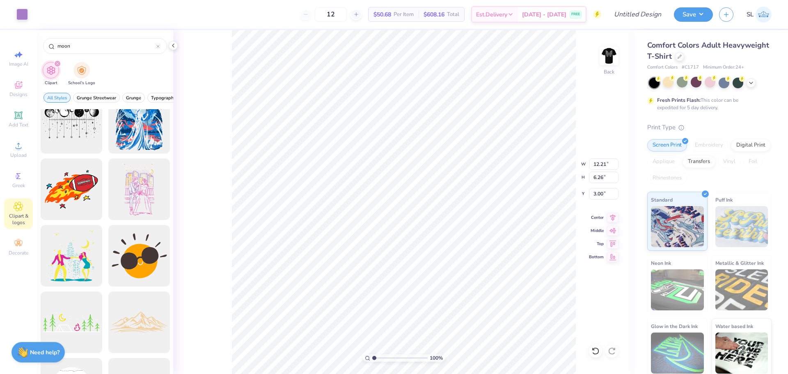
type input "2.69"
type input "12.21"
type input "6.26"
type input "3.00"
type input "12.21"
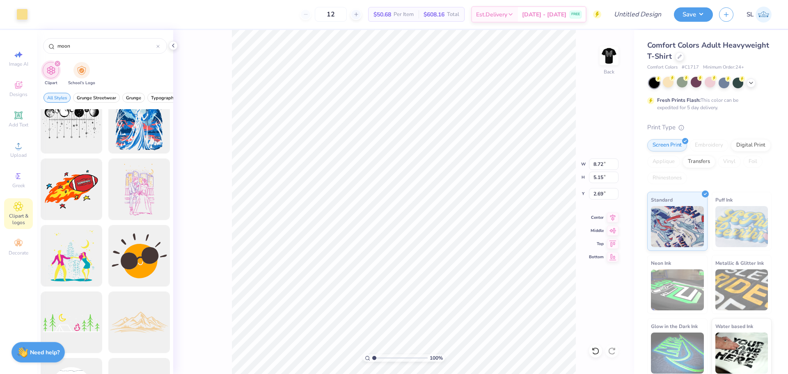
type input "6.26"
type input "12.04"
type input "3.00"
type input "10.82"
type input "6.39"
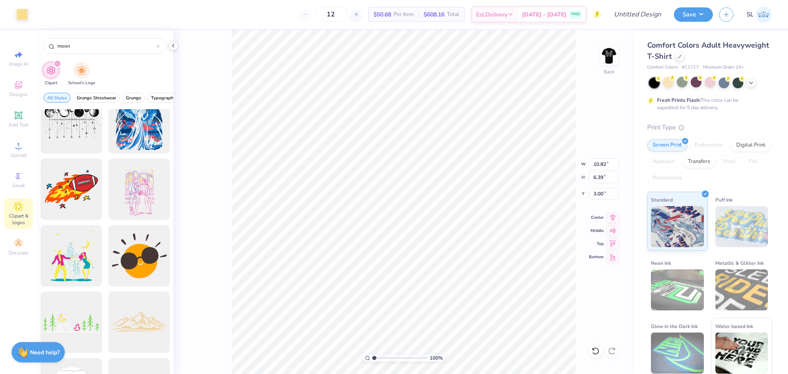
type input "13.27"
type input "7.83"
type input "12.21"
type input "6.26"
type input "3.00"
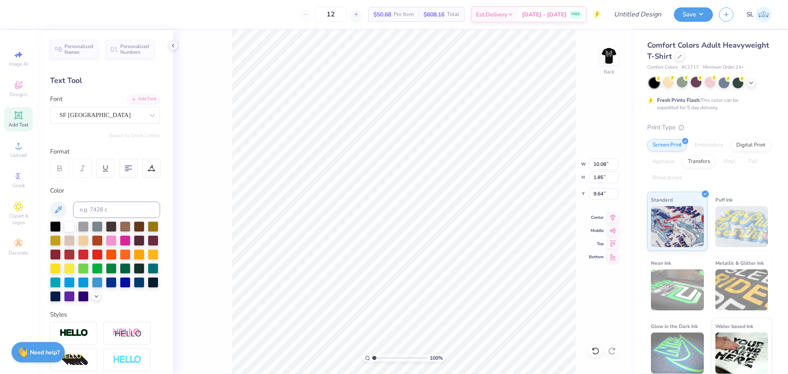
type input "9.91"
type input "2.54"
type input "2.53"
type input "2.69"
click at [22, 13] on div at bounding box center [21, 13] width 11 height 11
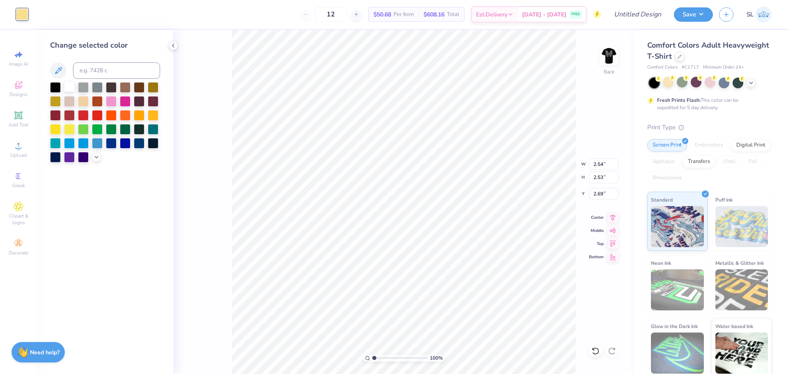
click at [72, 85] on div at bounding box center [69, 86] width 11 height 11
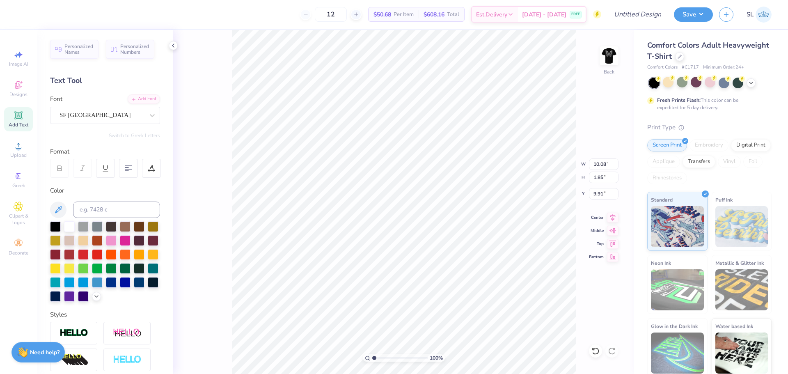
type input "9.55"
click at [608, 66] on img at bounding box center [609, 55] width 33 height 33
click at [37, 13] on div at bounding box center [36, 13] width 11 height 11
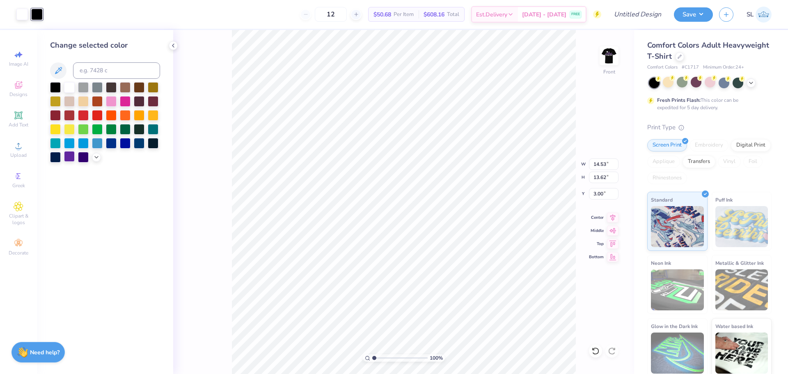
click at [71, 160] on div at bounding box center [69, 156] width 11 height 11
click at [606, 62] on img at bounding box center [609, 55] width 33 height 33
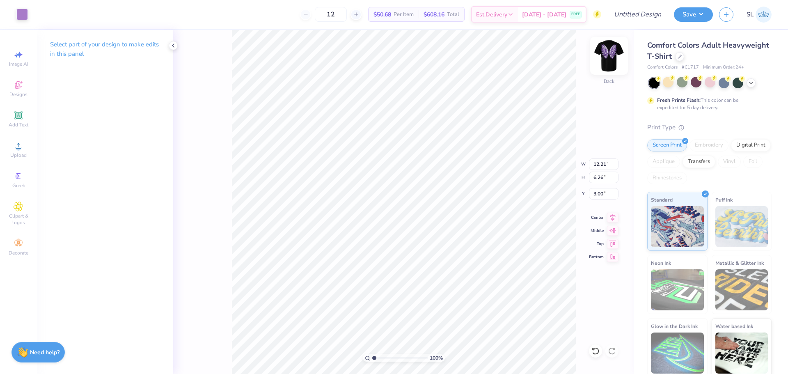
click at [613, 60] on img at bounding box center [609, 55] width 33 height 33
click at [34, 12] on div at bounding box center [36, 13] width 11 height 11
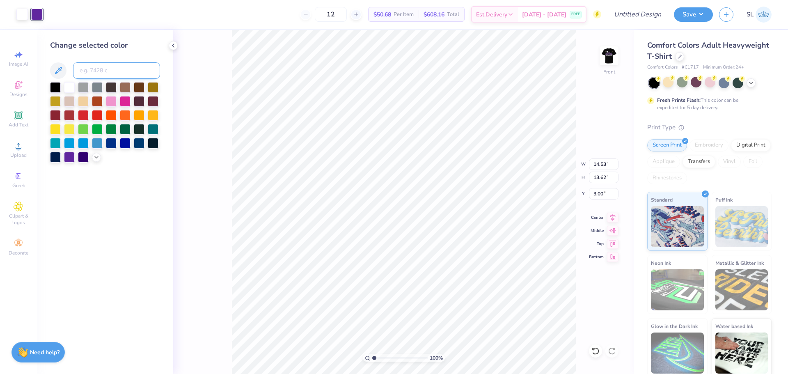
click at [91, 65] on input at bounding box center [116, 70] width 87 height 16
type input "2577"
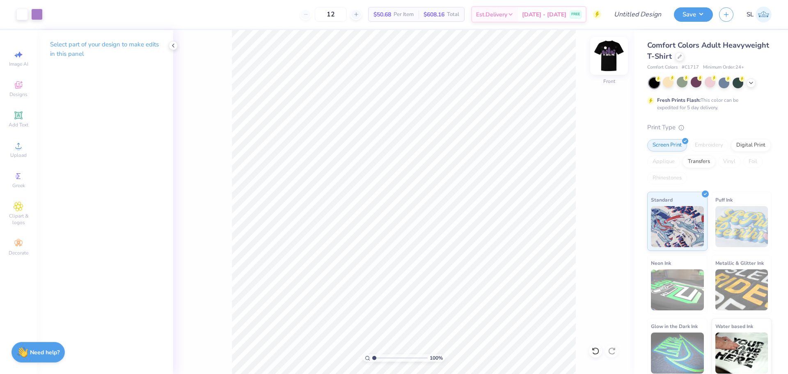
click at [605, 59] on img at bounding box center [609, 55] width 33 height 33
click at [607, 59] on img at bounding box center [609, 56] width 16 height 16
type input "13.12"
type input "12.29"
click at [171, 139] on div "Select part of your design to make edits in this panel" at bounding box center [105, 202] width 136 height 344
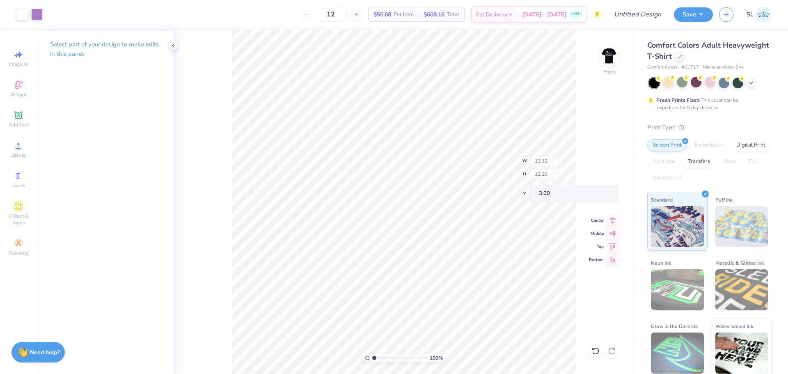
type input "4.77"
click at [20, 124] on span "Add Text" at bounding box center [19, 124] width 20 height 7
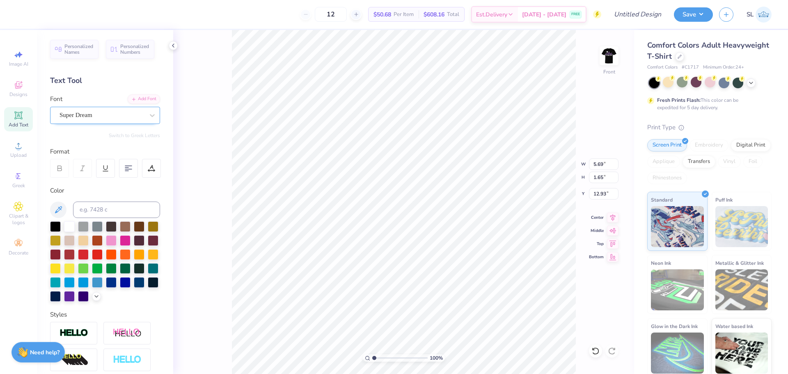
click at [114, 116] on div "Super Dream" at bounding box center [102, 115] width 86 height 13
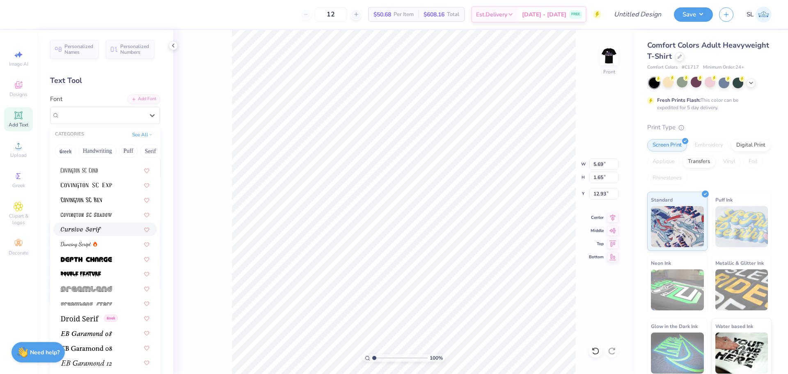
scroll to position [1477, 0]
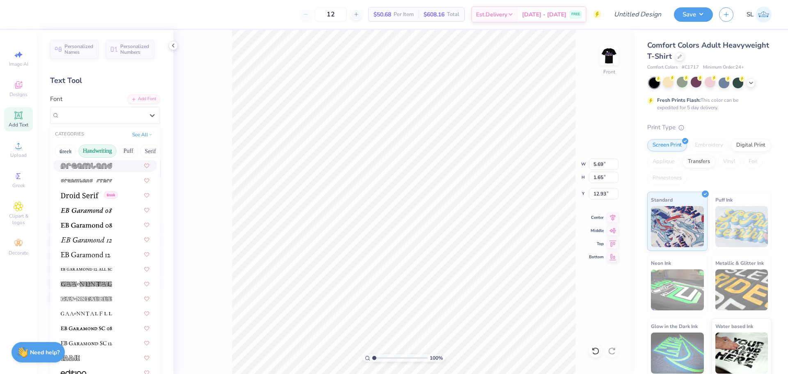
click at [108, 150] on button "Handwriting" at bounding box center [97, 150] width 38 height 13
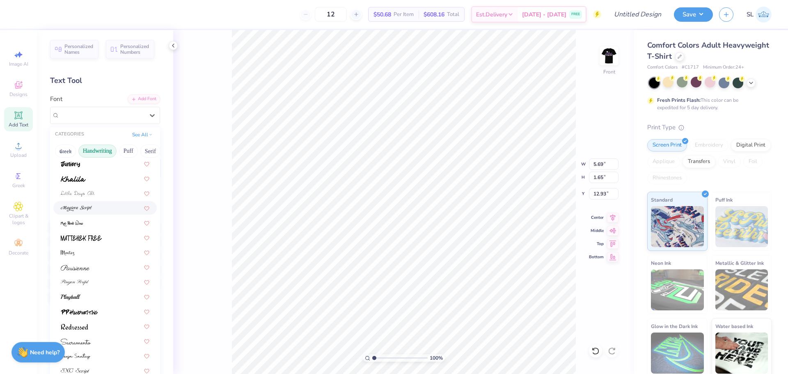
scroll to position [186, 0]
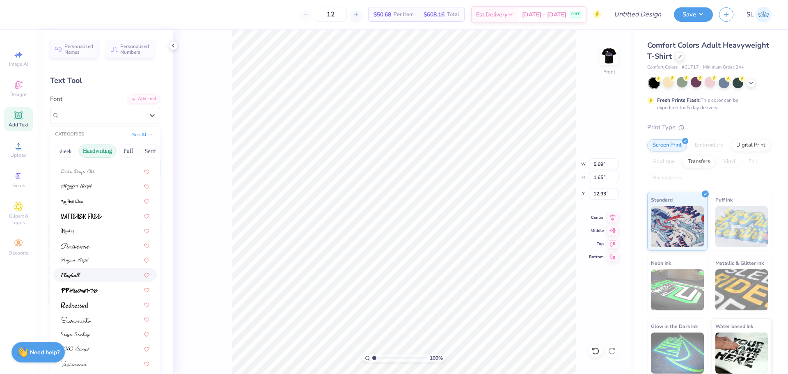
click at [71, 276] on img at bounding box center [71, 275] width 20 height 6
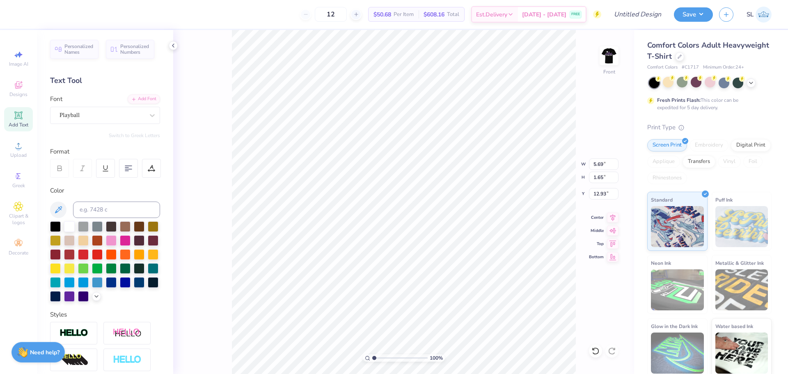
type input "6.43"
type input "1.73"
type input "12.89"
type textarea "City of Angels"
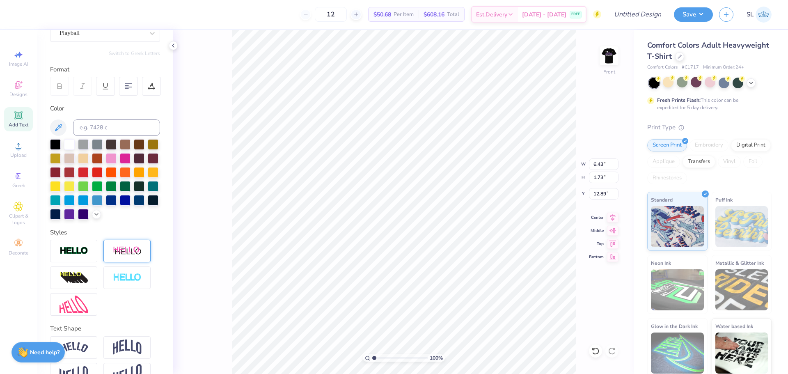
scroll to position [117, 0]
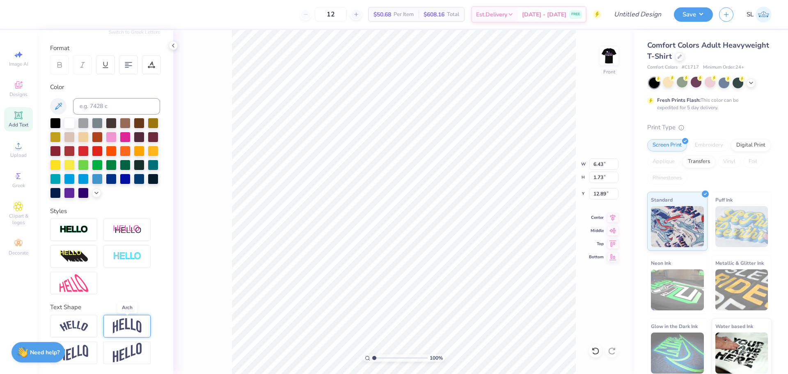
click at [131, 325] on img at bounding box center [127, 326] width 29 height 16
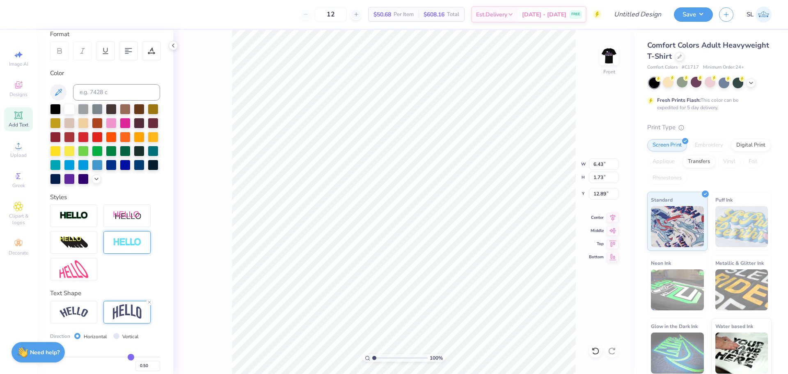
scroll to position [0, 0]
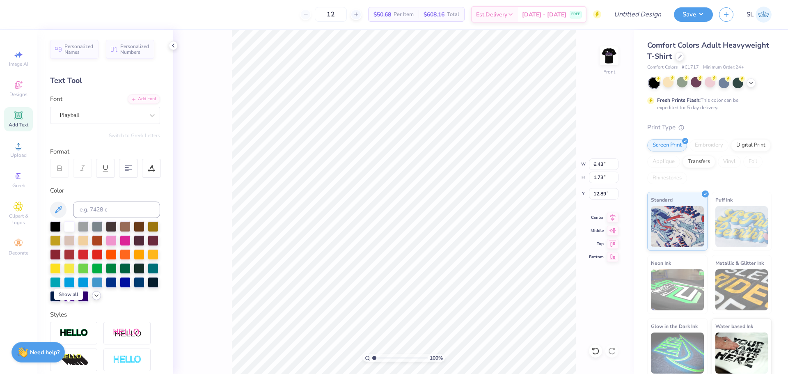
click at [92, 300] on div at bounding box center [96, 295] width 9 height 9
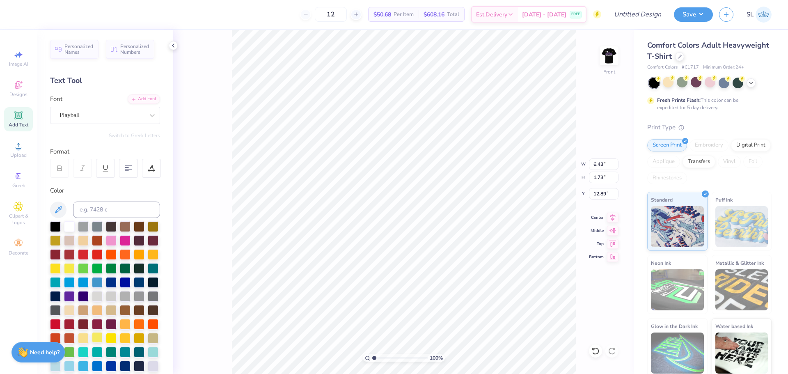
scroll to position [82, 0]
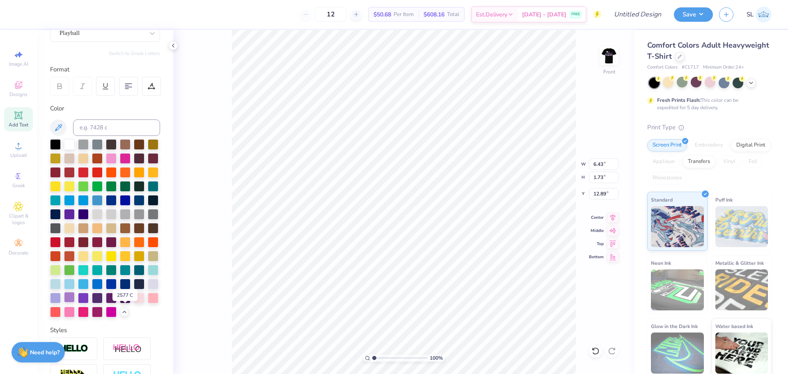
click at [75, 302] on div at bounding box center [69, 297] width 11 height 11
type input "6.34"
type input "12.29"
type input "4.78"
type input "6.03"
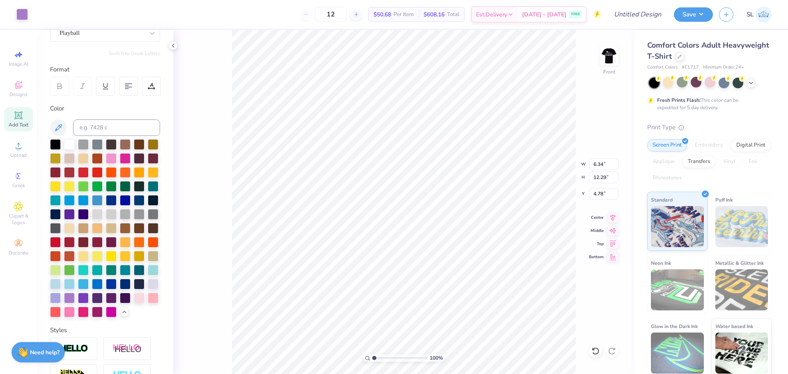
type input "11.88"
type input "5.18"
type input "5.66"
type input "13.28"
type input "4.30"
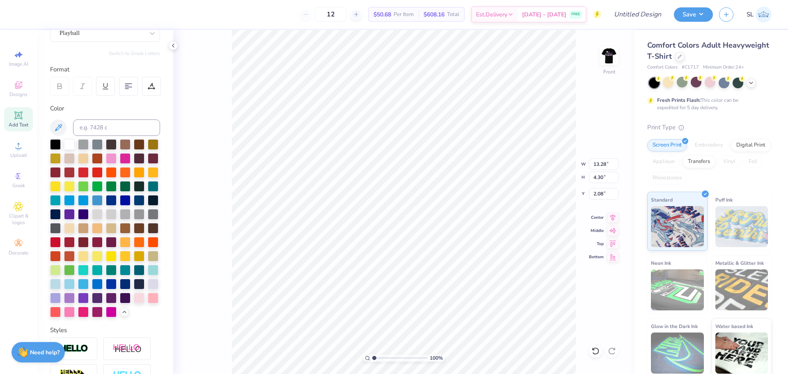
type input "1.36"
click at [588, 253] on div "100 % Front W 13.28 13.28 " H 4.30 4.30 " Y 1.36 1.36 " Center Middle Top Bottom" at bounding box center [403, 202] width 461 height 344
type input "21.71"
type input "11.92"
type input "11.17"
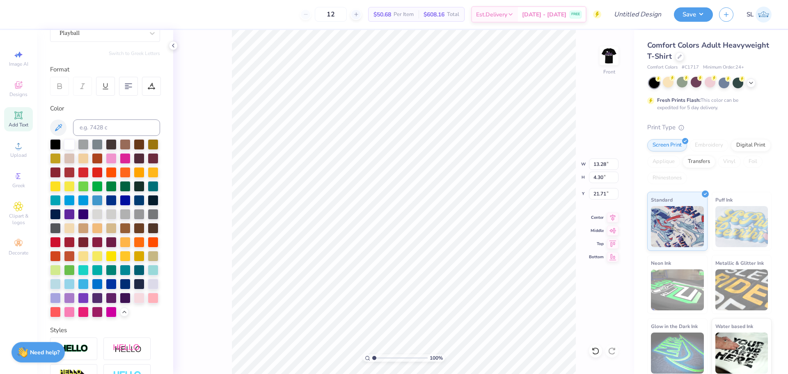
type input "2.62"
type input "6.17"
type input "2.36"
type input "12.08"
type input "3.91"
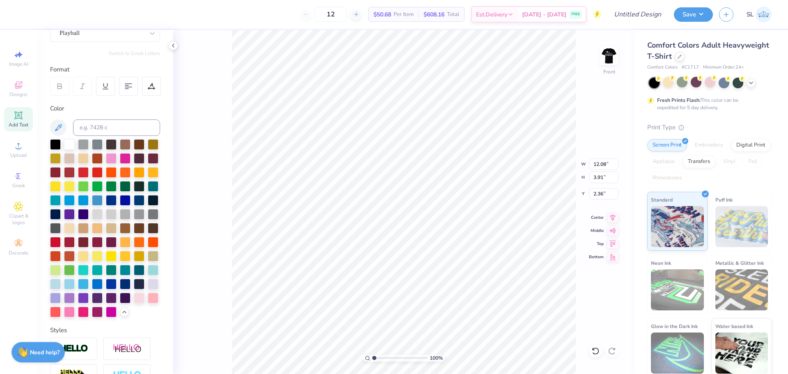
scroll to position [7, 3]
click at [597, 113] on div "100 % Front W 12.08 12.08 " H 3.91 3.91 " Y 2.36 2.36 " Center Middle Top Bottom" at bounding box center [403, 202] width 461 height 344
type input "2.26"
click at [582, 249] on div "100 % Front W 12.08 12.08 " H 3.91 3.91 " Y 2.26 2.26 " Center Middle Top Bottom" at bounding box center [403, 202] width 461 height 344
type input "13.03"
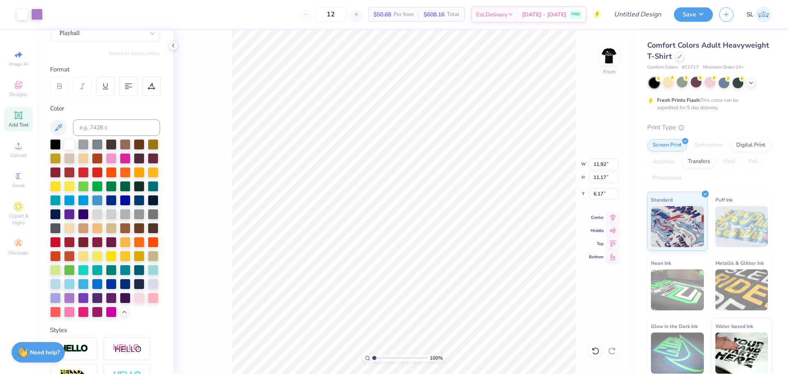
type input "12.20"
type input "4.22"
type input "12.08"
type input "3.91"
type input "2.26"
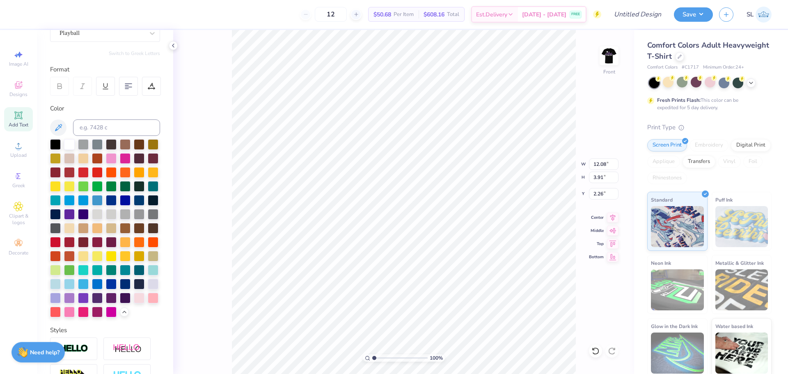
scroll to position [7, 2]
type textarea "City of"
click at [212, 98] on div "100 % Front W 12.08 12.08 " H 3.91 3.91 " Y 2.26 2.26 " Center Middle Top Bottom" at bounding box center [403, 202] width 461 height 344
click at [197, 83] on div "100 % Front W 12.08 12.08 " H 3.91 3.91 " Y 2.26 2.26 " Center Middle Top Bottom" at bounding box center [403, 202] width 461 height 344
click at [222, 61] on div "100 % Front W 12.08 12.08 " H 3.91 3.91 " Y 2.26 2.26 " Center Middle Top Bottom" at bounding box center [403, 202] width 461 height 344
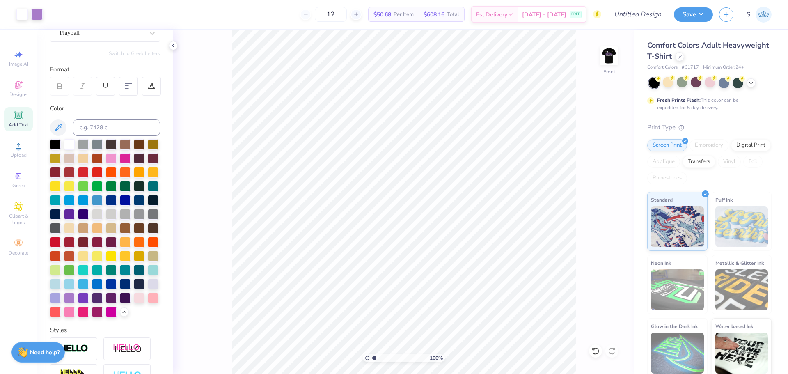
click at [222, 61] on div "100 % Front" at bounding box center [403, 202] width 461 height 344
type input "3.00"
click at [191, 162] on div "100 % Front W 6.20 6.20 " H 2.30 2.30 " Y 3.00 3.00 " Center Middle Top Bottom" at bounding box center [403, 202] width 461 height 344
click at [222, 163] on div "100 % Front W 6.20 6.20 " H 2.30 2.30 " Y 3.00 3.00 " Center Middle Top Bottom" at bounding box center [403, 202] width 461 height 344
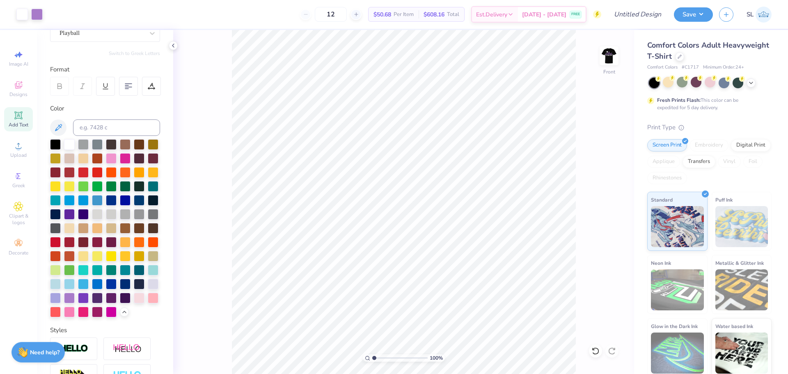
scroll to position [277, 0]
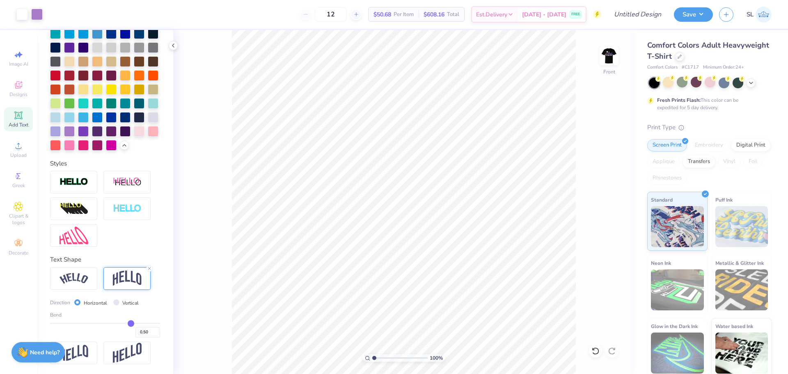
click at [131, 300] on label "Vertical" at bounding box center [130, 302] width 16 height 7
click at [119, 300] on input "Vertical" at bounding box center [116, 302] width 6 height 6
radio input "true"
click at [89, 300] on label "Horizontal" at bounding box center [95, 302] width 23 height 7
click at [80, 300] on input "Horizontal" at bounding box center [77, 302] width 6 height 6
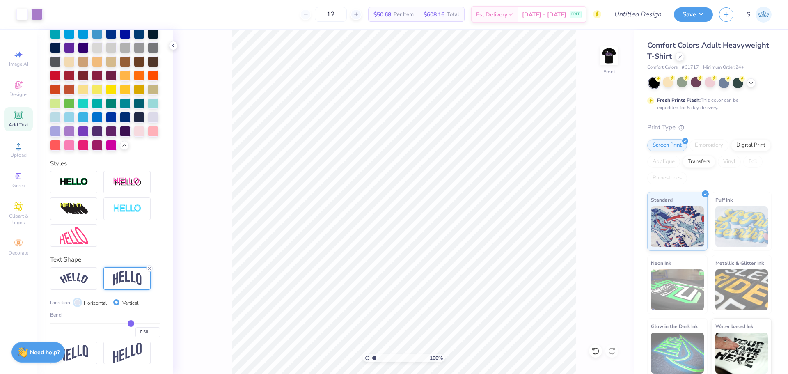
radio input "true"
click at [82, 281] on img at bounding box center [74, 278] width 29 height 11
type input "3.00"
type input "3.30"
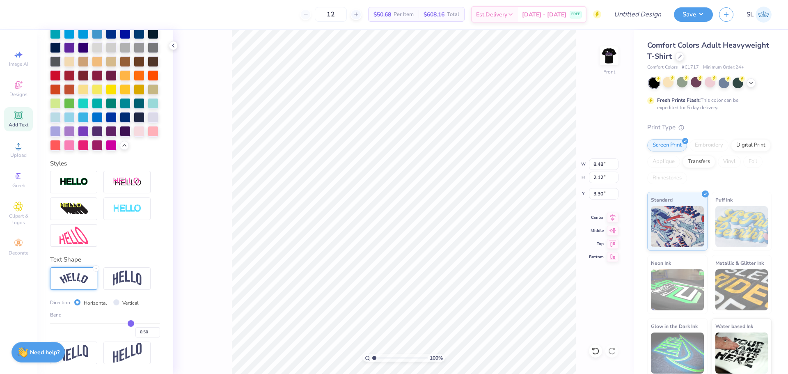
click at [117, 238] on div at bounding box center [105, 209] width 110 height 76
click at [133, 284] on img at bounding box center [127, 278] width 29 height 16
click at [140, 335] on input "0.50" at bounding box center [147, 332] width 25 height 10
click at [149, 330] on input "0.51" at bounding box center [147, 332] width 25 height 10
type input "0.52"
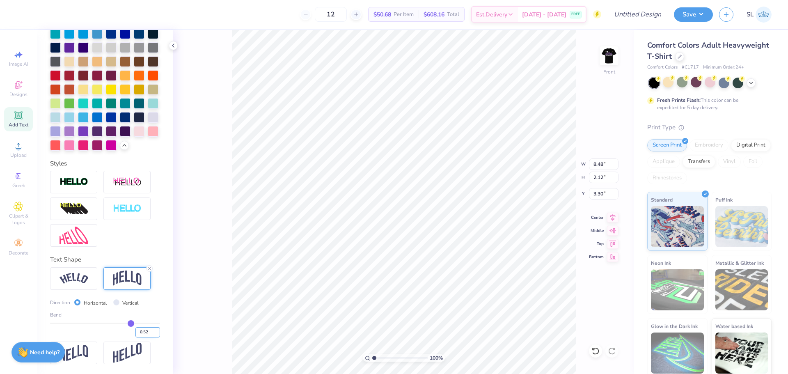
click at [151, 330] on input "0.52" at bounding box center [147, 332] width 25 height 10
type input "0.52"
click at [193, 314] on div "100 % Front W 8.48 8.48 " H 2.12 2.12 " Y 3.30 3.30 " Center Middle Top Bottom" at bounding box center [403, 202] width 461 height 344
type input "6.56"
type input "2.49"
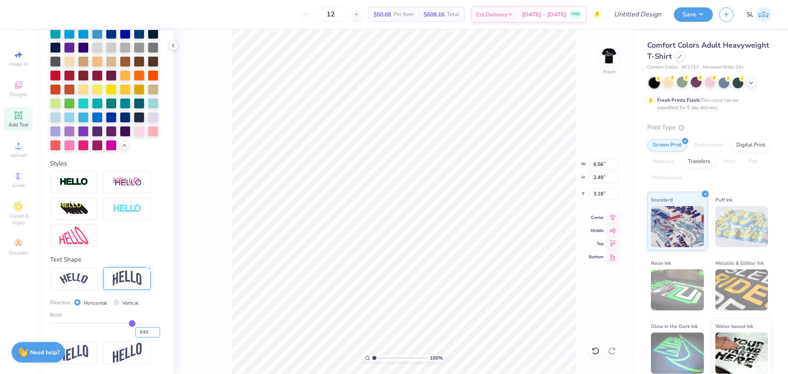
drag, startPoint x: 136, startPoint y: 332, endPoint x: 151, endPoint y: 332, distance: 14.4
click at [151, 332] on input "0.52" at bounding box center [147, 332] width 25 height 10
type input "0.40"
type input "0.4"
type input "3.00"
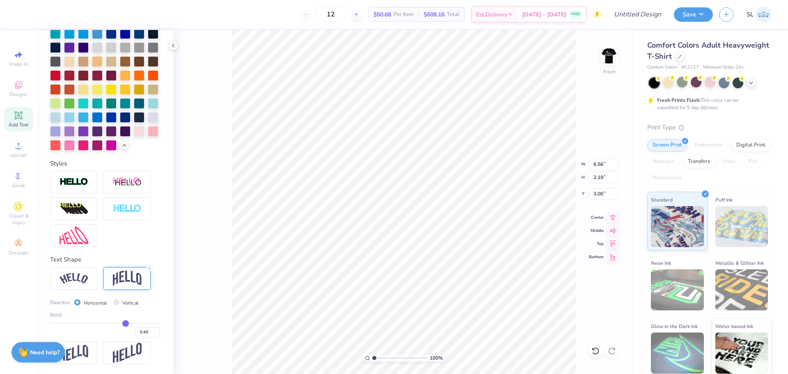
click at [203, 276] on div "100 % Front W 6.56 6.56 " H 2.19 2.19 " Y 3.00 3.00 " Center Middle Top Bottom" at bounding box center [403, 202] width 461 height 344
type textarea "City of Angels"
type input "5.90"
click at [198, 119] on div "100 % Front W 12.79 12.79 " H 3.61 3.61 " Y 2.29 2.29 " Center Middle Top Bottom" at bounding box center [403, 202] width 461 height 344
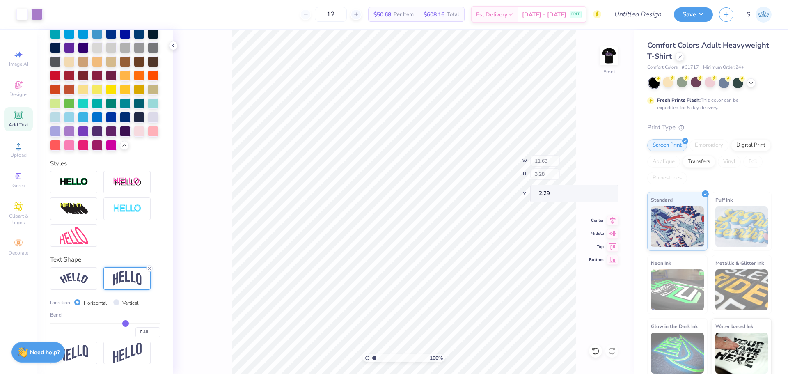
type input "11.63"
type input "3.28"
type input "2.61"
click at [75, 280] on img at bounding box center [74, 278] width 29 height 11
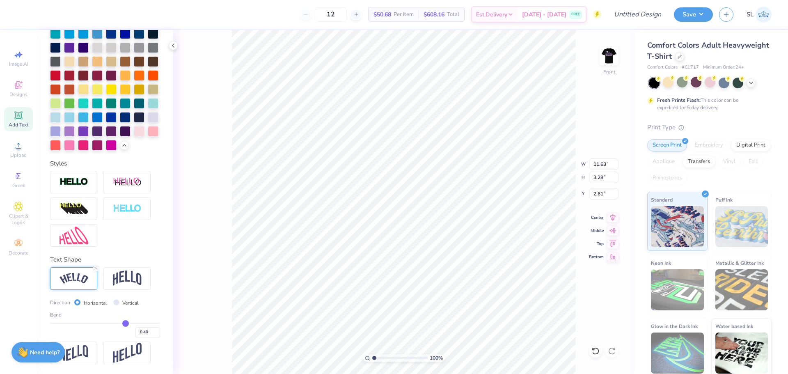
click at [584, 280] on div "100 % Front W 11.63 11.63 " H 3.28 3.28 " Y 2.61 2.61 " Center Middle Top Bottom" at bounding box center [403, 202] width 461 height 344
type input "3.24"
click at [751, 80] on icon at bounding box center [751, 82] width 7 height 7
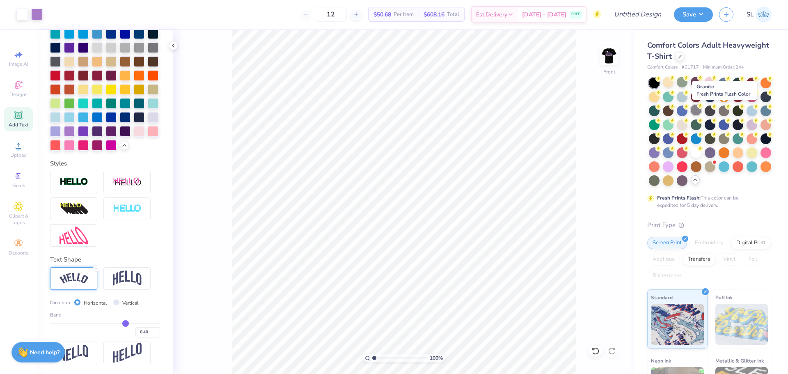
click at [701, 110] on div at bounding box center [696, 110] width 11 height 11
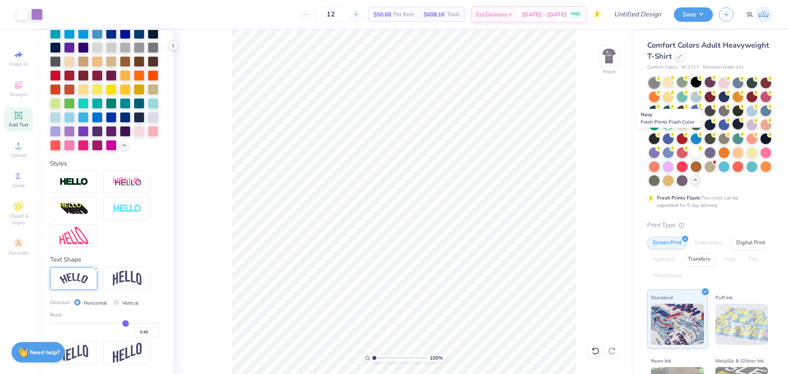
click at [733, 129] on div at bounding box center [738, 124] width 11 height 11
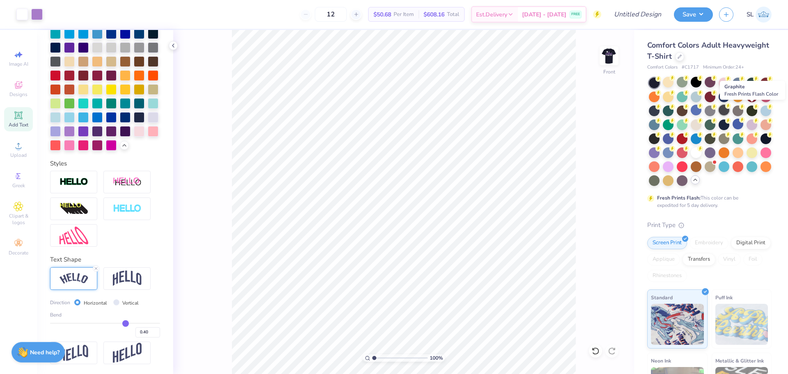
click at [729, 112] on div at bounding box center [724, 110] width 11 height 11
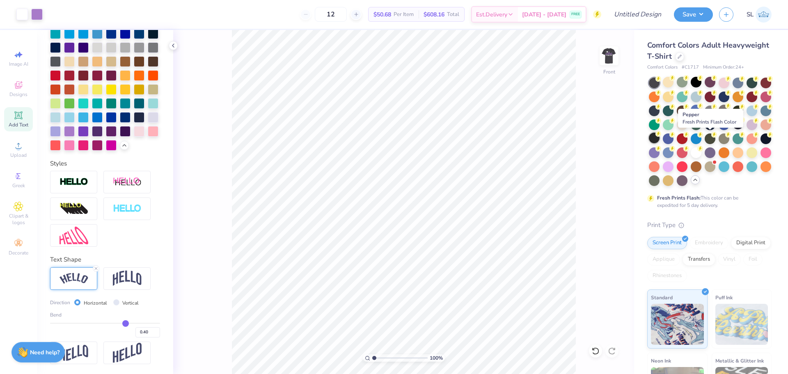
click at [659, 139] on div at bounding box center [654, 138] width 11 height 11
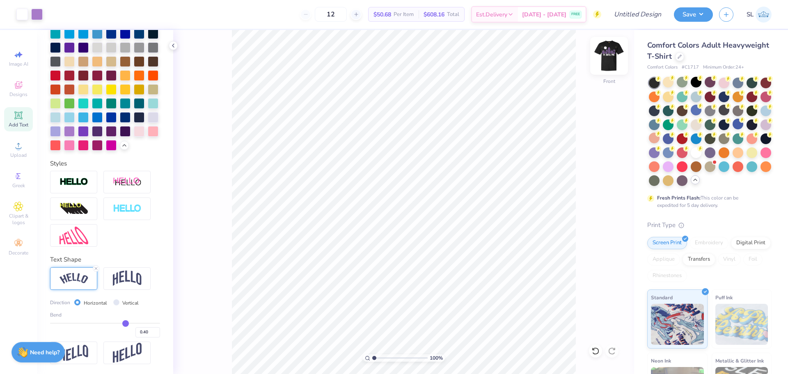
click at [605, 54] on img at bounding box center [609, 55] width 33 height 33
click at [694, 82] on div at bounding box center [696, 82] width 11 height 11
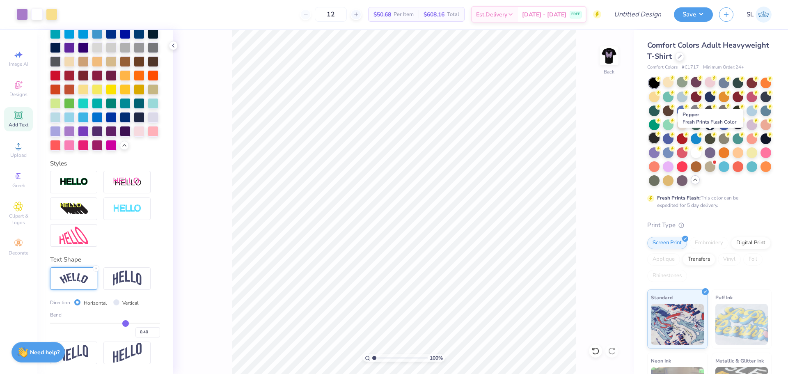
click at [659, 141] on div at bounding box center [654, 138] width 11 height 11
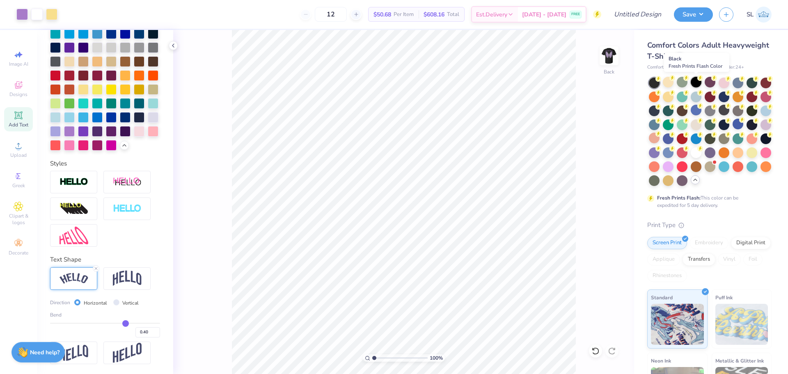
click at [694, 82] on div at bounding box center [696, 82] width 11 height 11
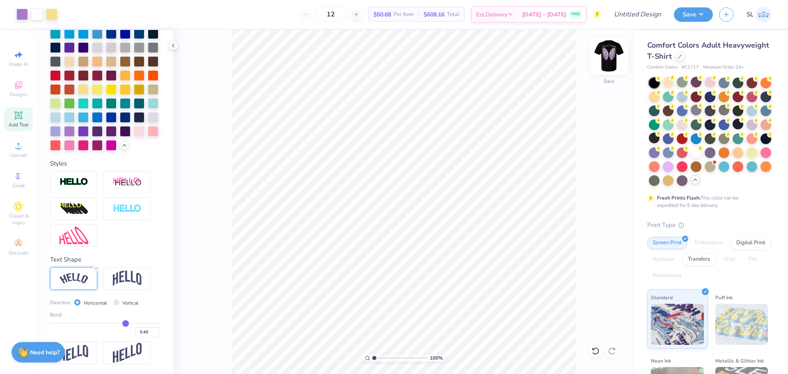
click at [612, 59] on img at bounding box center [609, 55] width 33 height 33
type input "3.00"
click at [606, 63] on img at bounding box center [609, 55] width 33 height 33
click at [612, 57] on img at bounding box center [609, 55] width 33 height 33
click at [23, 119] on div "Add Text" at bounding box center [18, 119] width 29 height 24
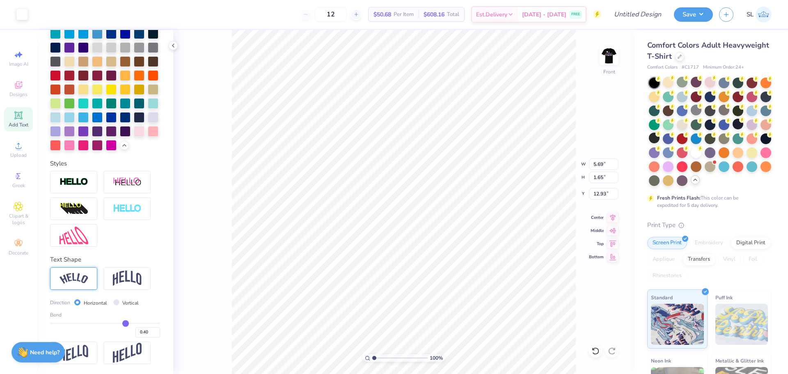
scroll to position [229, 0]
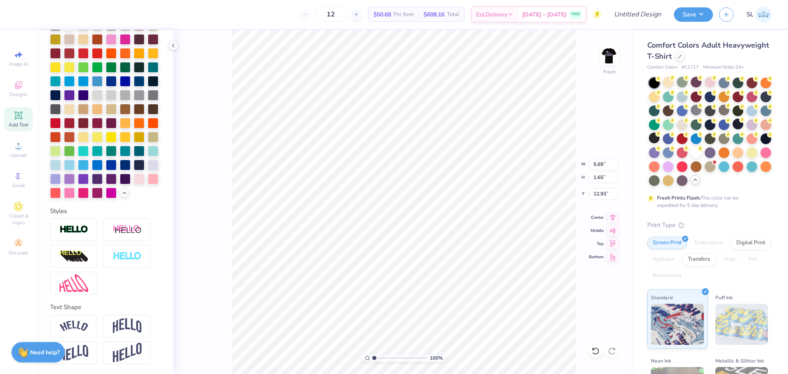
click at [229, 90] on div "100 % Front W 5.69 5.69 " H 1.65 1.65 " Y 12.93 12.93 " Center Middle Top Bottom" at bounding box center [403, 202] width 461 height 344
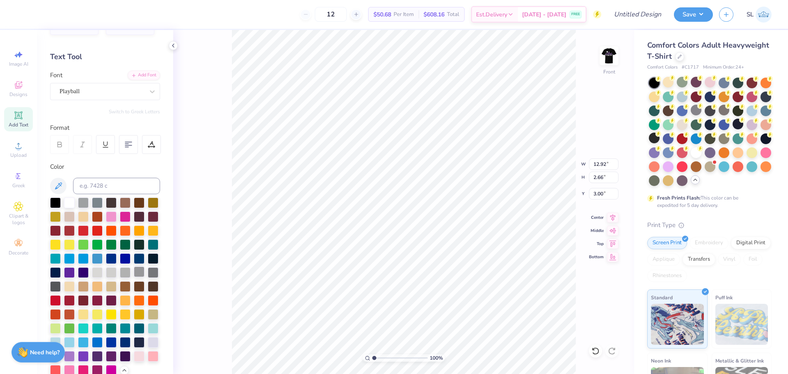
scroll to position [0, 0]
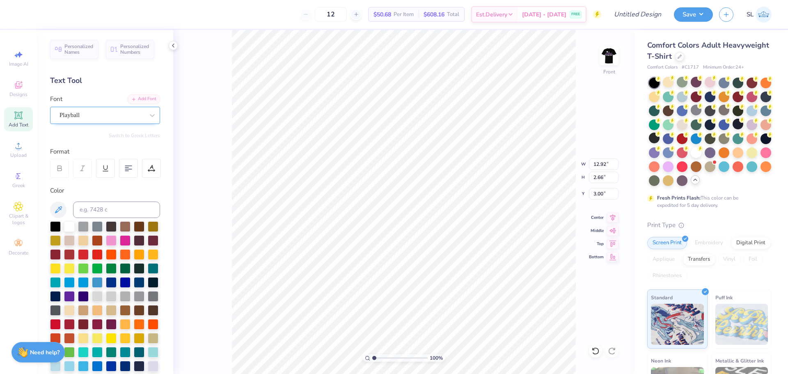
click at [125, 114] on div "Playball" at bounding box center [102, 115] width 86 height 13
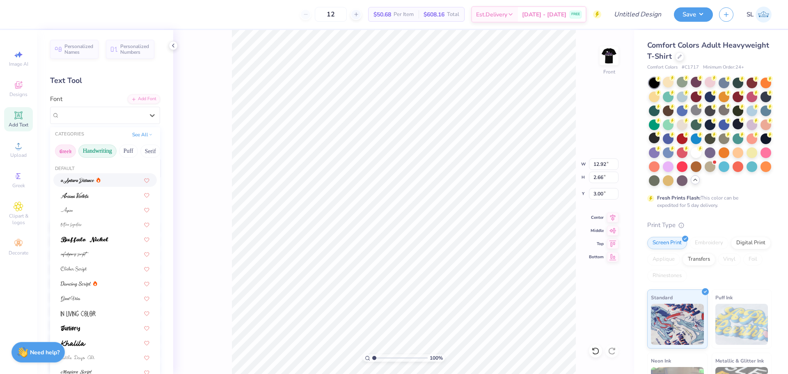
click at [71, 146] on button "Greek" at bounding box center [65, 150] width 21 height 13
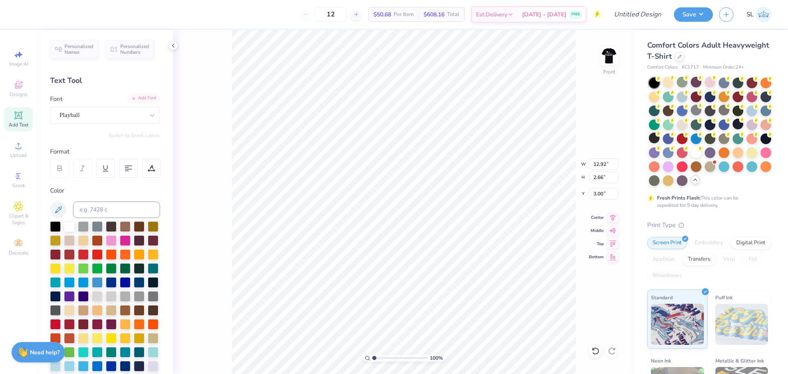
click at [140, 98] on div "Add Font" at bounding box center [144, 98] width 32 height 9
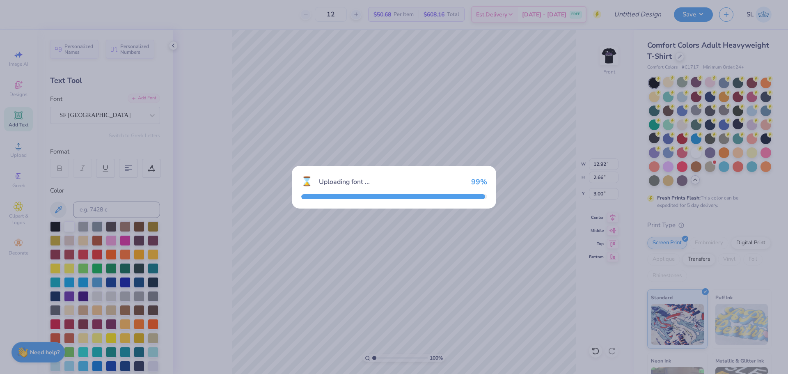
type input "13.73"
type input "2.73"
type input "2.96"
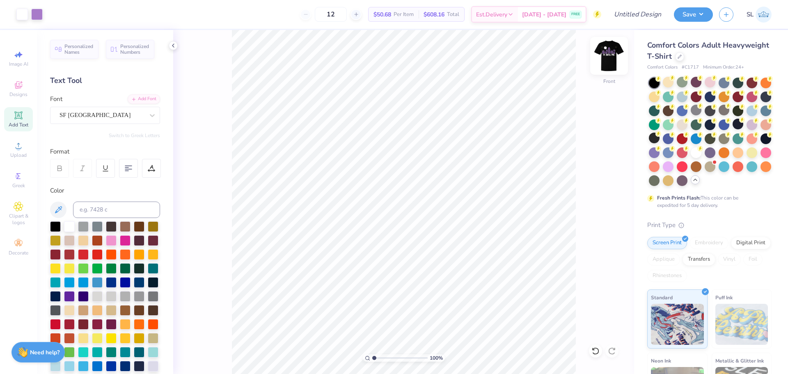
click at [610, 50] on img at bounding box center [609, 55] width 33 height 33
click at [611, 55] on img at bounding box center [609, 55] width 33 height 33
click at [70, 229] on div at bounding box center [69, 225] width 11 height 11
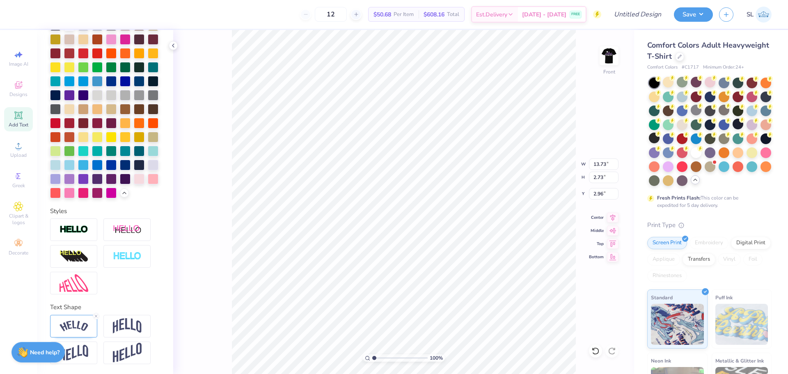
scroll to position [229, 0]
click at [76, 331] on img at bounding box center [74, 325] width 29 height 11
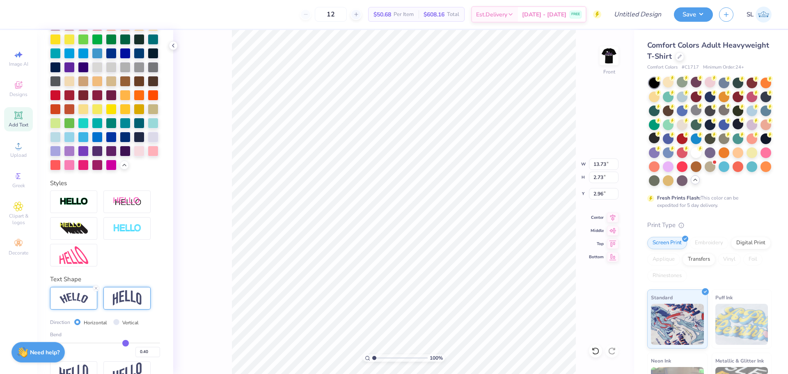
scroll to position [277, 0]
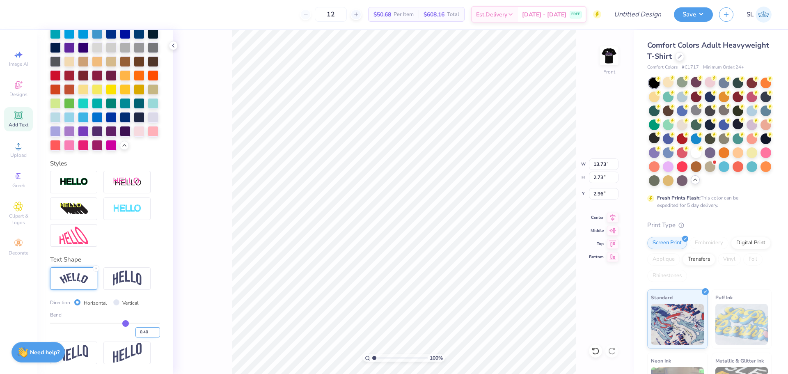
drag, startPoint x: 136, startPoint y: 330, endPoint x: 147, endPoint y: 330, distance: 11.5
click at [147, 330] on input "0.40" at bounding box center [147, 332] width 25 height 10
type input "0.20"
type input "0.2"
click at [217, 320] on div "100 % Front W 13.73 13.73 " H 2.73 2.73 " Y 2.96 2.96 " Center Middle Top Bottom" at bounding box center [403, 202] width 461 height 344
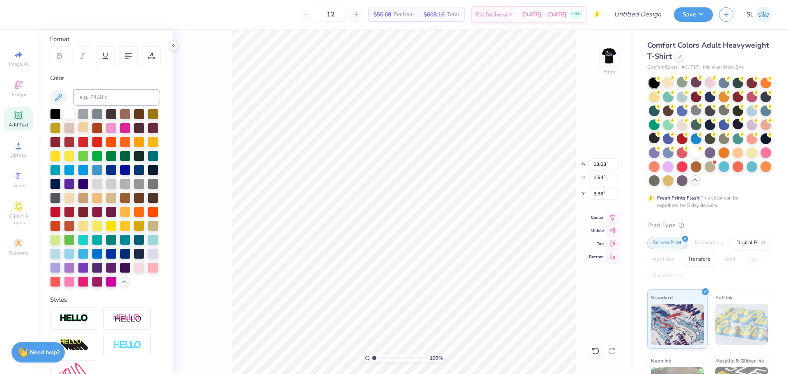
scroll to position [0, 0]
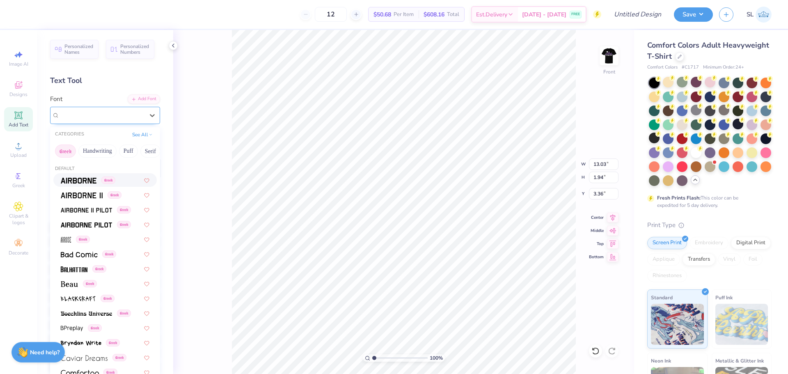
click at [111, 121] on div "SF [GEOGRAPHIC_DATA]" at bounding box center [102, 115] width 86 height 13
click at [106, 153] on button "Handwriting" at bounding box center [97, 150] width 38 height 13
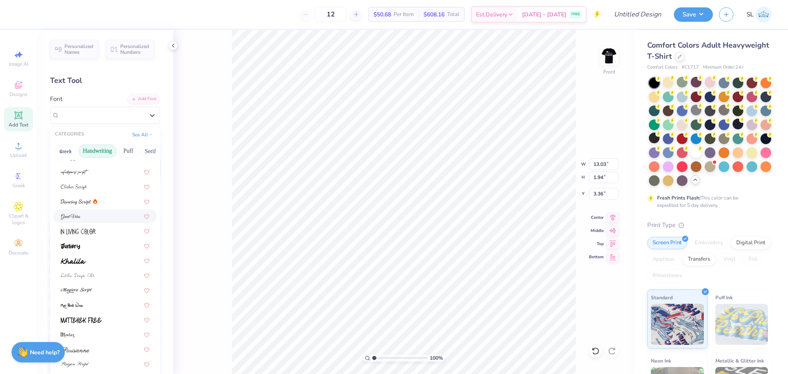
scroll to position [186, 0]
click at [90, 273] on div "Playball" at bounding box center [105, 274] width 89 height 9
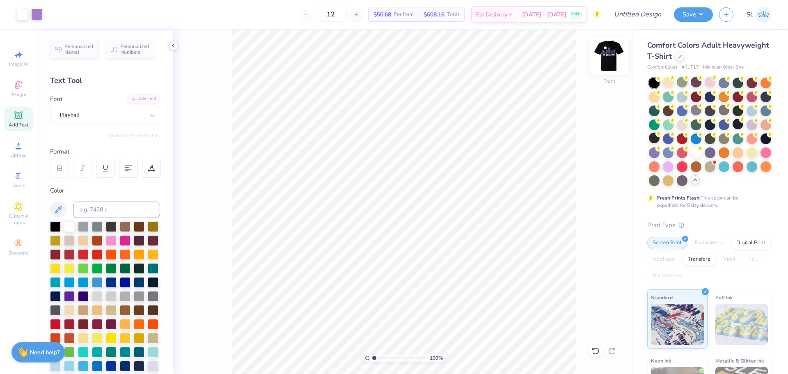
click at [616, 54] on img at bounding box center [609, 55] width 33 height 33
click at [606, 53] on img at bounding box center [609, 55] width 33 height 33
click at [95, 206] on input at bounding box center [116, 209] width 87 height 16
type input "1205c"
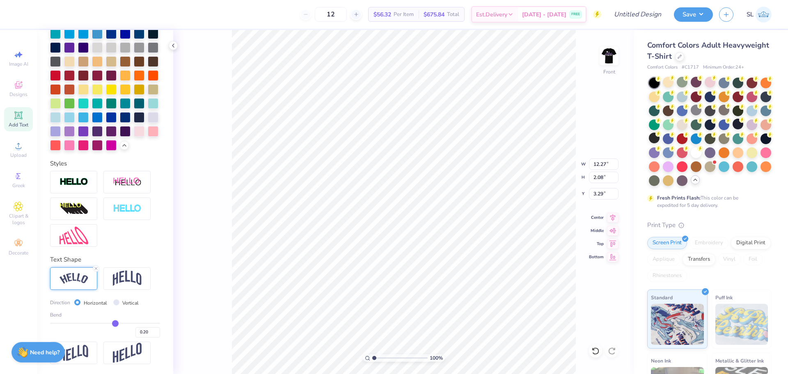
scroll to position [7, 1]
click at [75, 125] on div at bounding box center [69, 130] width 11 height 11
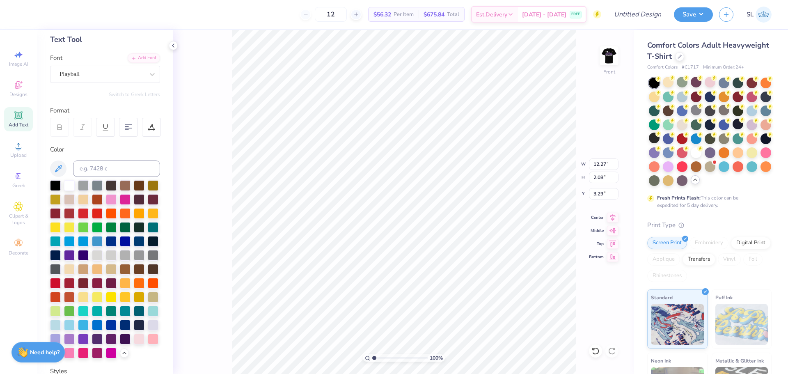
scroll to position [82, 0]
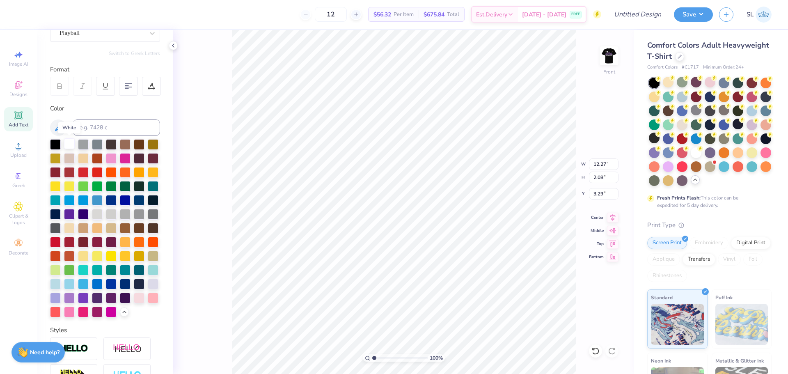
click at [65, 147] on div at bounding box center [69, 143] width 11 height 11
click at [614, 59] on img at bounding box center [609, 55] width 33 height 33
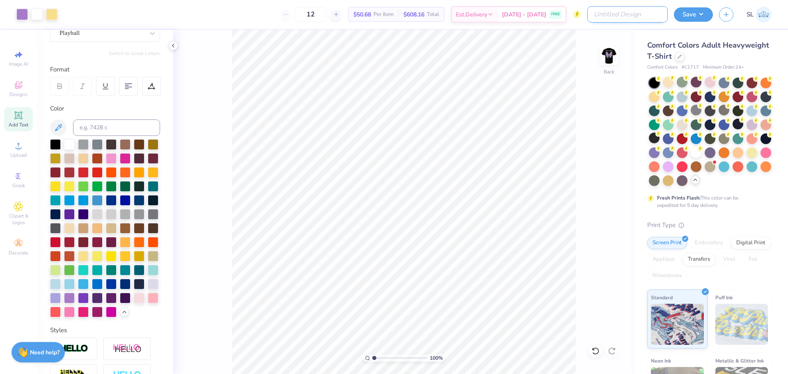
click at [629, 18] on input "Design Title" at bounding box center [627, 14] width 80 height 16
click at [651, 16] on input "Pi Phi [PERSON_NAME] 1" at bounding box center [627, 14] width 80 height 16
type input "Pi Phi Phil Mock 2"
click at [699, 18] on button "Save" at bounding box center [693, 13] width 39 height 14
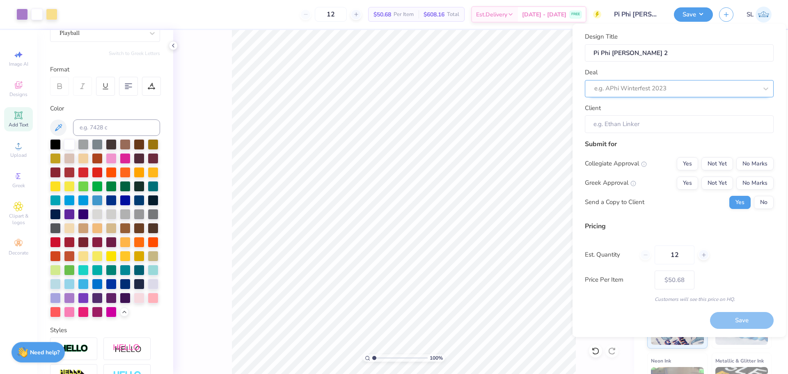
click at [642, 88] on div at bounding box center [675, 88] width 163 height 11
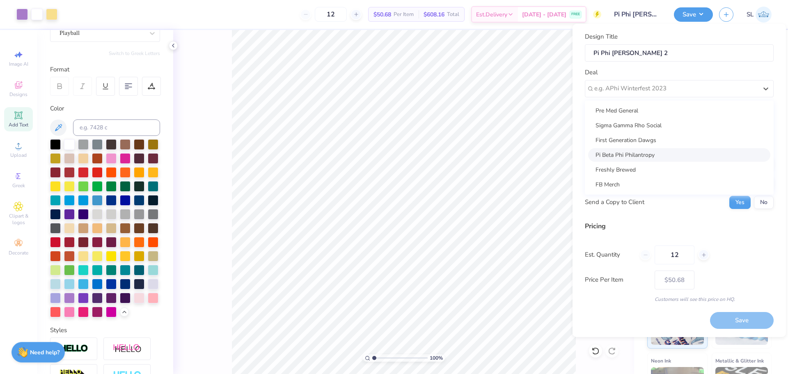
click at [632, 152] on div "Pi Beta Phi Philantropy" at bounding box center [679, 155] width 182 height 14
type input "[PERSON_NAME]"
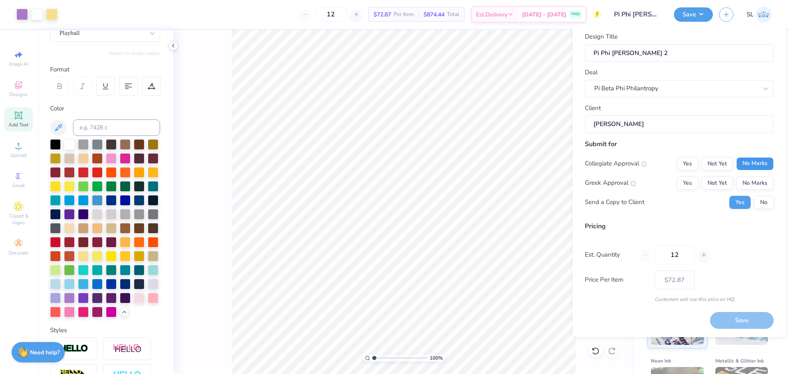
click at [753, 161] on button "No Marks" at bounding box center [754, 163] width 37 height 13
drag, startPoint x: 694, startPoint y: 182, endPoint x: 700, endPoint y: 192, distance: 12.3
click at [700, 192] on div "Collegiate Approval Yes Not Yet No Marks Greek Approval Yes Not Yet No Marks Se…" at bounding box center [679, 183] width 189 height 52
click at [717, 183] on button "Not Yet" at bounding box center [717, 182] width 32 height 13
type input "$60.10"
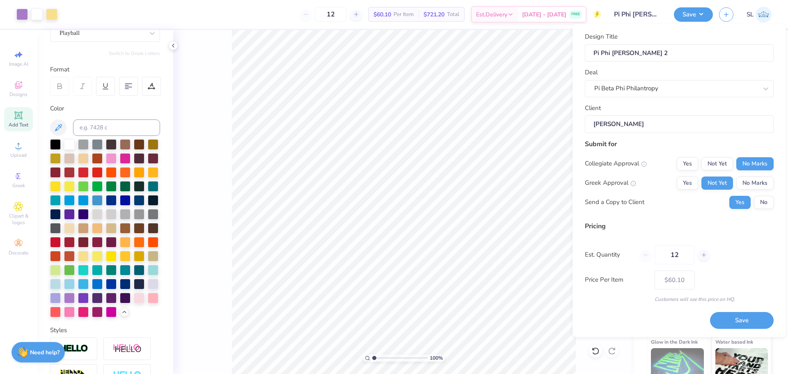
scroll to position [0, 0]
drag, startPoint x: 344, startPoint y: 15, endPoint x: 335, endPoint y: 16, distance: 9.2
click at [335, 16] on input "12" at bounding box center [331, 14] width 32 height 15
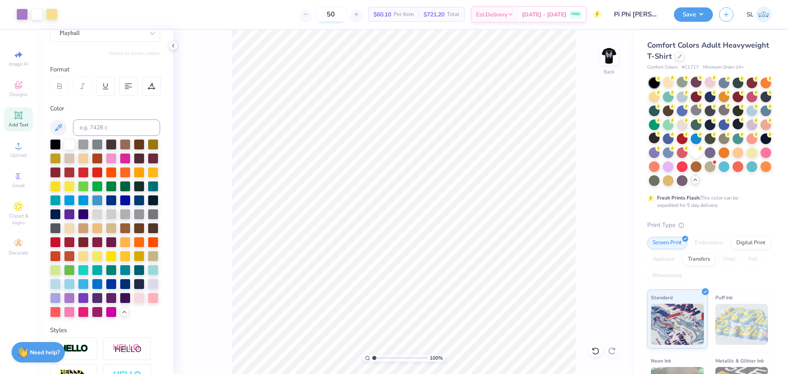
type input "50"
click at [691, 21] on button "Save" at bounding box center [693, 13] width 39 height 14
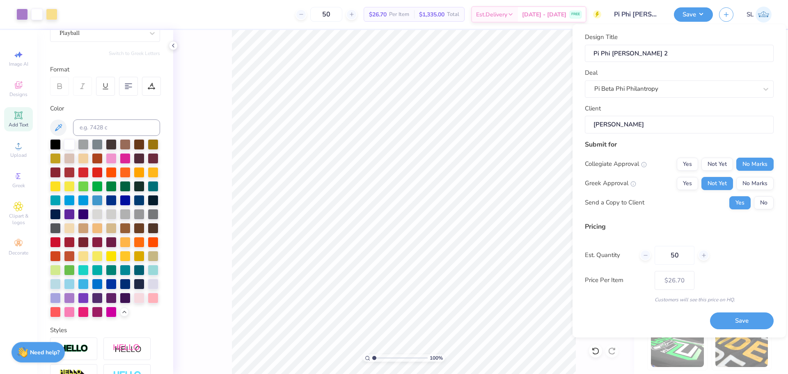
scroll to position [82, 0]
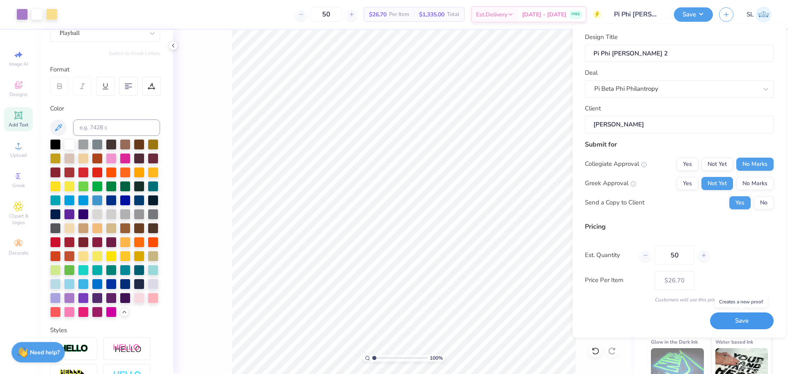
click at [743, 318] on button "Save" at bounding box center [742, 320] width 64 height 17
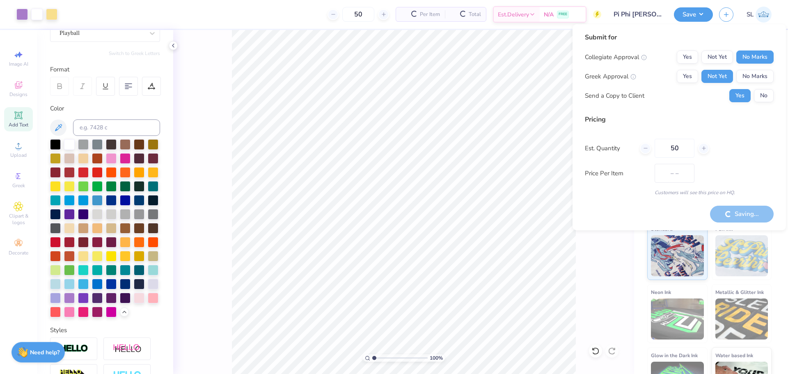
type input "$22.52"
